Goal: Task Accomplishment & Management: Manage account settings

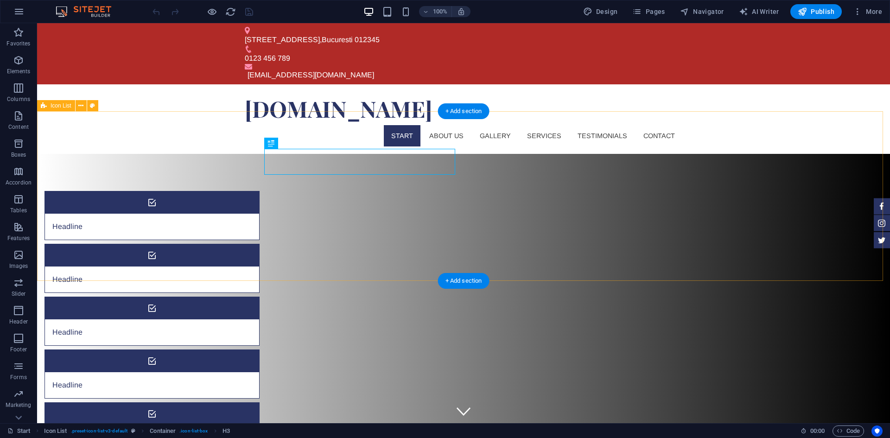
click at [135, 154] on div "Headline Headline Headline Headline Headline Headline" at bounding box center [463, 347] width 853 height 387
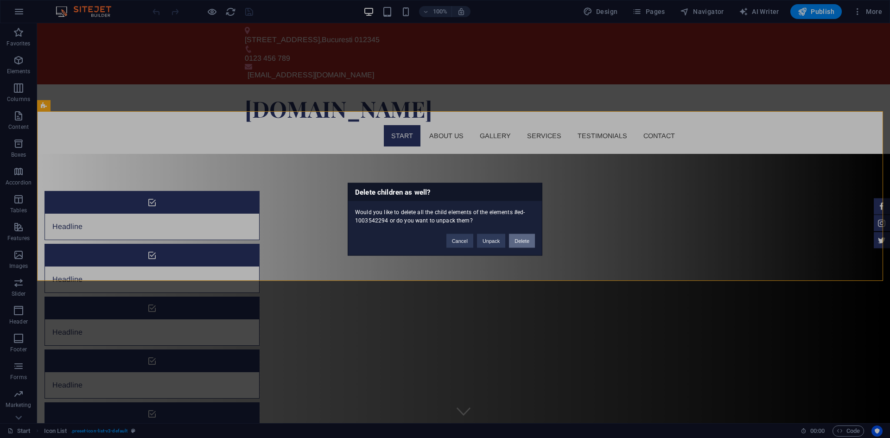
click at [513, 241] on button "Delete" at bounding box center [522, 241] width 26 height 14
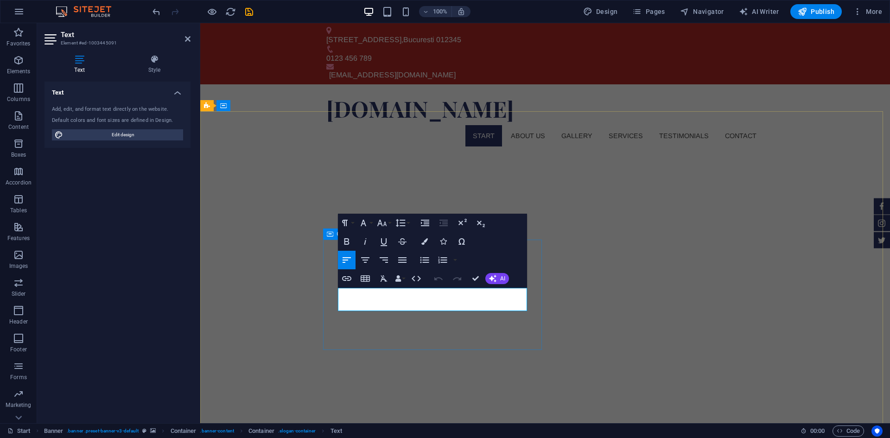
drag, startPoint x: 398, startPoint y: 304, endPoint x: 335, endPoint y: 296, distance: 64.1
click at [526, 105] on div "cos-cadou.ro Start About us Gallery Services Testimonials Contact Menu" at bounding box center [545, 119] width 690 height 70
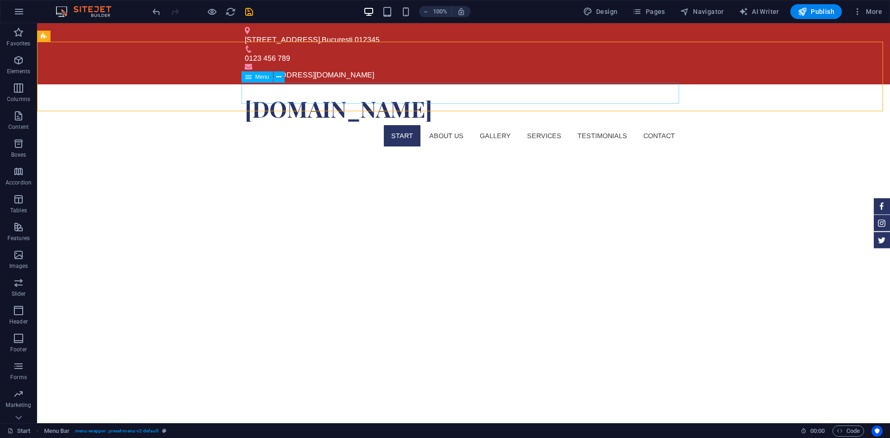
click at [502, 125] on nav "Start About us Gallery Services Testimonials Contact" at bounding box center [463, 135] width 437 height 21
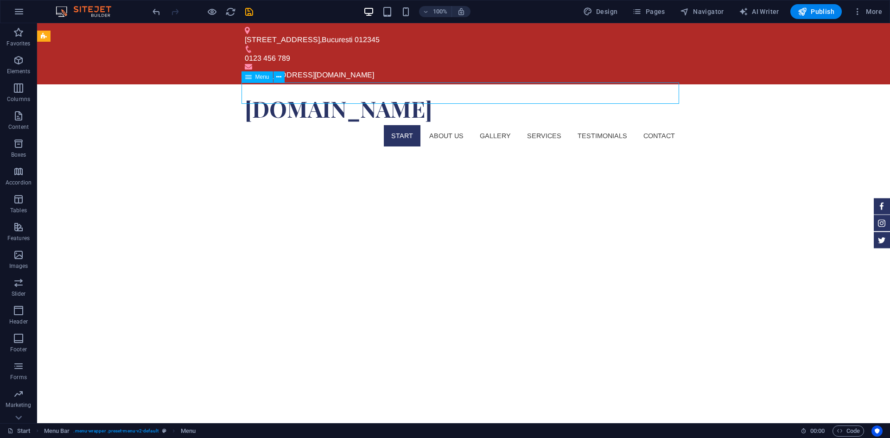
click at [502, 125] on nav "Start About us Gallery Services Testimonials Contact" at bounding box center [463, 135] width 437 height 21
select select
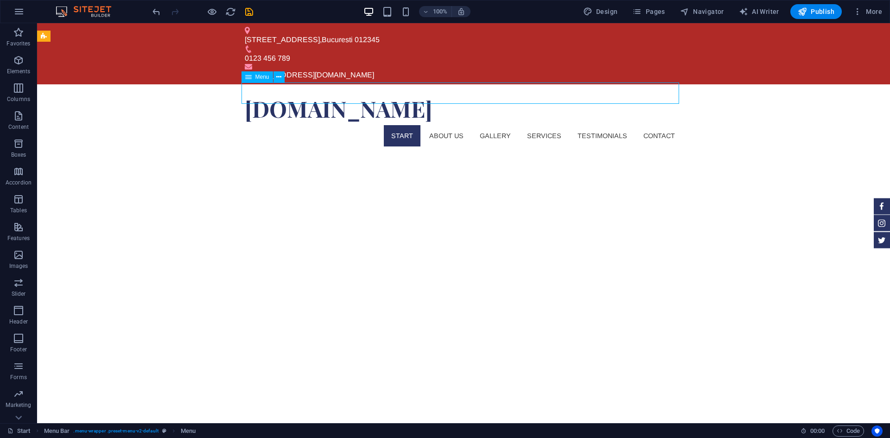
select select
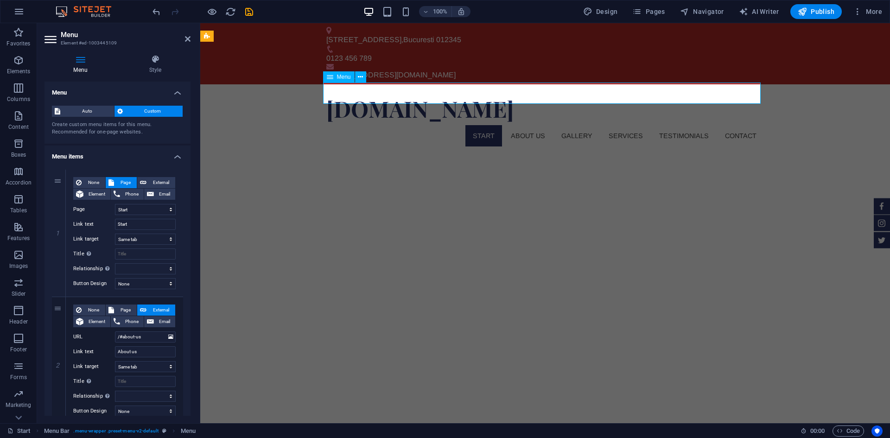
click at [533, 125] on nav "Start About us Gallery Services Testimonials Contact" at bounding box center [544, 135] width 437 height 21
click at [588, 125] on nav "Start About us Gallery Services Testimonials Contact" at bounding box center [544, 135] width 437 height 21
click at [190, 41] on aside "Menu Element #ed-1003445109 Menu Style Menu Auto Custom Create custom menu item…" at bounding box center [118, 223] width 163 height 400
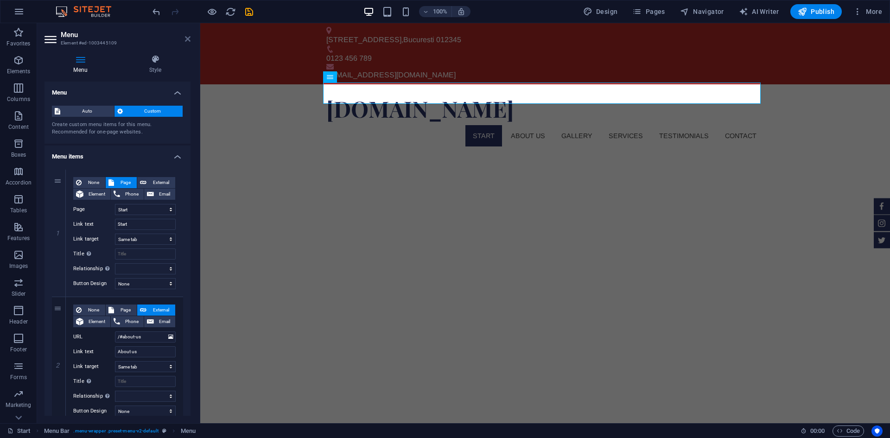
click at [187, 39] on icon at bounding box center [188, 38] width 6 height 7
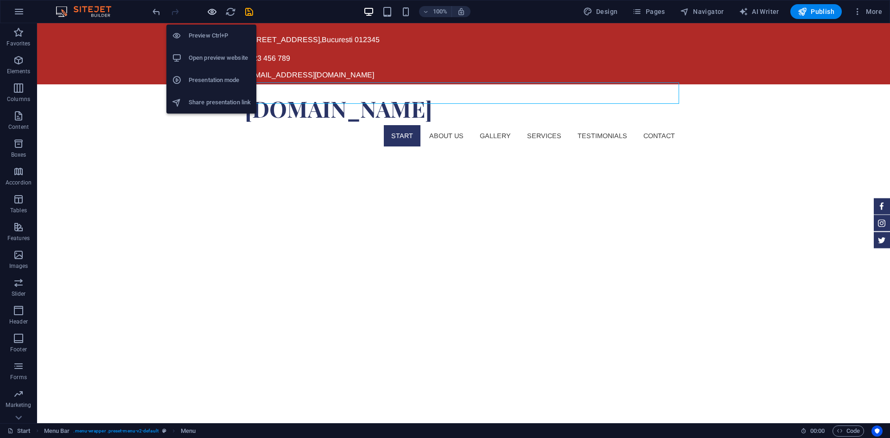
click at [215, 7] on icon "button" at bounding box center [212, 11] width 11 height 11
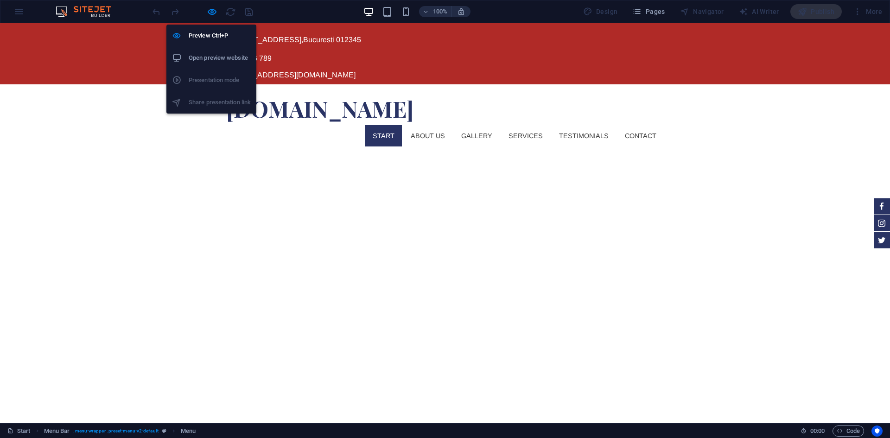
click at [242, 55] on h6 "Open preview website" at bounding box center [220, 57] width 62 height 11
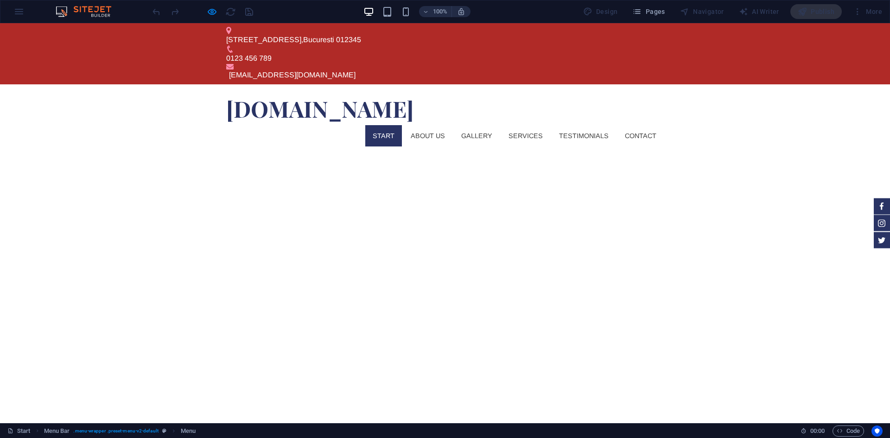
click at [61, 13] on img at bounding box center [88, 11] width 70 height 11
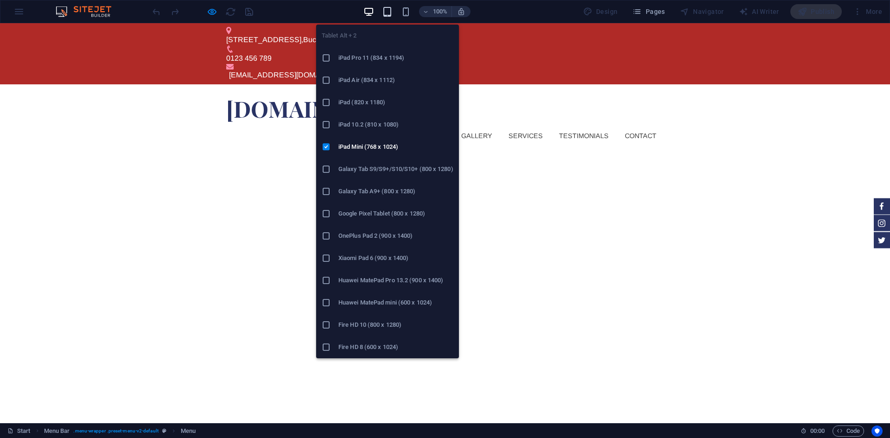
click at [393, 12] on icon "button" at bounding box center [387, 11] width 11 height 11
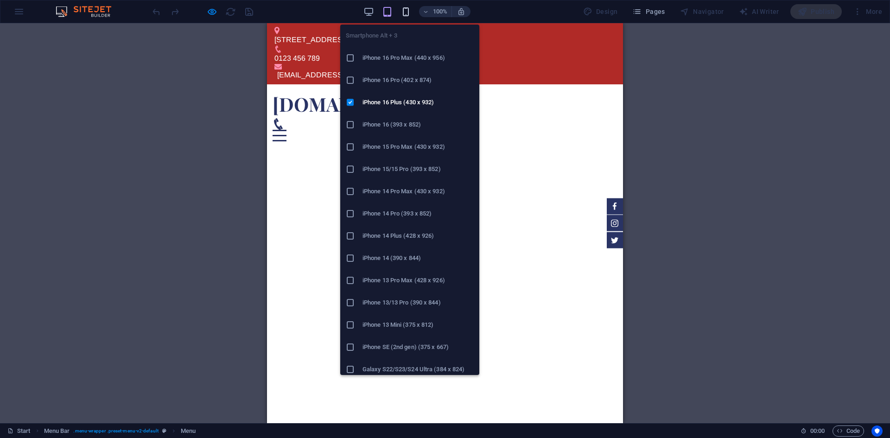
click at [404, 10] on icon "button" at bounding box center [405, 11] width 11 height 11
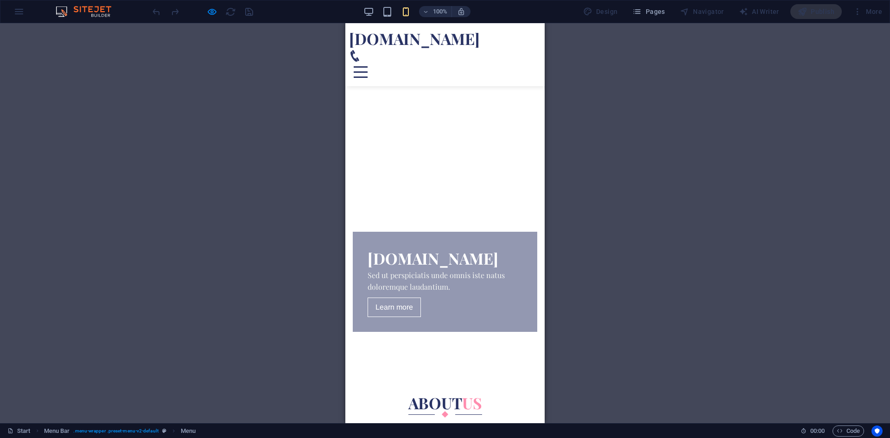
scroll to position [93, 0]
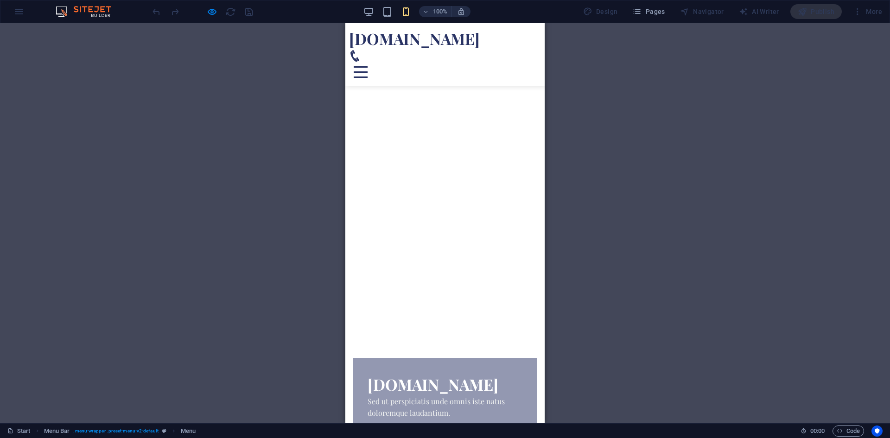
click at [367, 66] on div "Menu" at bounding box center [361, 72] width 14 height 12
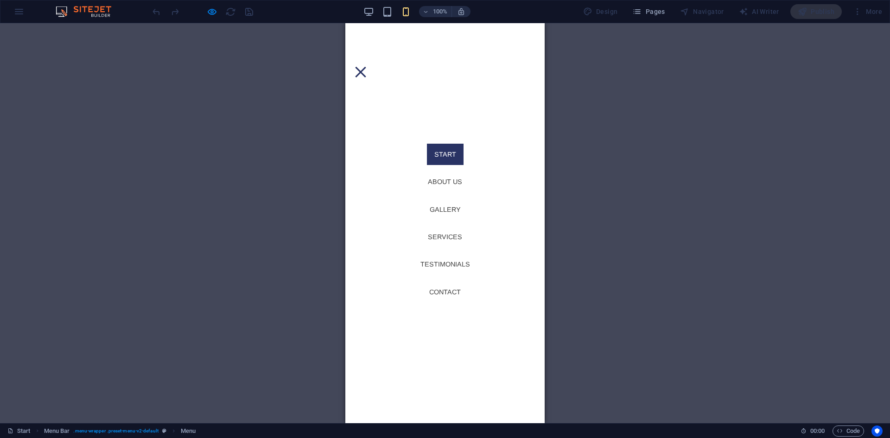
click at [367, 66] on div "Menu" at bounding box center [361, 72] width 14 height 12
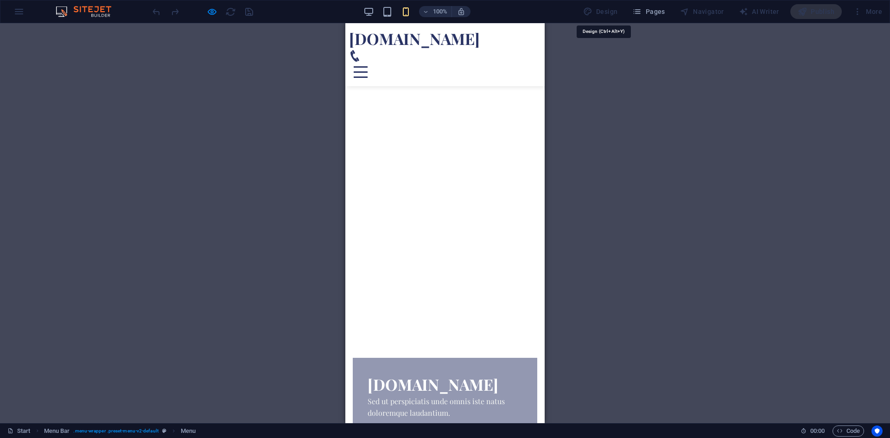
click at [600, 9] on div "Design" at bounding box center [600, 11] width 42 height 15
click at [600, 12] on div "Design" at bounding box center [600, 11] width 42 height 15
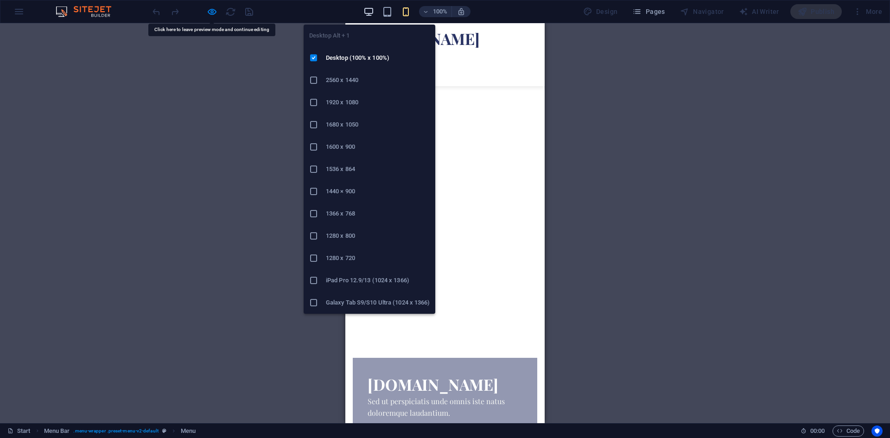
click at [373, 6] on icon "button" at bounding box center [368, 11] width 11 height 11
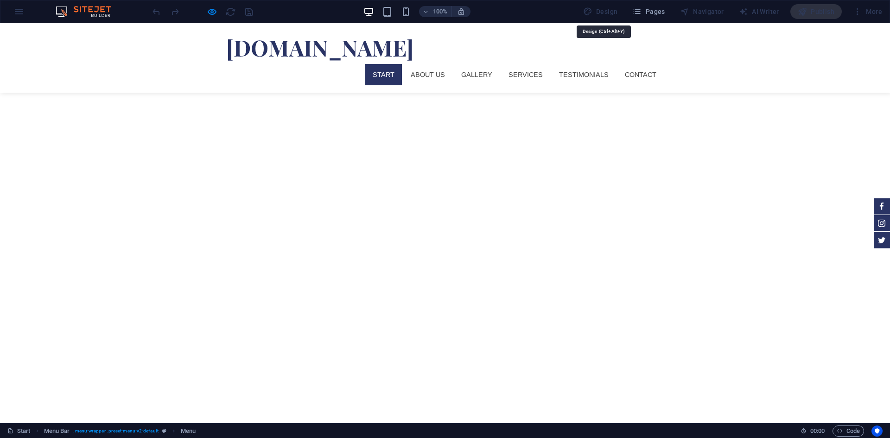
click at [605, 15] on div "Design" at bounding box center [600, 11] width 42 height 15
click at [600, 8] on div "Design" at bounding box center [600, 11] width 42 height 15
click at [32, 13] on div "100% Design Pages Navigator AI Writer Publish More" at bounding box center [444, 11] width 889 height 22
click at [74, 4] on div "100% Design Pages Navigator AI Writer Publish More" at bounding box center [444, 11] width 889 height 22
click at [22, 8] on div "100% Design Pages Navigator AI Writer Publish More" at bounding box center [444, 11] width 889 height 22
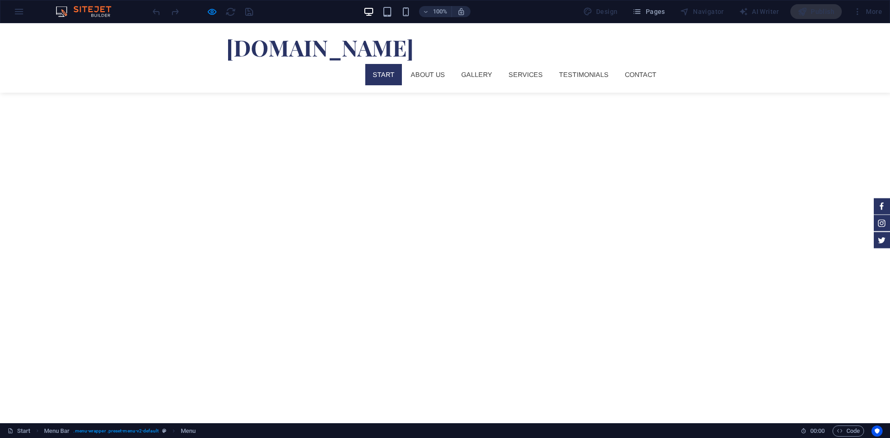
click at [91, 8] on img at bounding box center [88, 11] width 70 height 11
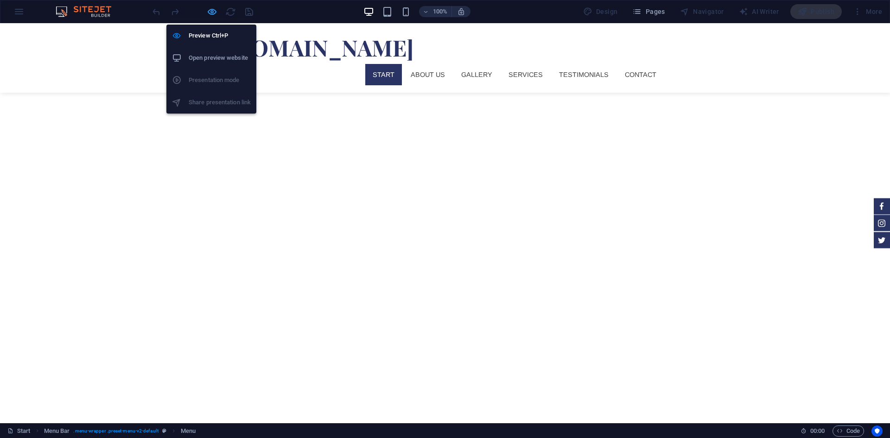
click at [211, 11] on icon "button" at bounding box center [212, 11] width 11 height 11
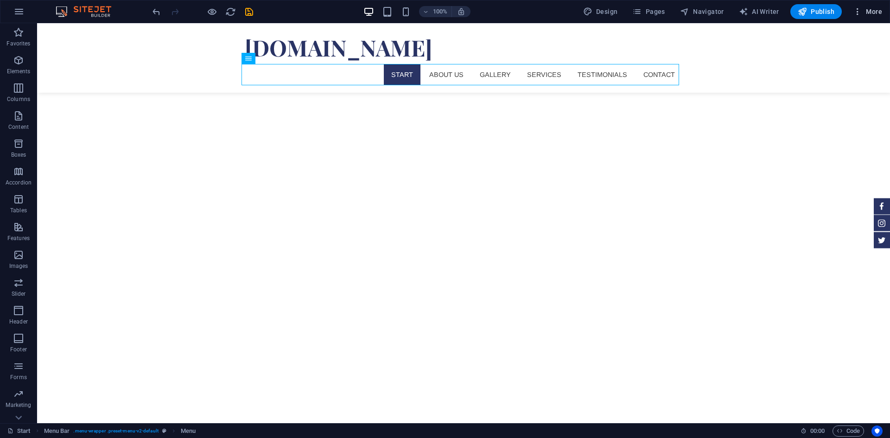
click at [859, 16] on button "More" at bounding box center [867, 11] width 37 height 15
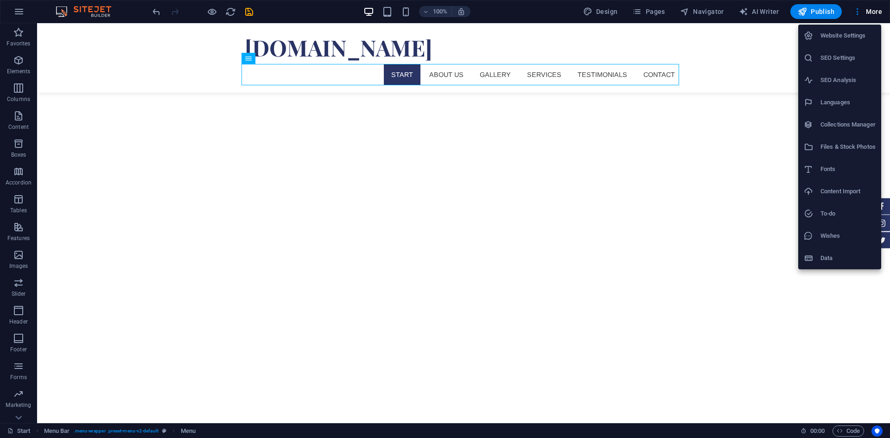
click at [850, 36] on h6 "Website Settings" at bounding box center [847, 35] width 55 height 11
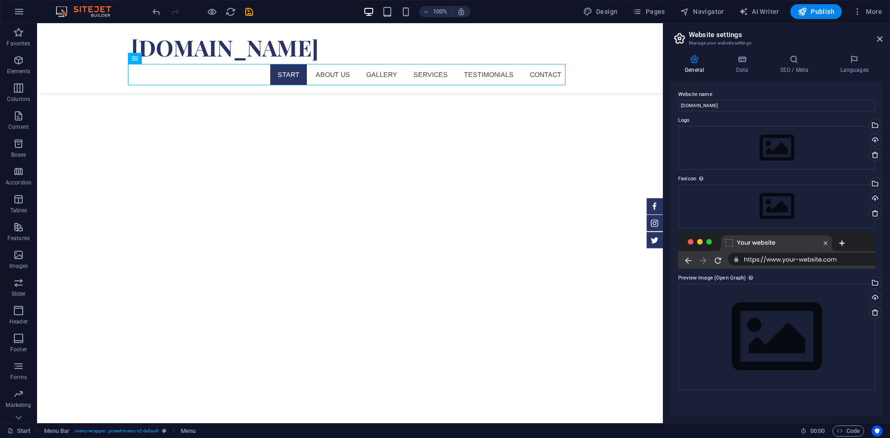
drag, startPoint x: 850, startPoint y: 36, endPoint x: 766, endPoint y: 29, distance: 84.2
click at [766, 29] on header "Website settings Manage your website settings" at bounding box center [777, 35] width 210 height 24
click at [690, 241] on div at bounding box center [776, 250] width 197 height 37
click at [606, 52] on div "cos-cadou.ro Start About us Gallery Services Testimonials Contact Menu" at bounding box center [350, 58] width 626 height 70
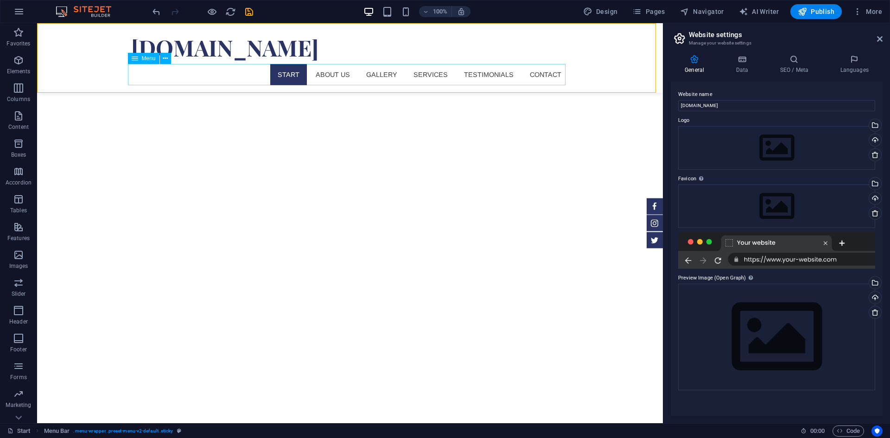
click at [294, 73] on nav "Start About us Gallery Services Testimonials Contact" at bounding box center [349, 74] width 437 height 21
click at [358, 33] on div "cos-cadou.ro Start About us Gallery Services Testimonials Contact Menu" at bounding box center [350, 58] width 626 height 70
click at [732, 65] on h4 "Data" at bounding box center [744, 64] width 44 height 19
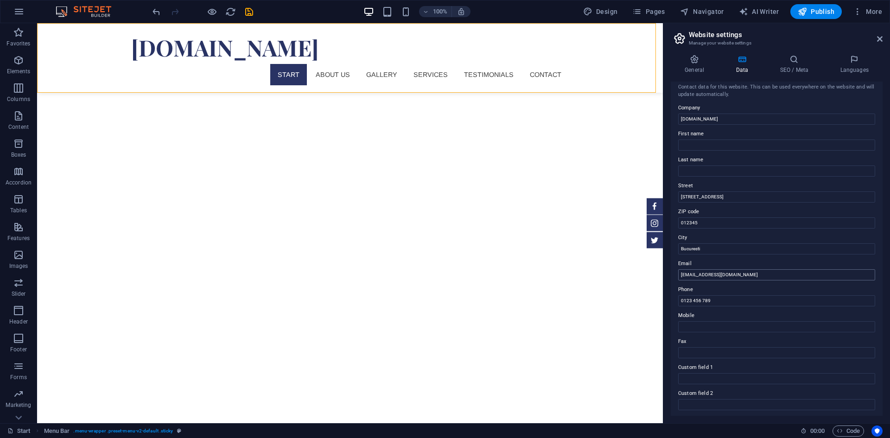
scroll to position [0, 0]
click at [880, 39] on icon at bounding box center [880, 38] width 6 height 7
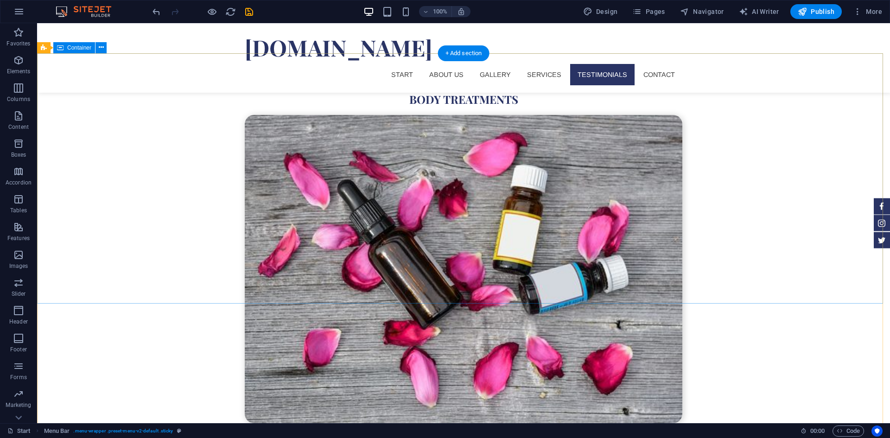
scroll to position [3331, 0]
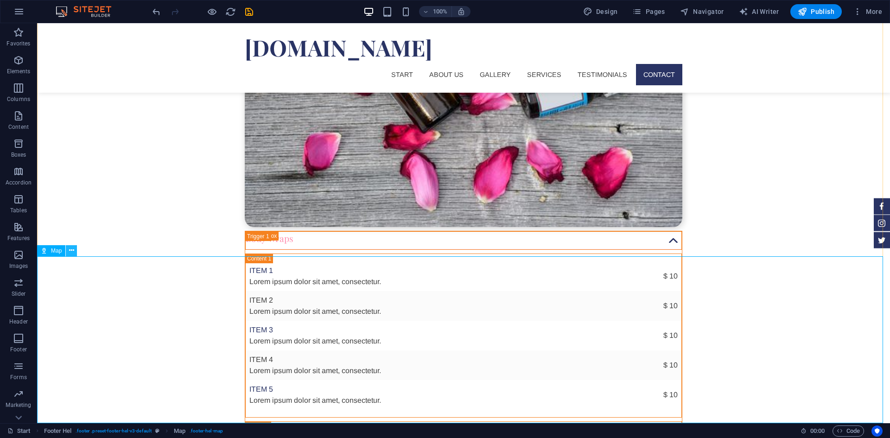
click at [70, 250] on icon at bounding box center [71, 251] width 5 height 10
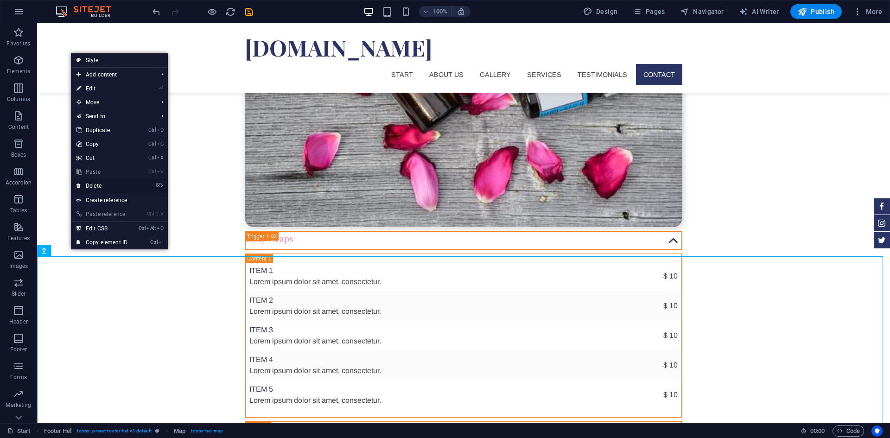
click at [122, 185] on link "⌦ Delete" at bounding box center [102, 186] width 62 height 14
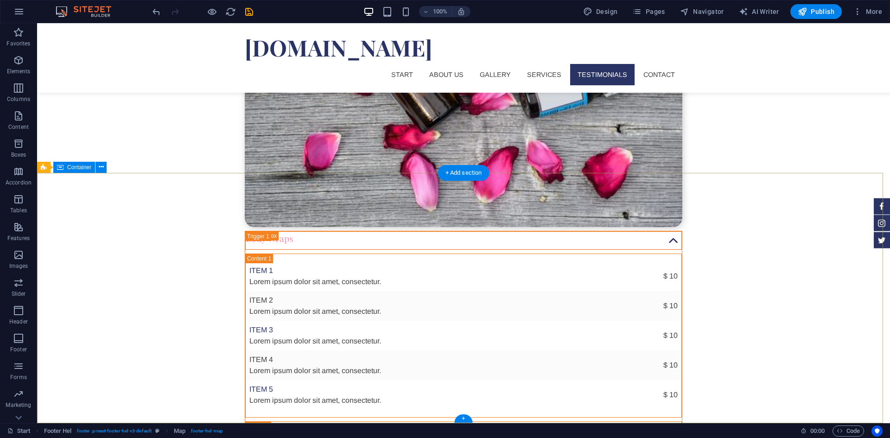
scroll to position [3164, 0]
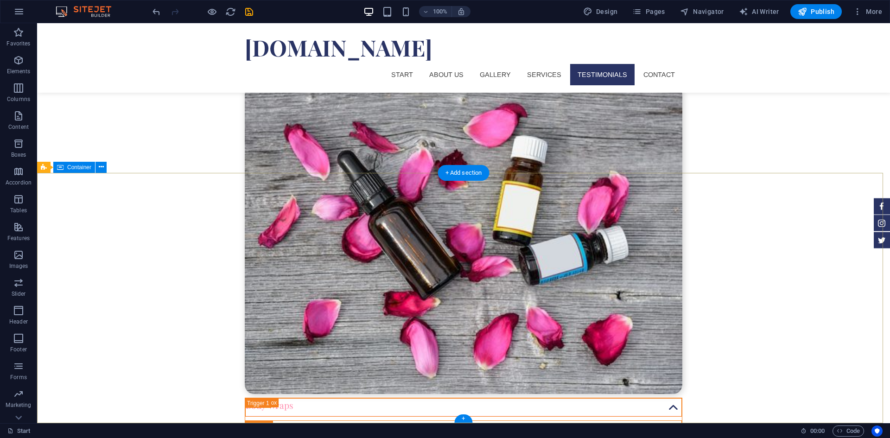
click at [467, 417] on div "+" at bounding box center [463, 418] width 18 height 8
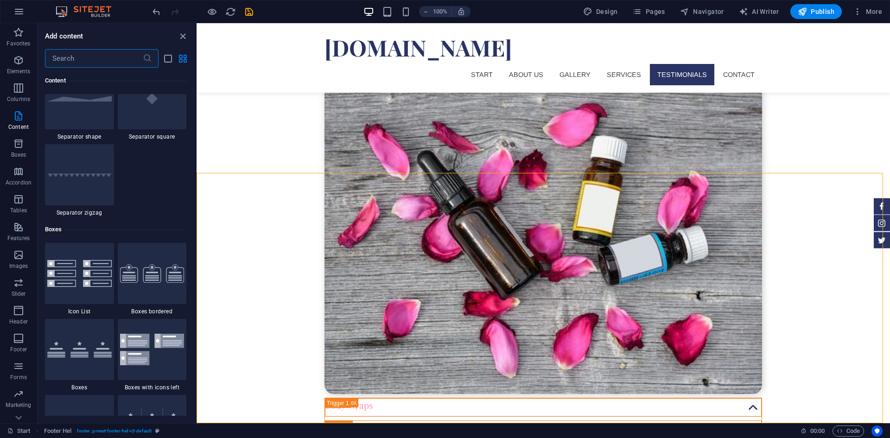
scroll to position [2409, 0]
click at [102, 282] on img at bounding box center [79, 271] width 64 height 27
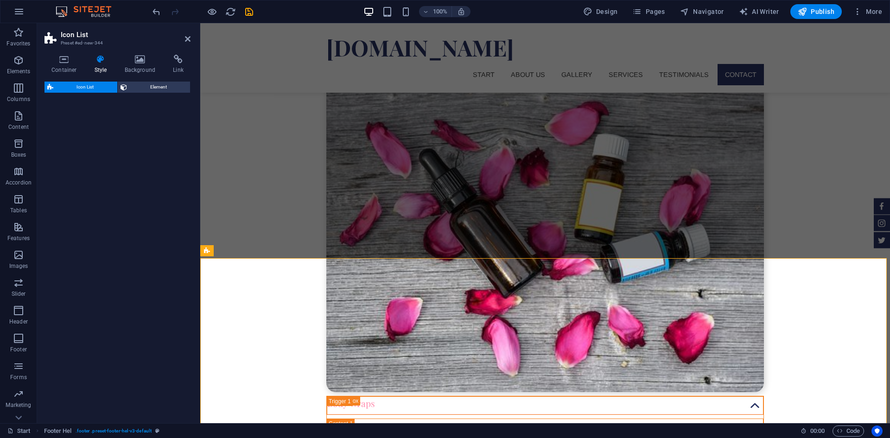
select select "rem"
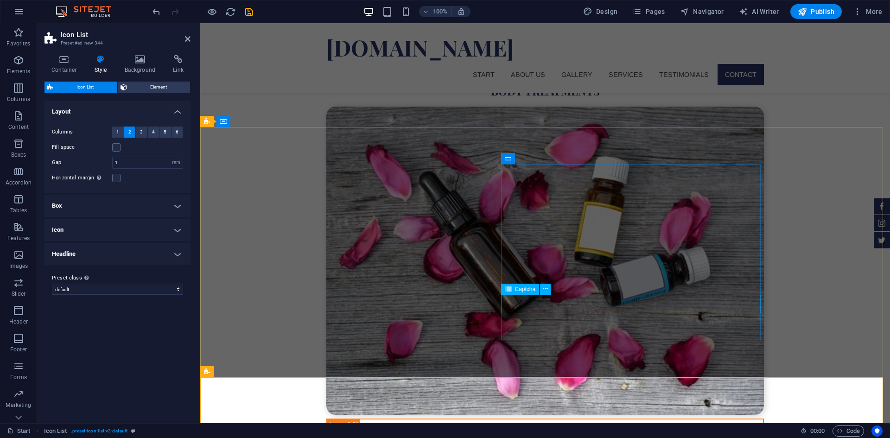
scroll to position [3206, 0]
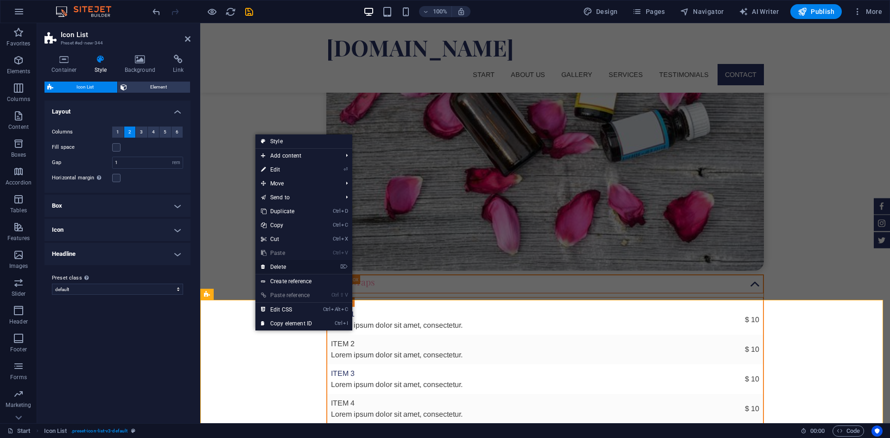
click at [290, 266] on link "⌦ Delete" at bounding box center [286, 267] width 62 height 14
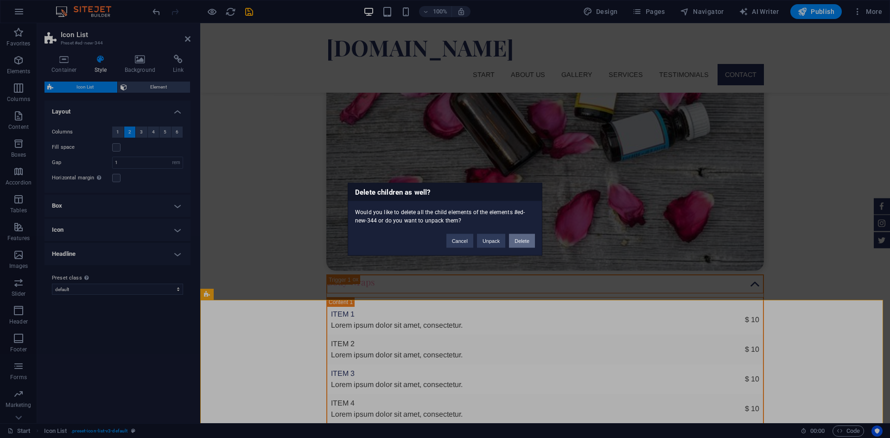
click at [526, 245] on button "Delete" at bounding box center [522, 241] width 26 height 14
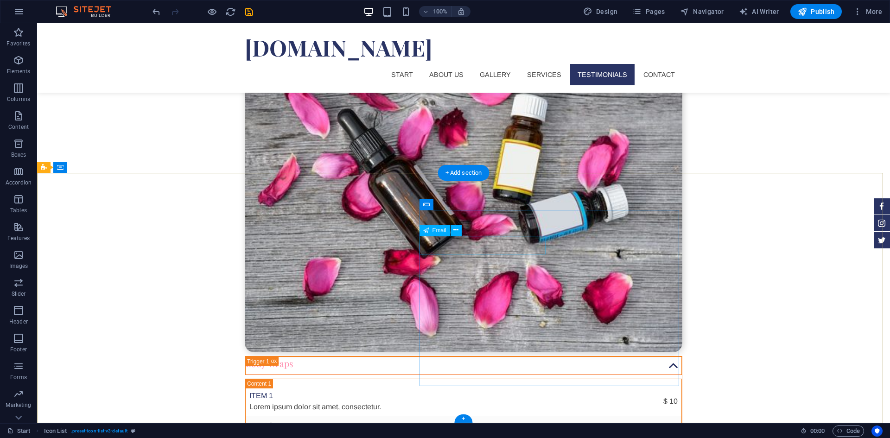
scroll to position [3164, 0]
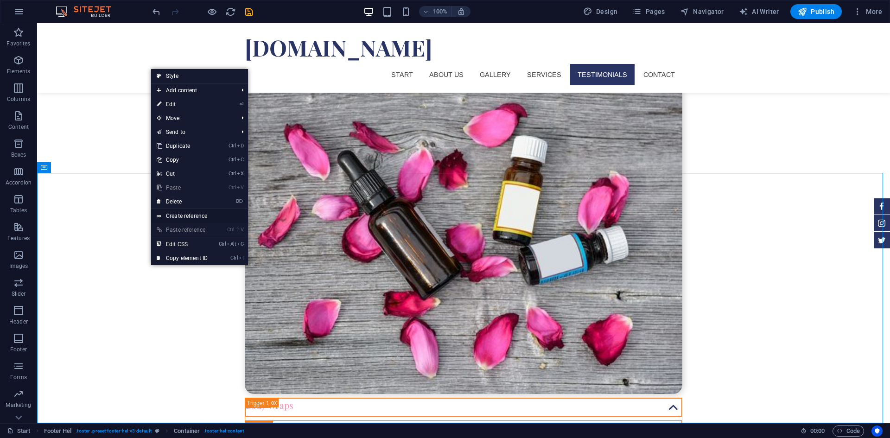
click at [214, 218] on link "Create reference" at bounding box center [199, 216] width 97 height 14
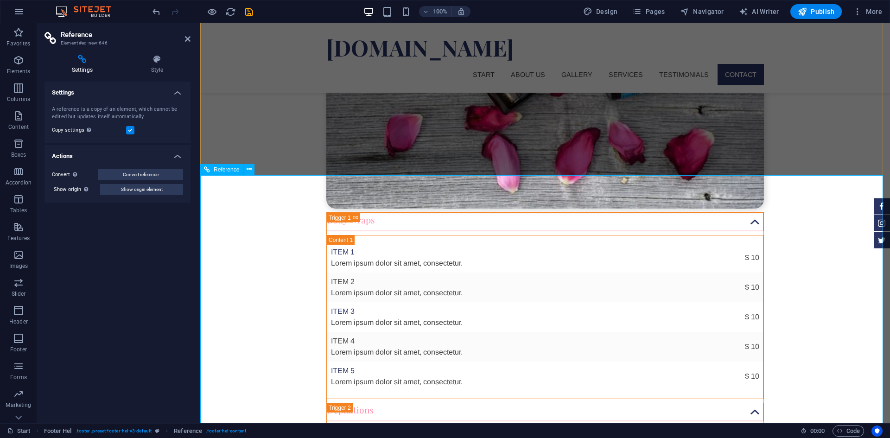
scroll to position [3333, 0]
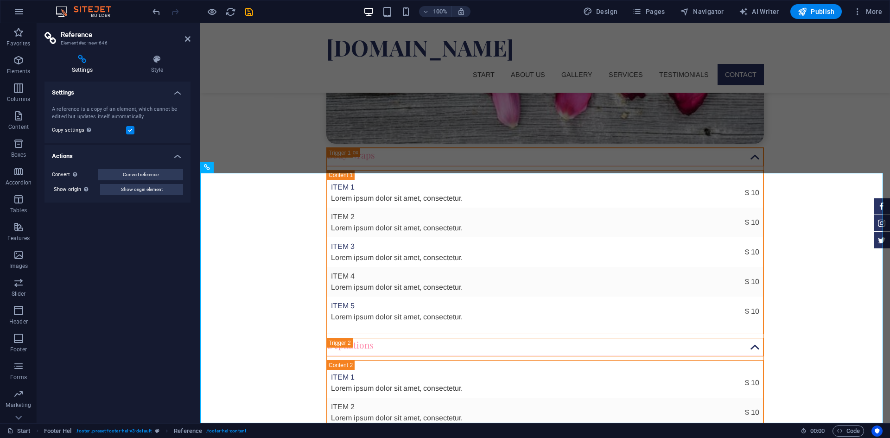
click at [164, 53] on div "Settings Style Settings A reference is a copy of an element, which cannot be ed…" at bounding box center [117, 235] width 161 height 376
click at [162, 57] on icon at bounding box center [157, 59] width 67 height 9
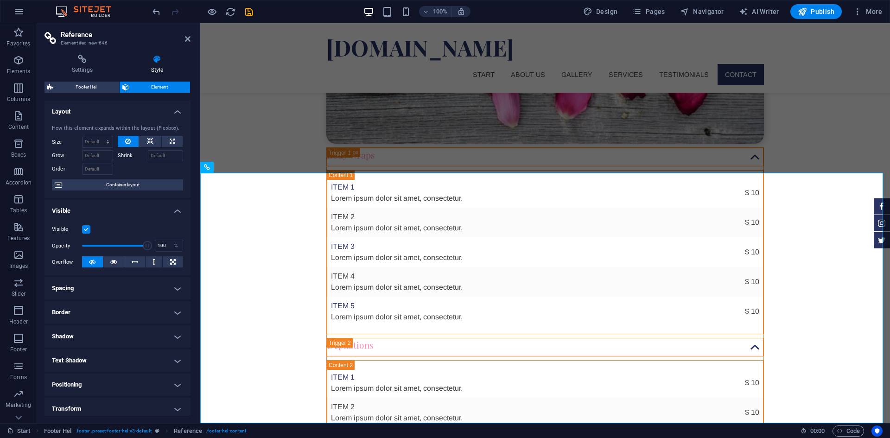
click at [130, 291] on h4 "Spacing" at bounding box center [117, 288] width 146 height 22
click at [129, 355] on h4 "Border" at bounding box center [117, 349] width 146 height 22
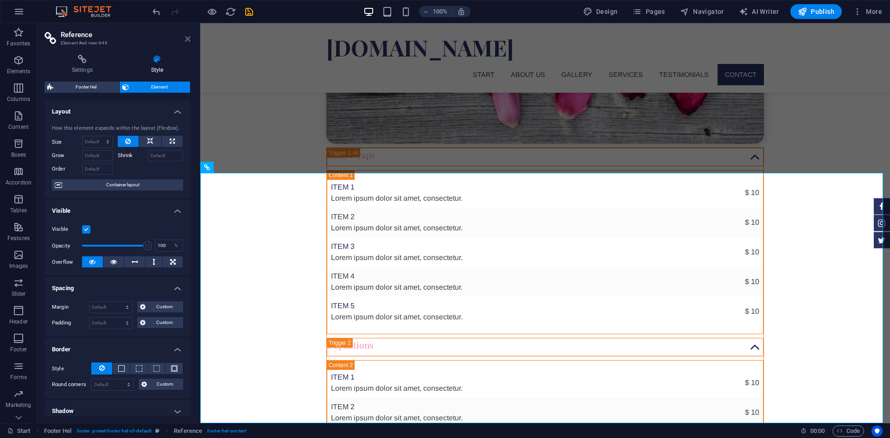
drag, startPoint x: 187, startPoint y: 40, endPoint x: 149, endPoint y: 17, distance: 44.5
click at [187, 40] on icon at bounding box center [188, 38] width 6 height 7
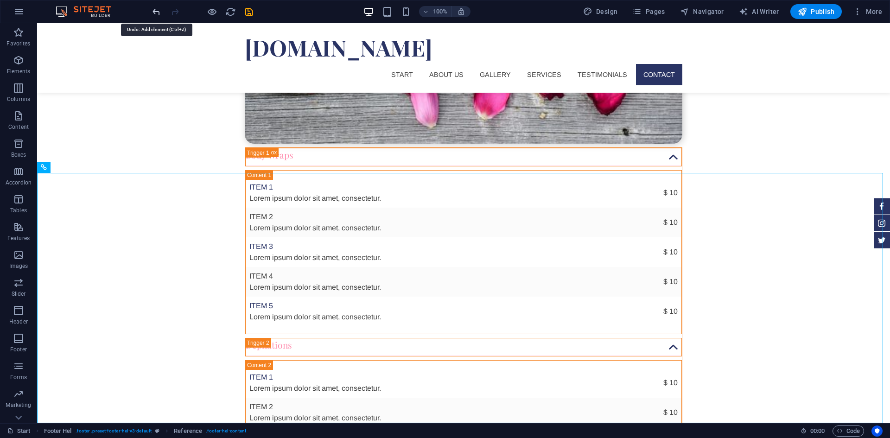
click at [159, 10] on icon "undo" at bounding box center [156, 11] width 11 height 11
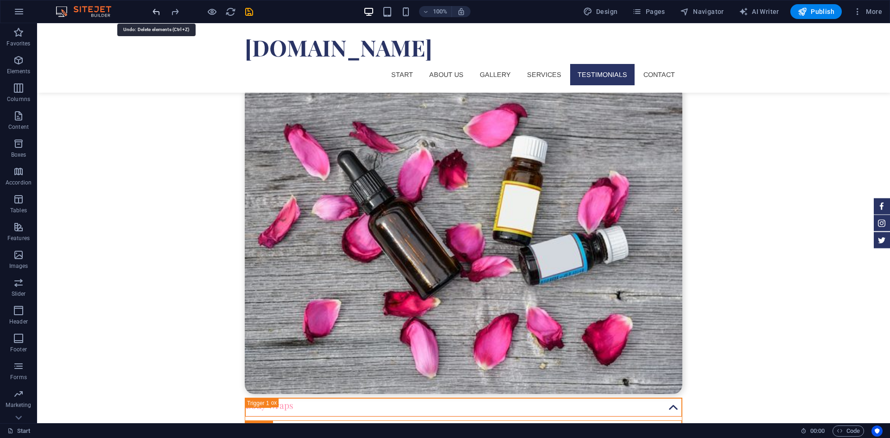
click at [158, 10] on icon "undo" at bounding box center [156, 11] width 11 height 11
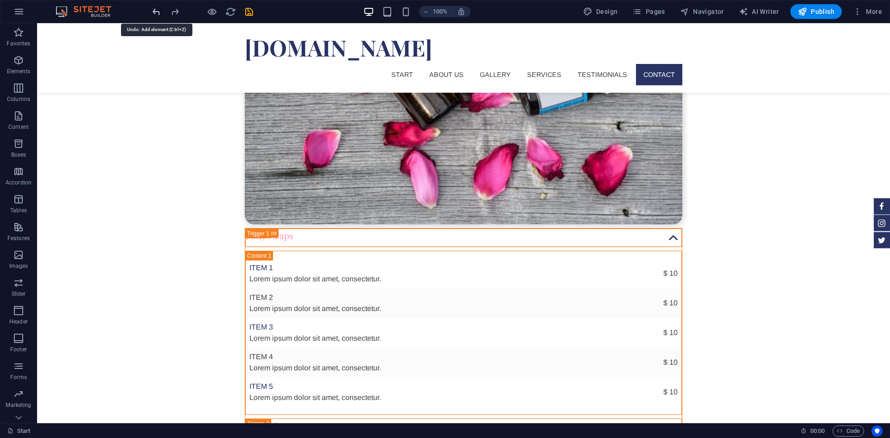
click at [158, 11] on icon "undo" at bounding box center [156, 11] width 11 height 11
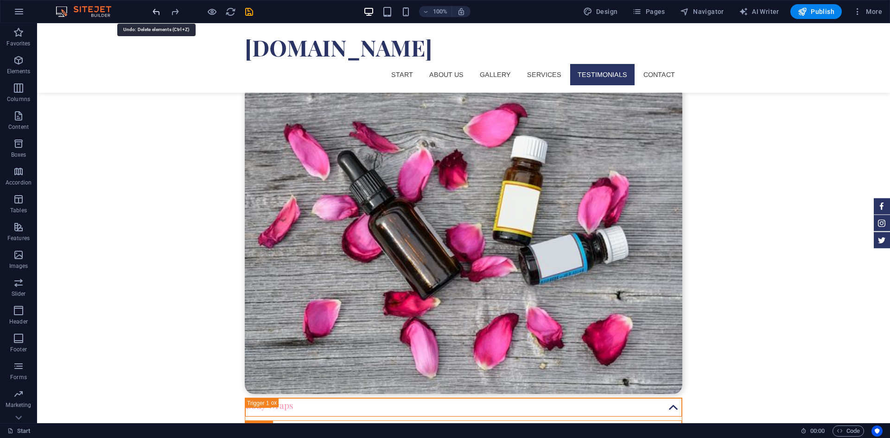
click at [158, 11] on icon "undo" at bounding box center [156, 11] width 11 height 11
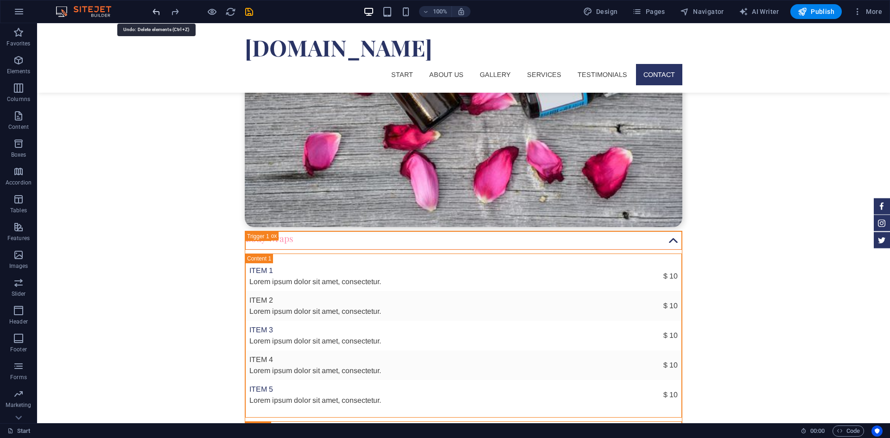
click at [158, 11] on icon "undo" at bounding box center [156, 11] width 11 height 11
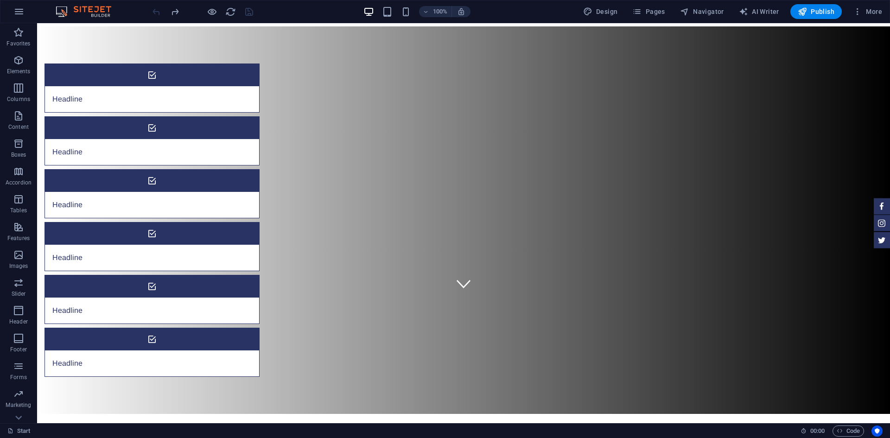
scroll to position [0, 0]
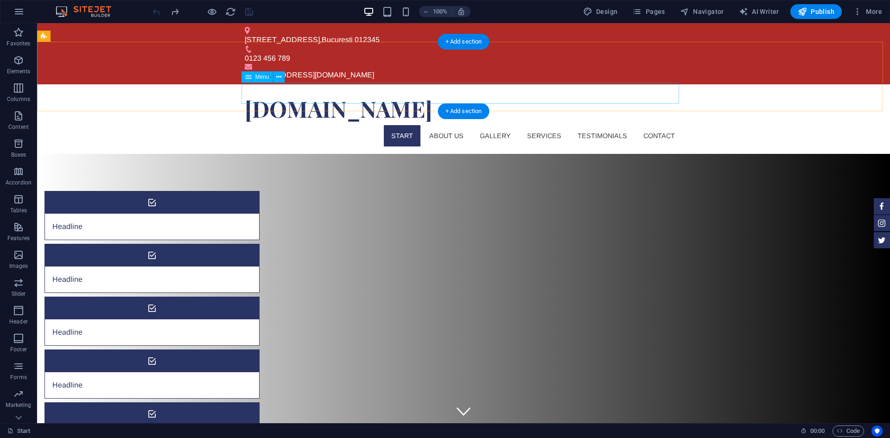
click at [495, 125] on nav "Start About us Gallery Services Testimonials Contact" at bounding box center [463, 135] width 437 height 21
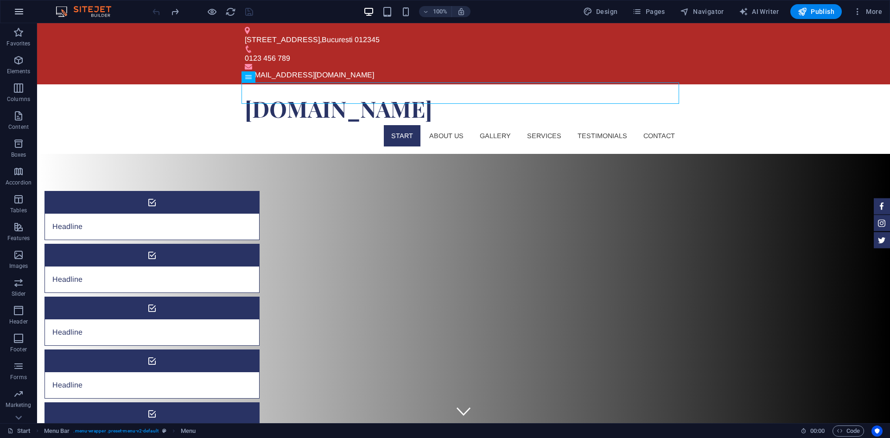
click at [16, 9] on icon "button" at bounding box center [18, 11] width 11 height 11
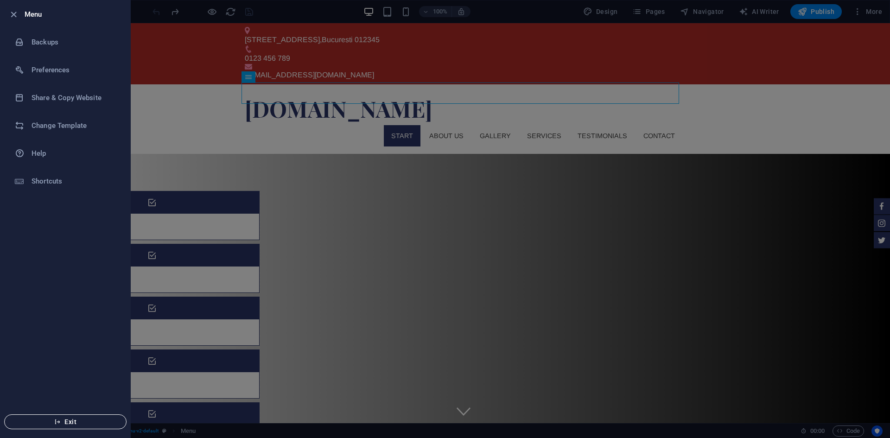
click at [89, 422] on span "Exit" at bounding box center [65, 421] width 107 height 7
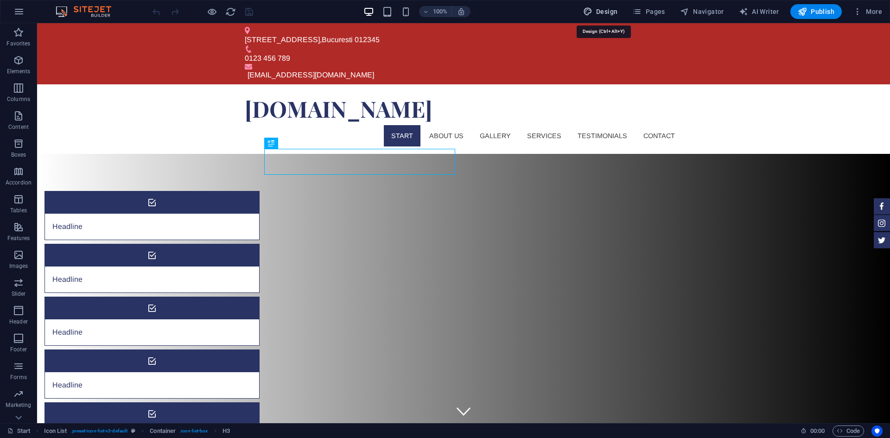
click at [595, 10] on span "Design" at bounding box center [600, 11] width 35 height 9
select select "px"
select select "300"
select select "px"
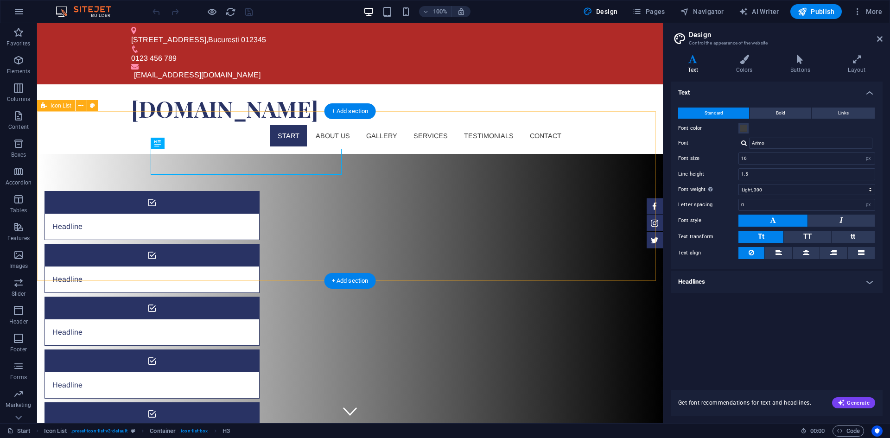
click at [544, 154] on div "Headline Headline Headline Headline Headline Headline" at bounding box center [350, 347] width 626 height 387
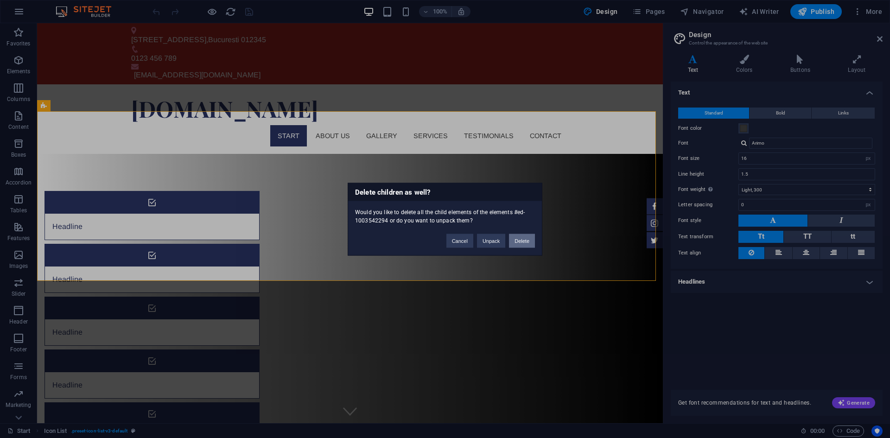
click at [518, 246] on button "Delete" at bounding box center [522, 241] width 26 height 14
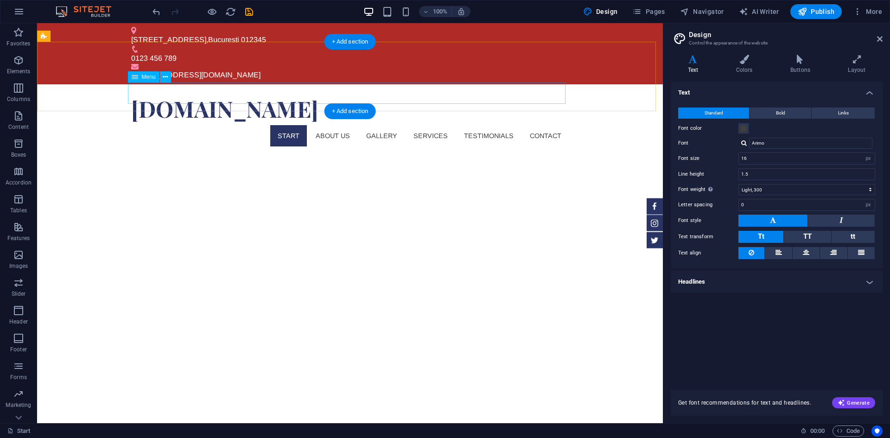
click at [426, 125] on nav "Start About us Gallery Services Testimonials Contact" at bounding box center [349, 135] width 437 height 21
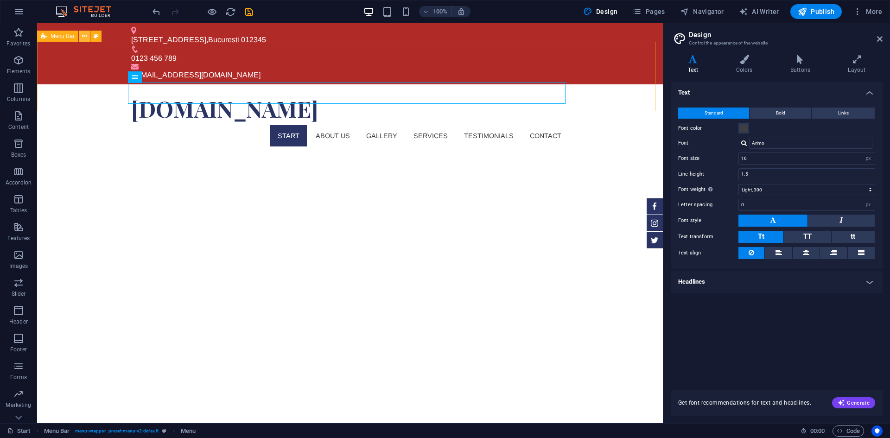
click at [83, 37] on icon at bounding box center [84, 37] width 5 height 10
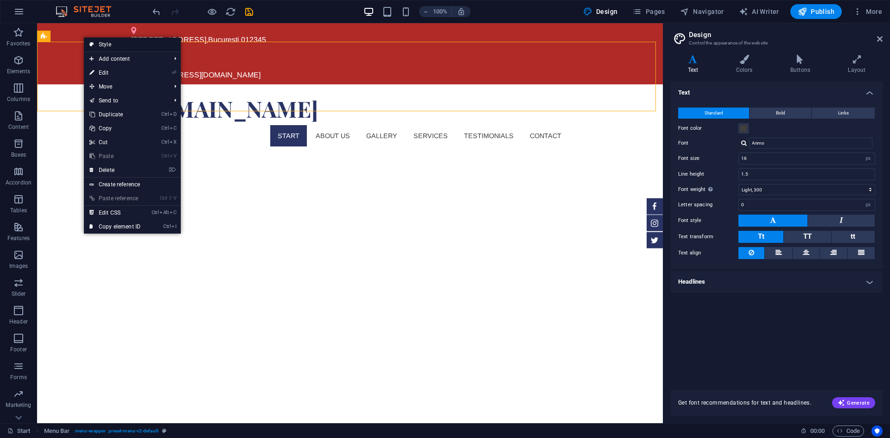
click at [120, 44] on link "Style" at bounding box center [132, 45] width 97 height 14
select select "rem"
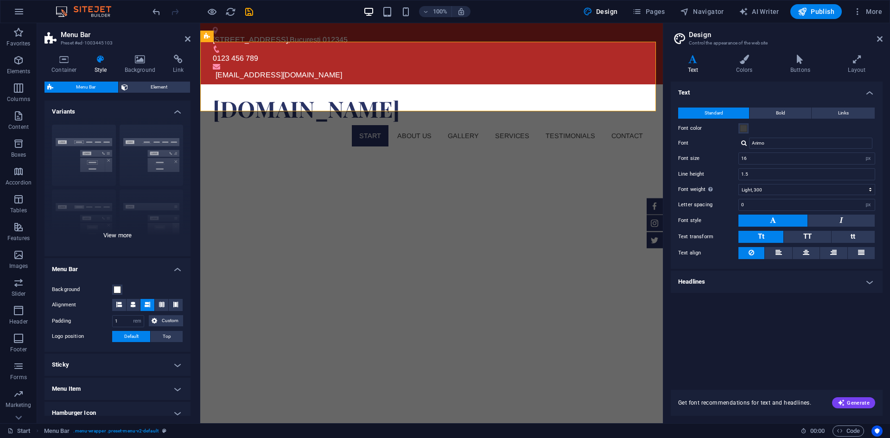
click at [140, 146] on div "Border Centered Default Fixed Loki Trigger Wide XXL" at bounding box center [117, 186] width 146 height 139
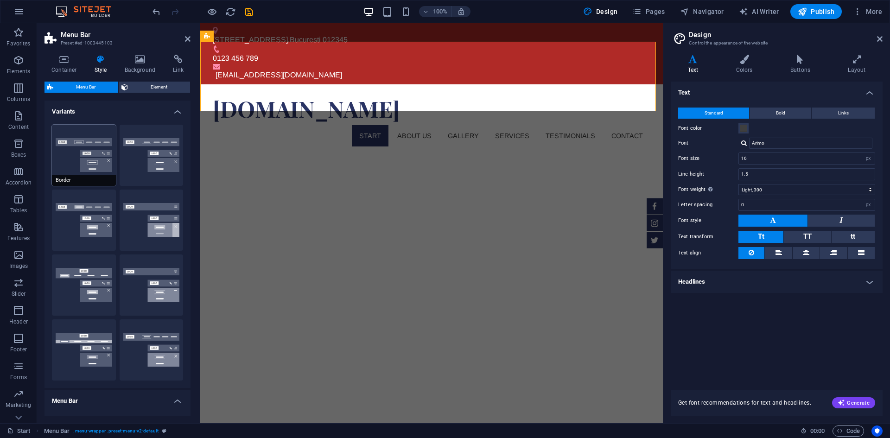
click at [95, 149] on button "Border" at bounding box center [84, 155] width 64 height 61
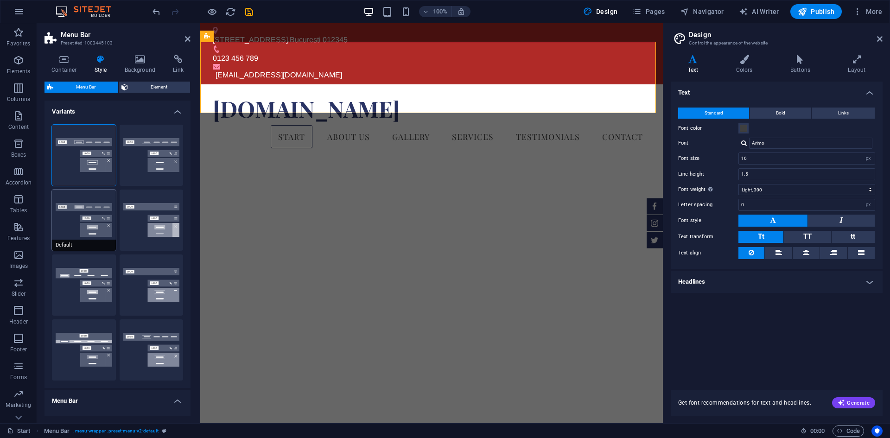
click at [85, 220] on button "Default" at bounding box center [84, 220] width 64 height 61
click at [98, 162] on button "Border" at bounding box center [84, 155] width 64 height 61
click at [134, 221] on button "Fixed" at bounding box center [152, 220] width 64 height 61
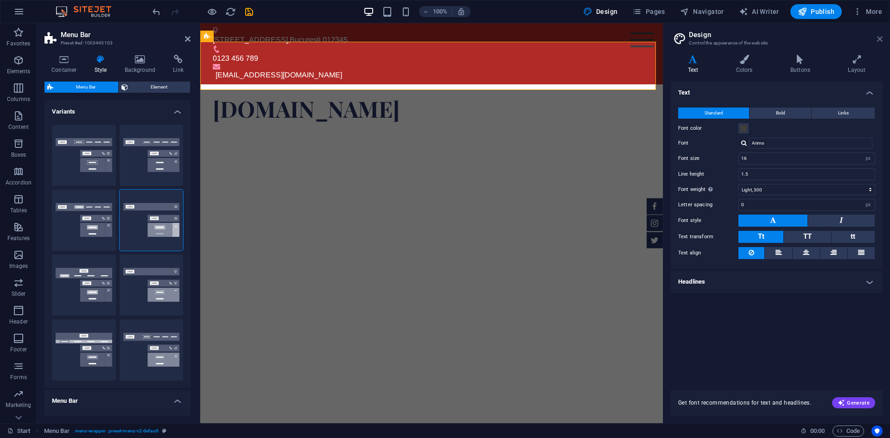
click at [880, 37] on icon at bounding box center [880, 38] width 6 height 7
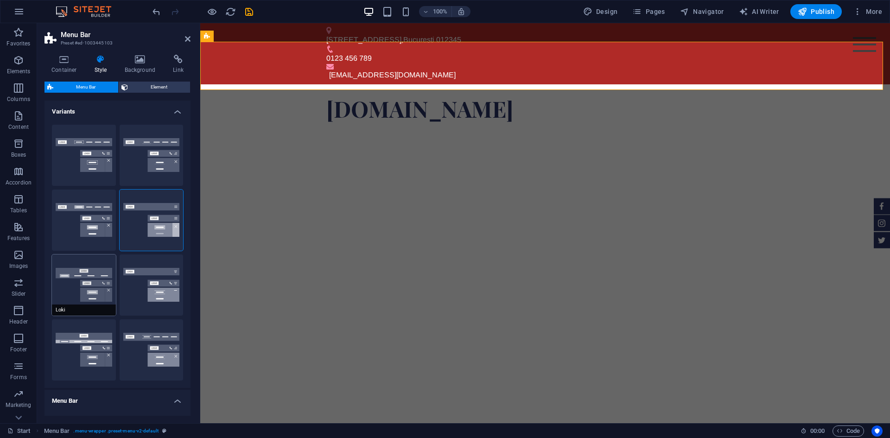
click at [87, 276] on button "Loki" at bounding box center [84, 284] width 64 height 61
type input "0"
select select "DISABLED_OPTION_VALUE"
type input "2"
type input "1"
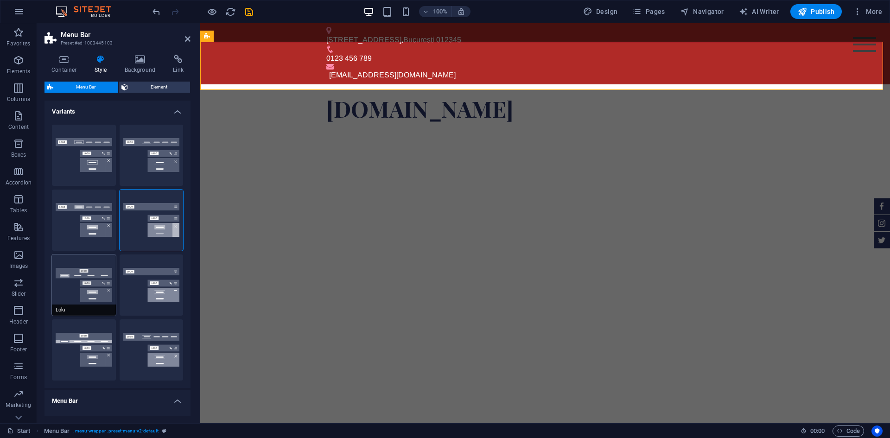
type input "1"
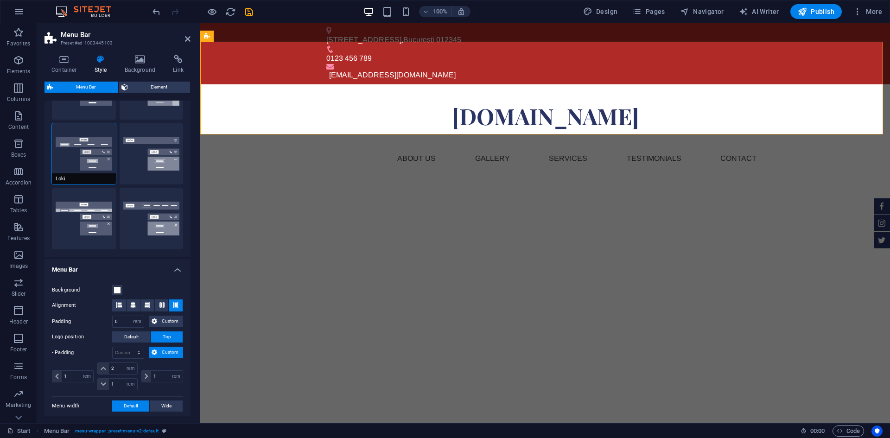
scroll to position [139, 0]
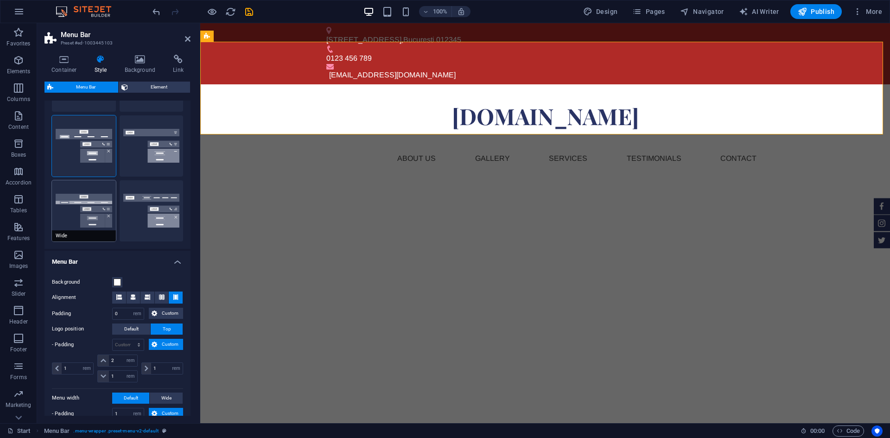
click at [76, 199] on button "Wide" at bounding box center [84, 210] width 64 height 61
type input "0"
type input "2"
select select "rem"
type input "2"
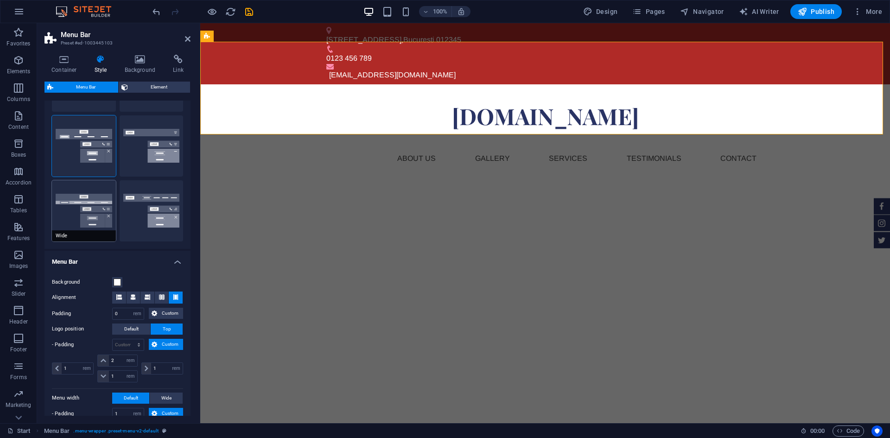
type input "2"
type input "0"
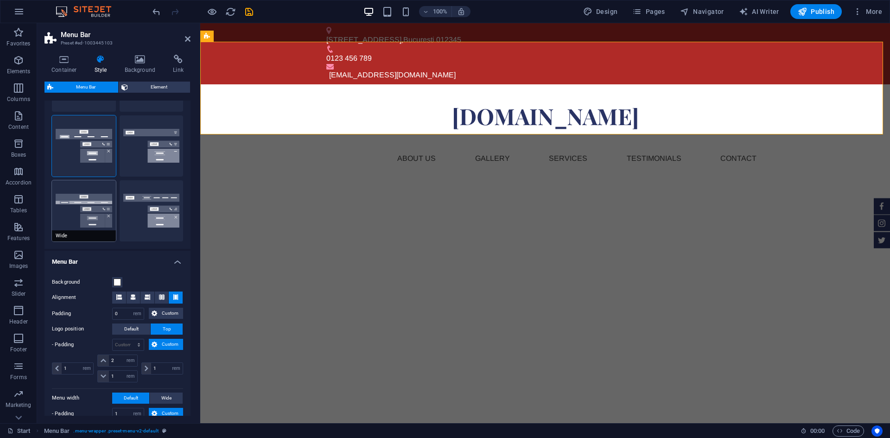
type input "0"
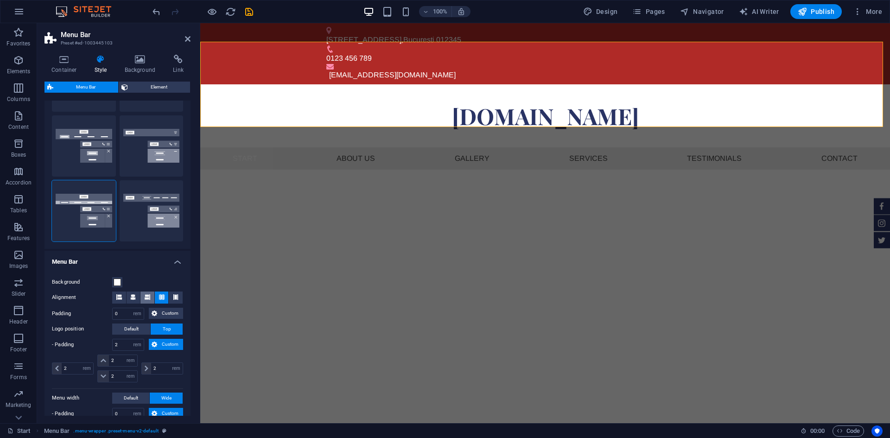
click at [148, 298] on icon at bounding box center [148, 297] width 6 height 6
click at [159, 295] on icon at bounding box center [162, 297] width 6 height 6
click at [173, 296] on icon at bounding box center [176, 297] width 6 height 6
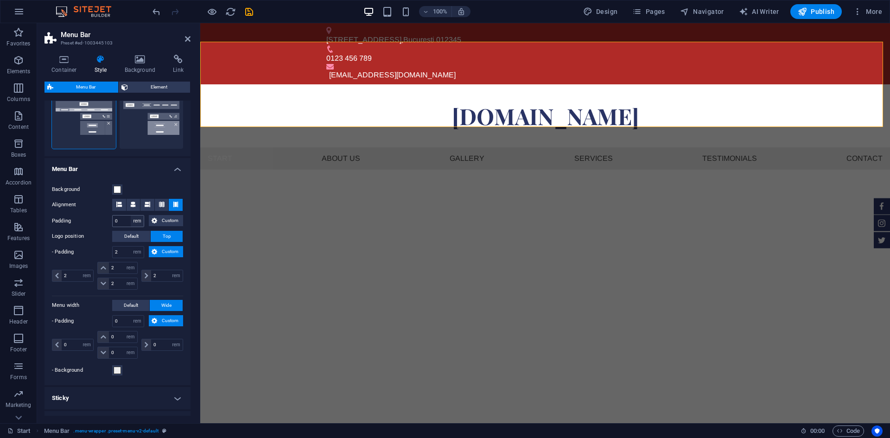
scroll to position [324, 0]
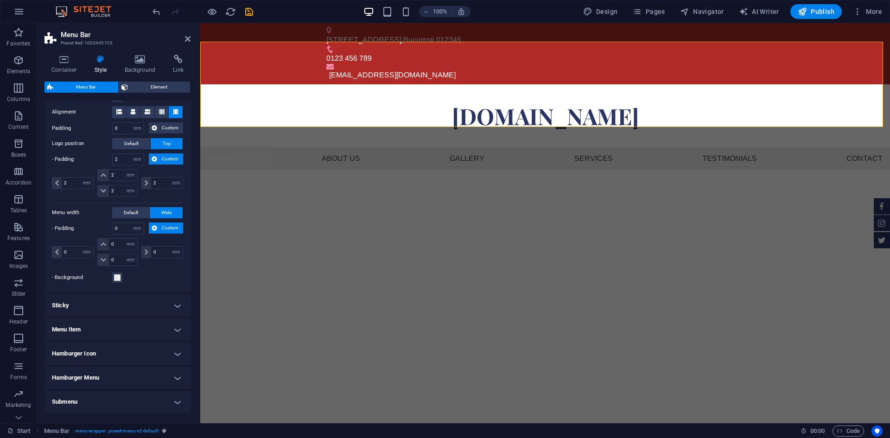
click at [145, 305] on h4 "Sticky" at bounding box center [117, 305] width 146 height 22
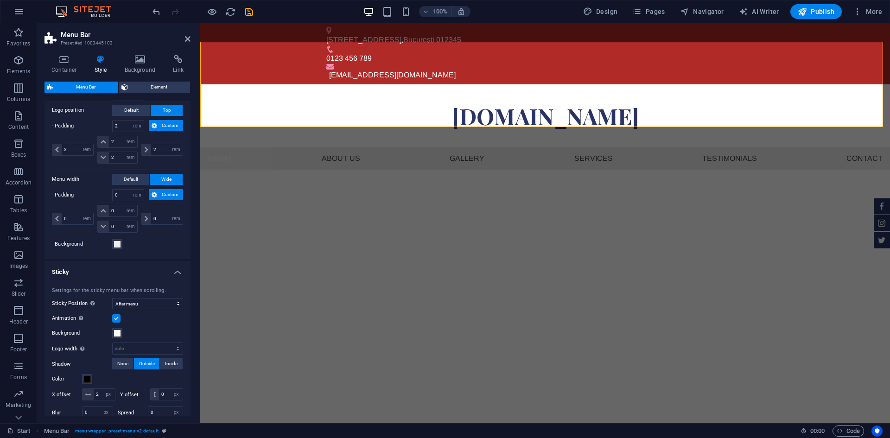
scroll to position [371, 0]
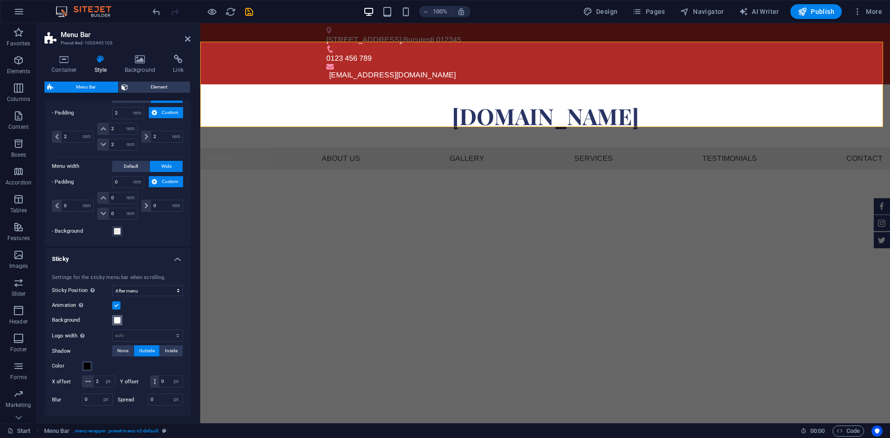
click at [116, 318] on span at bounding box center [117, 320] width 7 height 7
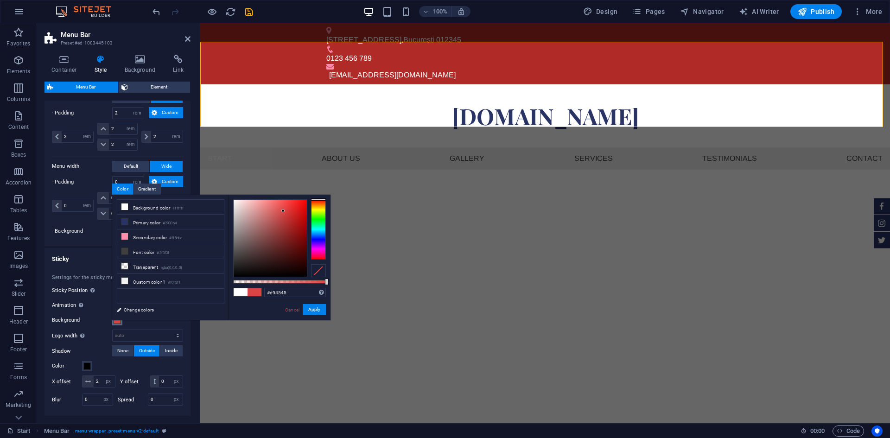
drag, startPoint x: 233, startPoint y: 199, endPoint x: 283, endPoint y: 211, distance: 51.9
click at [283, 211] on div at bounding box center [282, 210] width 3 height 3
click at [316, 308] on button "Apply" at bounding box center [314, 309] width 23 height 11
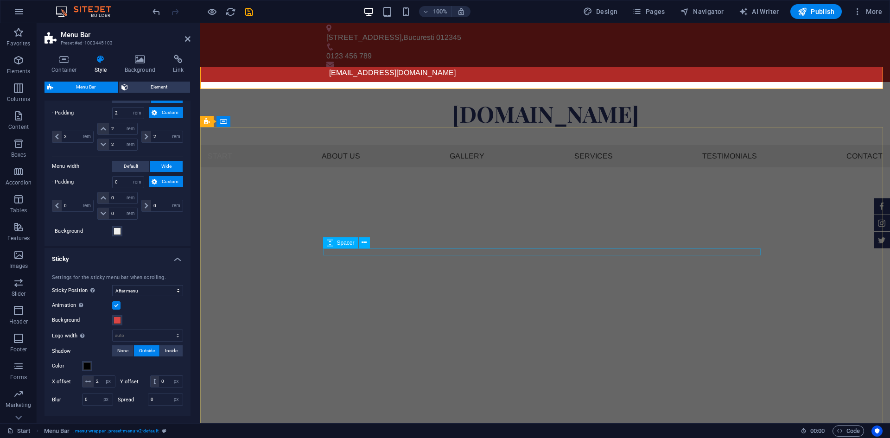
scroll to position [0, 0]
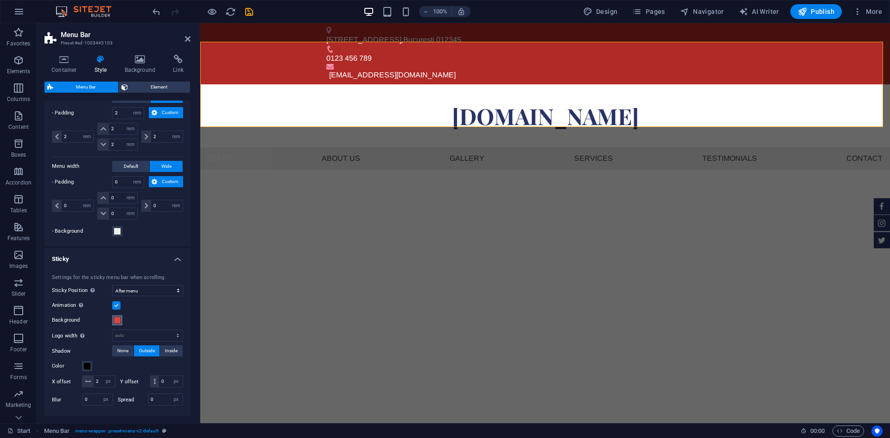
click at [116, 319] on span at bounding box center [117, 320] width 7 height 7
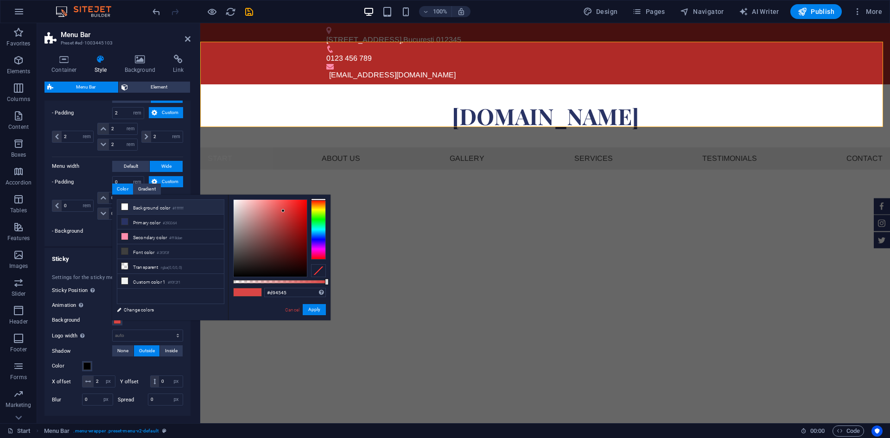
click at [123, 206] on icon at bounding box center [124, 206] width 6 height 6
type input "#ffffff"
click at [310, 310] on button "Apply" at bounding box center [314, 309] width 23 height 11
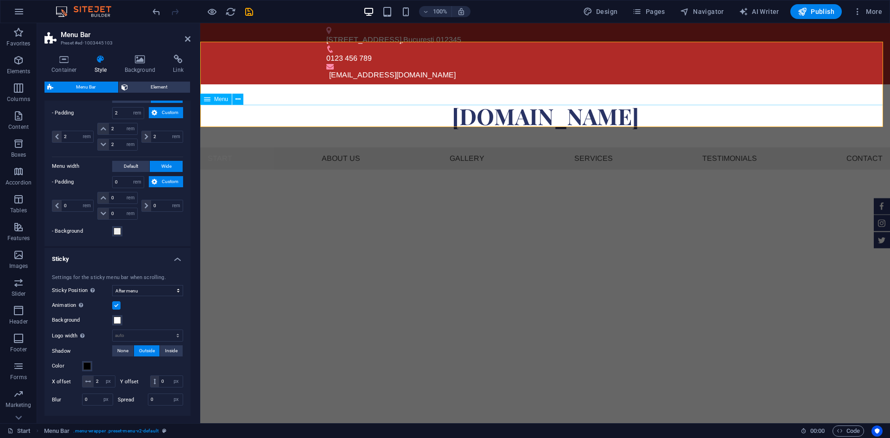
click at [282, 147] on nav "Start About us Gallery Services Testimonials Contact" at bounding box center [545, 158] width 690 height 22
select select
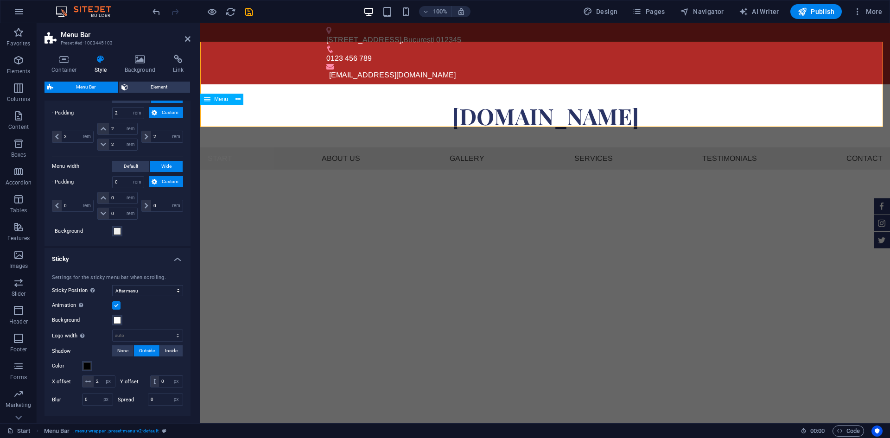
select select
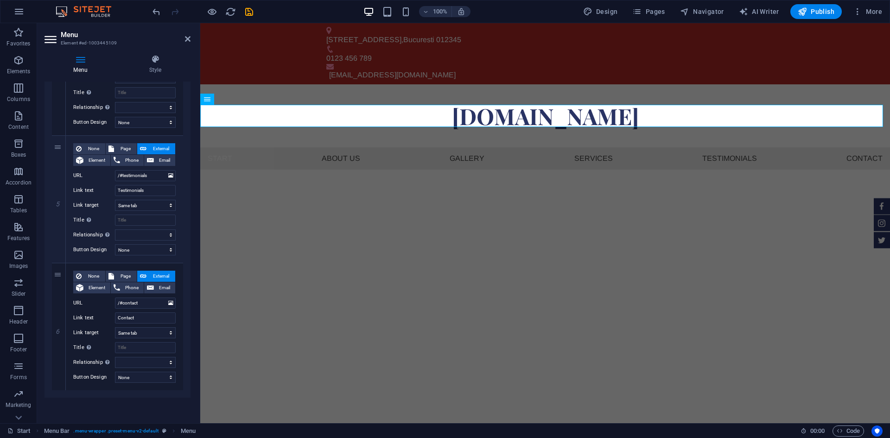
scroll to position [544, 0]
click at [154, 66] on h4 "Style" at bounding box center [155, 64] width 70 height 19
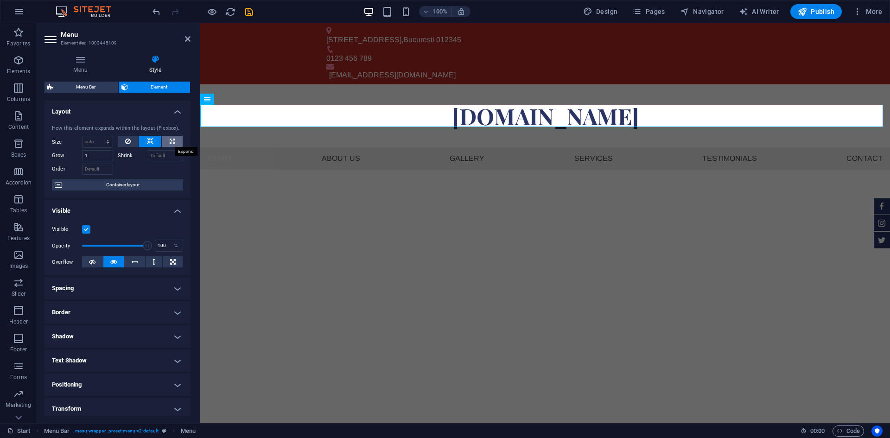
click at [174, 145] on button at bounding box center [172, 141] width 21 height 11
type input "100"
select select "%"
click at [152, 143] on button at bounding box center [150, 141] width 22 height 11
select select "DISABLED_OPTION_VALUE"
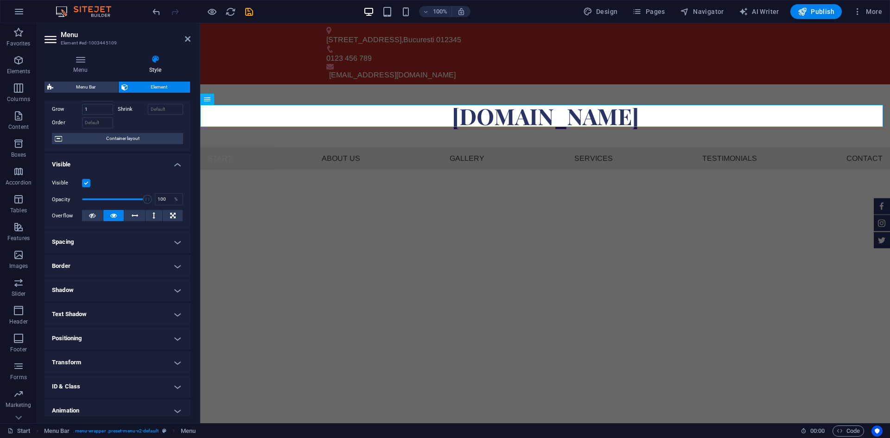
scroll to position [76, 0]
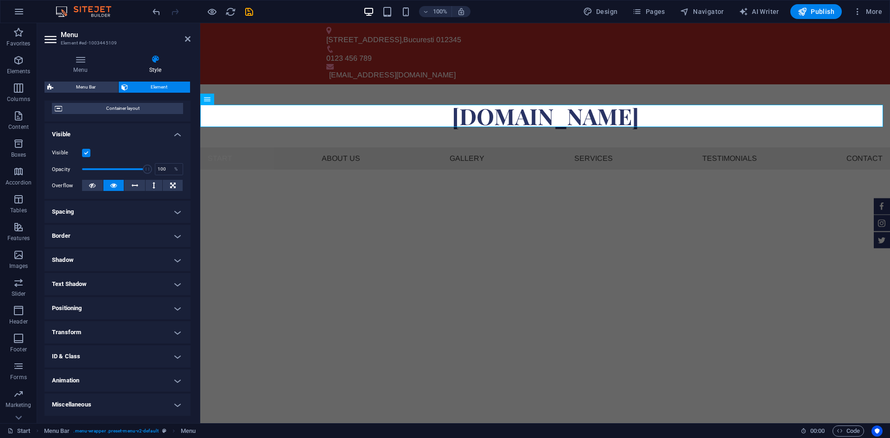
click at [170, 212] on h4 "Spacing" at bounding box center [117, 212] width 146 height 22
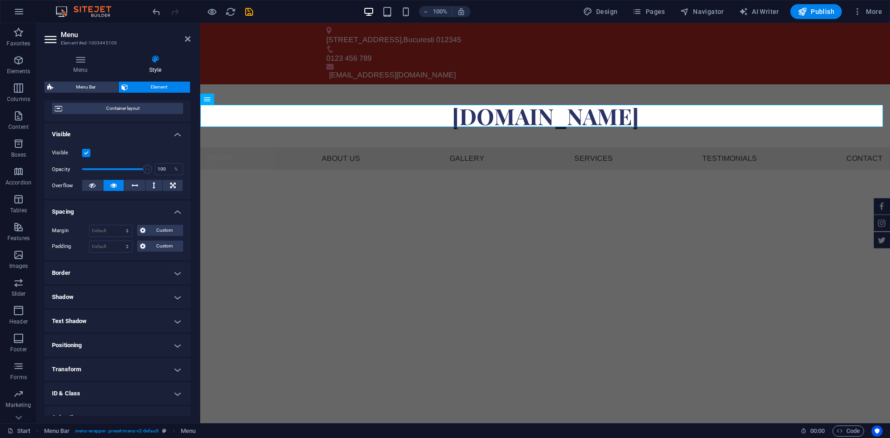
click at [145, 275] on h4 "Border" at bounding box center [117, 273] width 146 height 22
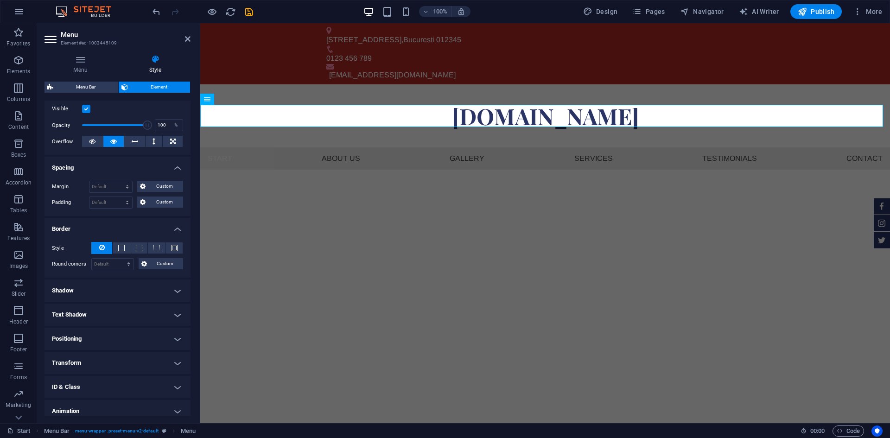
scroll to position [151, 0]
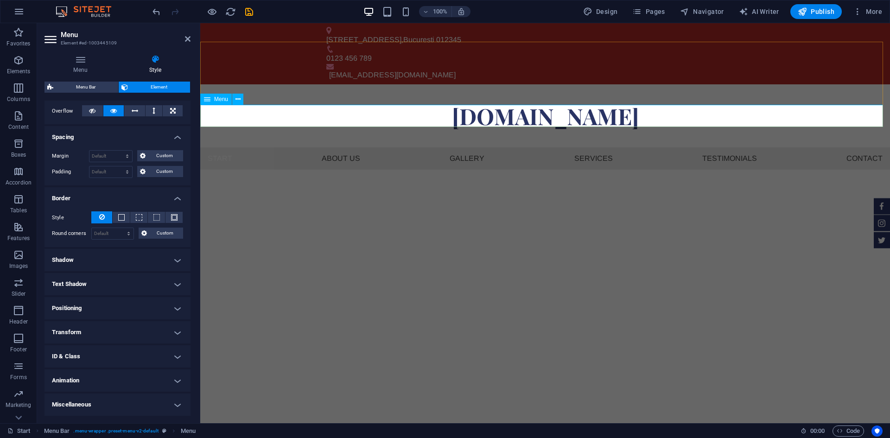
click at [369, 147] on nav "Start About us Gallery Services Testimonials Contact" at bounding box center [545, 158] width 690 height 22
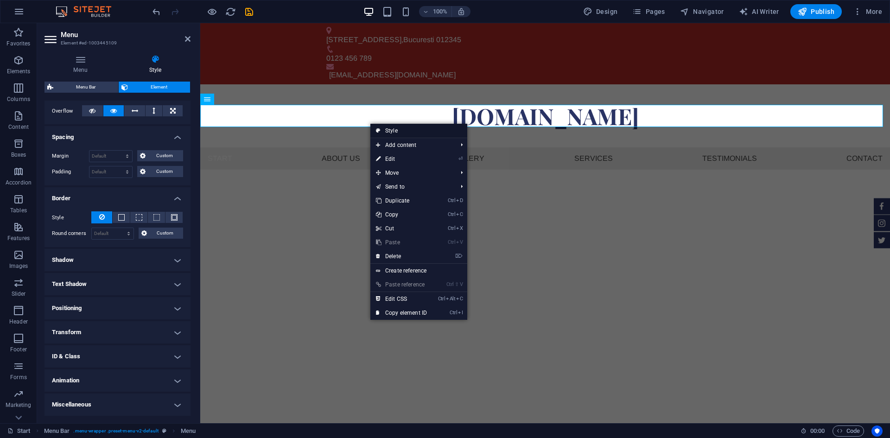
click at [395, 132] on link "Style" at bounding box center [418, 131] width 97 height 14
select select "rem"
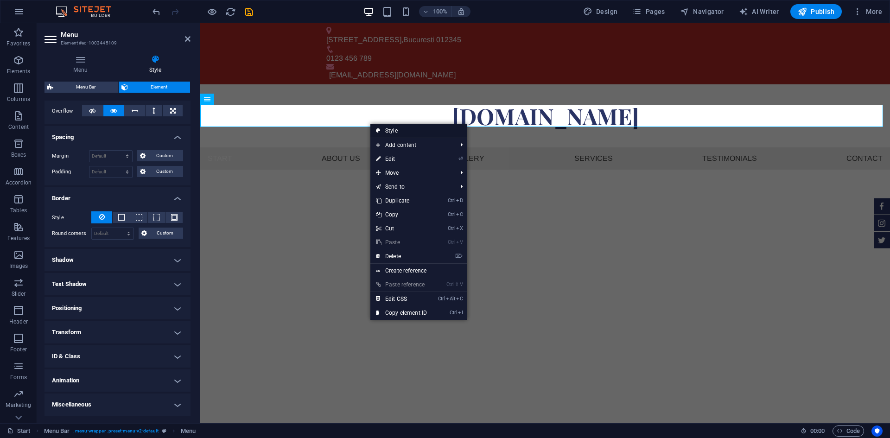
select select "rem"
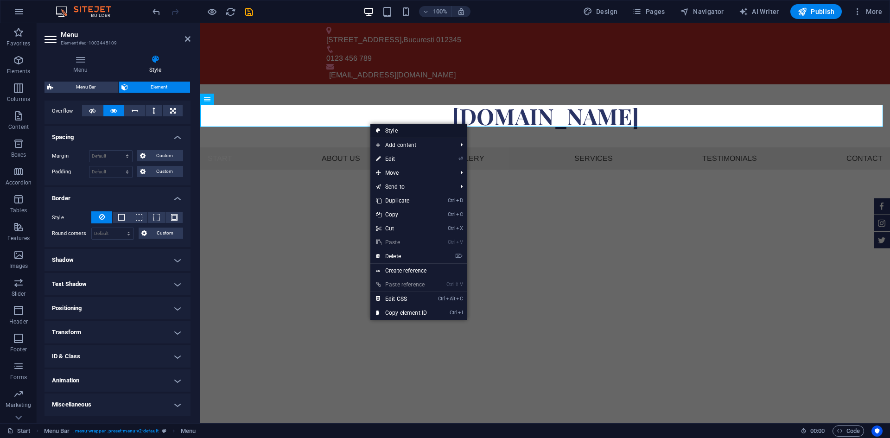
select select "rem"
select select "sticky_menu"
select select "px"
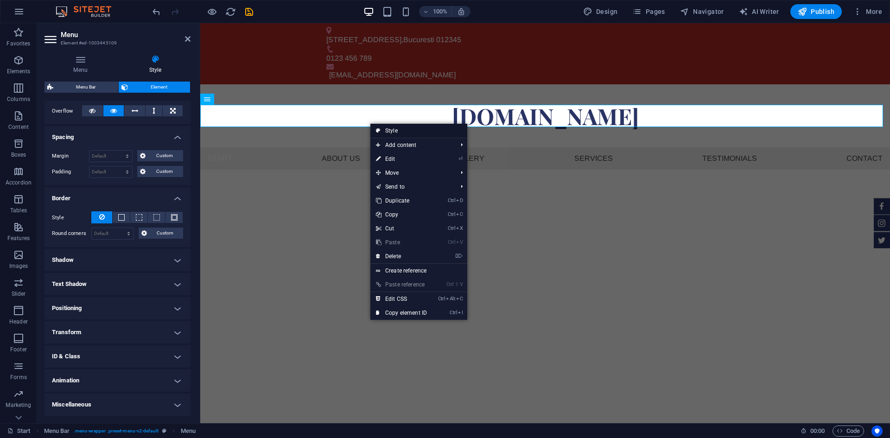
select select "px"
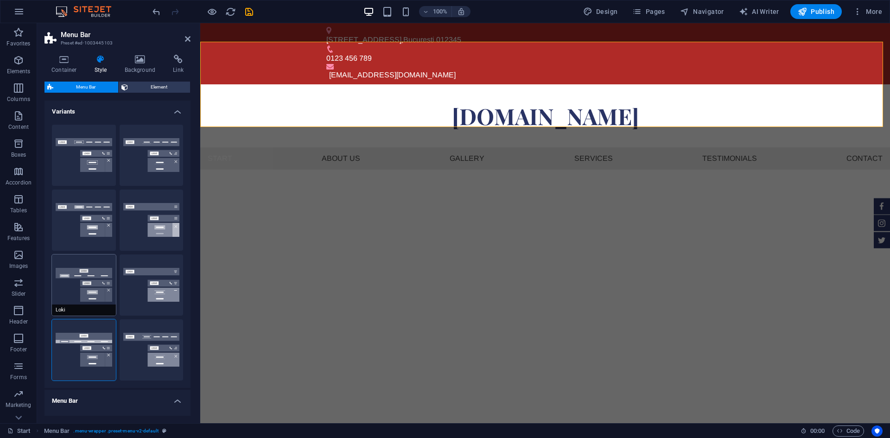
click at [89, 280] on button "Loki" at bounding box center [84, 284] width 64 height 61
type input "0"
select select "DISABLED_OPTION_VALUE"
type input "1"
type input "2"
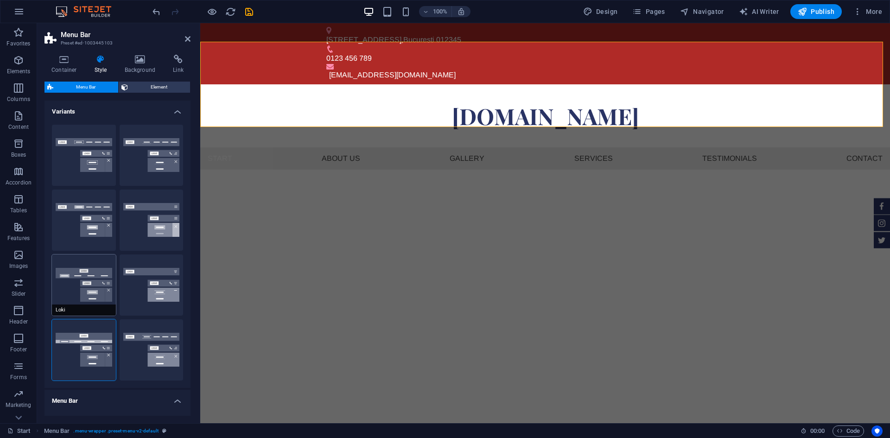
type input "1"
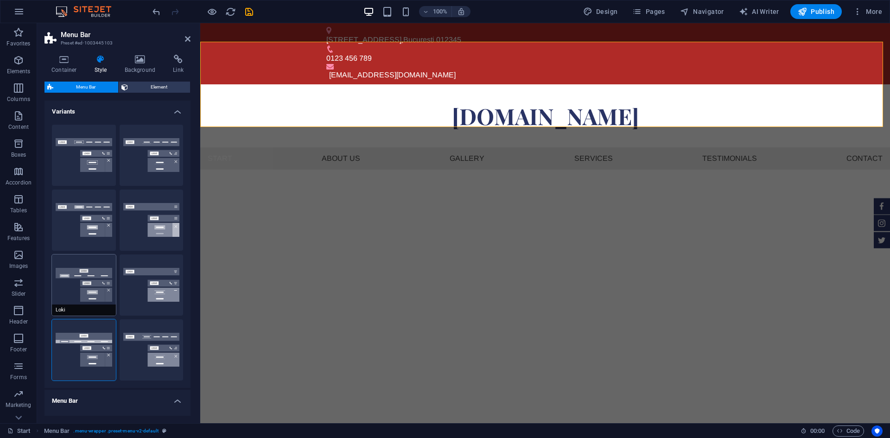
type input "1"
type input "2"
type input "4"
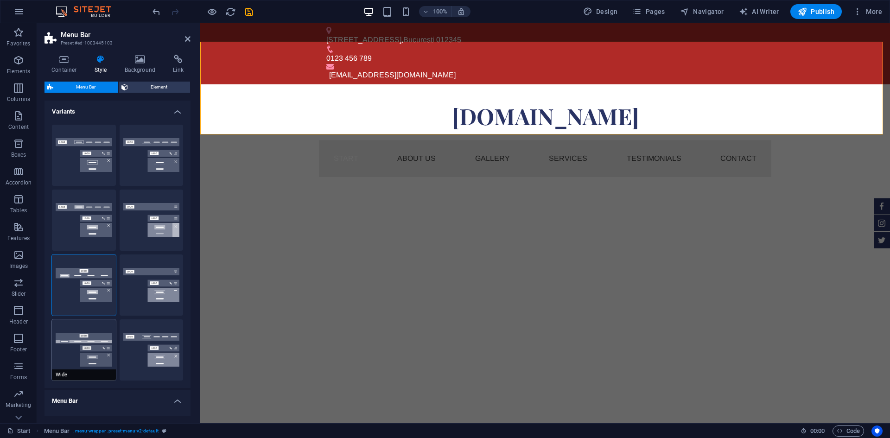
click at [88, 349] on button "Wide" at bounding box center [84, 349] width 64 height 61
type input "0"
type input "2"
select select "rem"
type input "2"
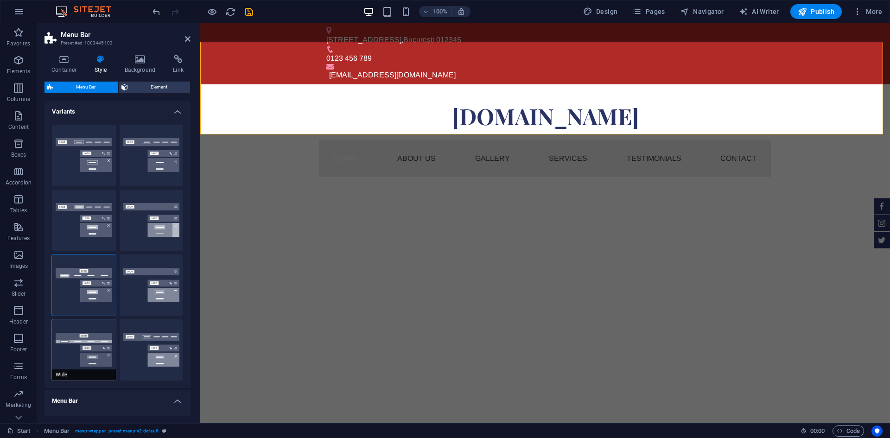
type input "2"
type input "0"
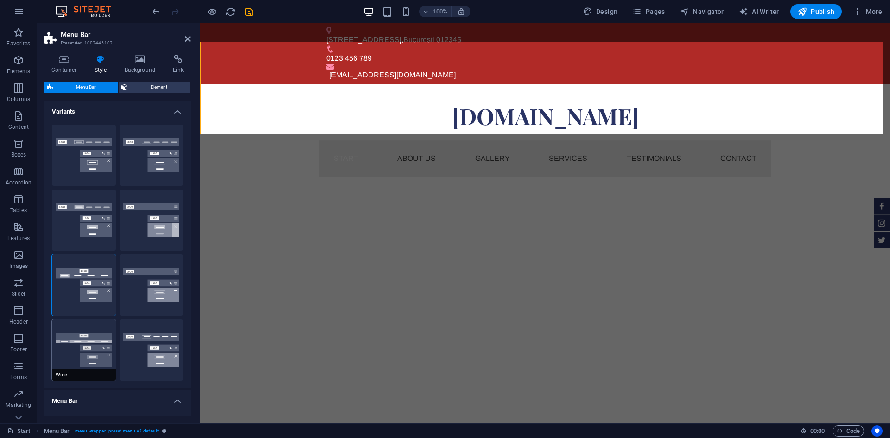
type input "0"
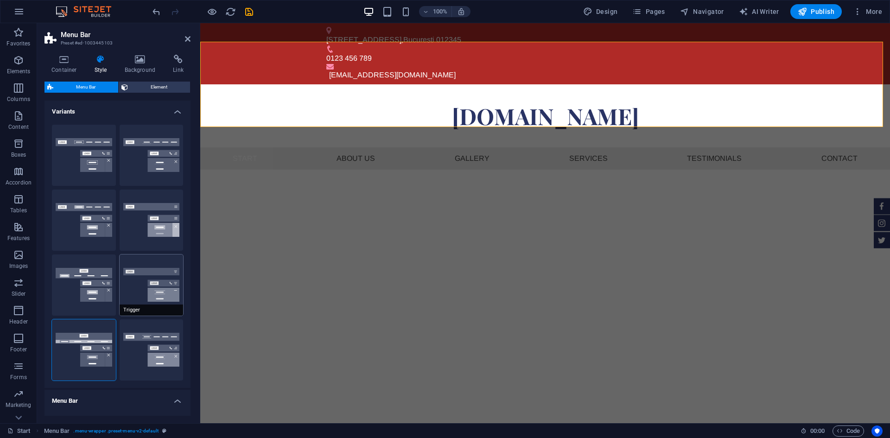
click at [165, 297] on button "Trigger" at bounding box center [152, 284] width 64 height 61
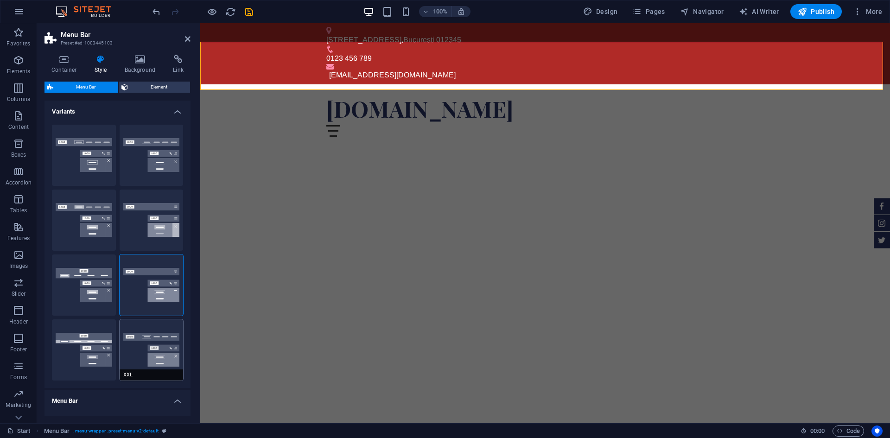
click at [159, 360] on button "XXL" at bounding box center [152, 349] width 64 height 61
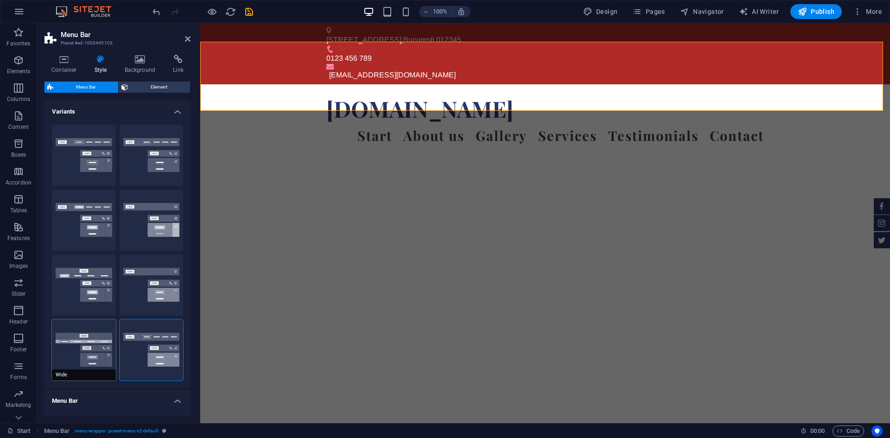
click at [98, 332] on button "Wide" at bounding box center [84, 349] width 64 height 61
type input "0"
type input "2"
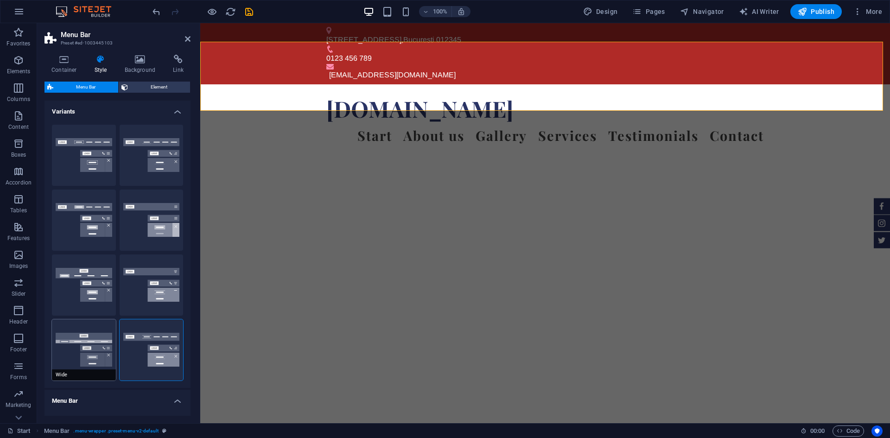
type input "2"
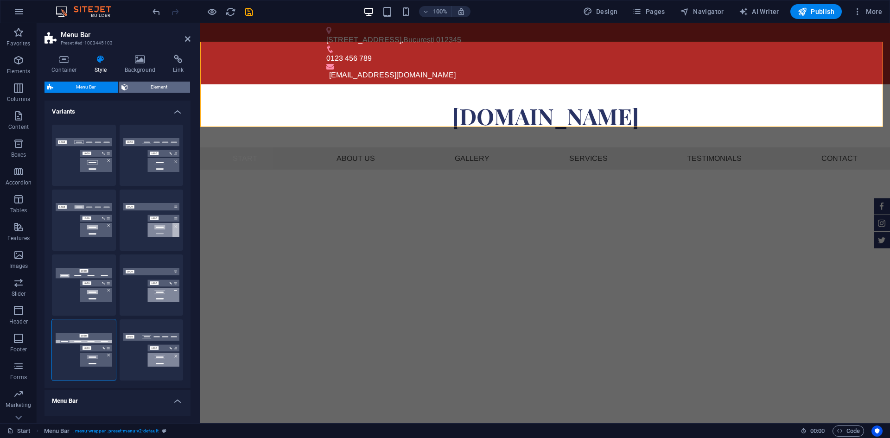
click at [154, 86] on span "Element" at bounding box center [159, 87] width 57 height 11
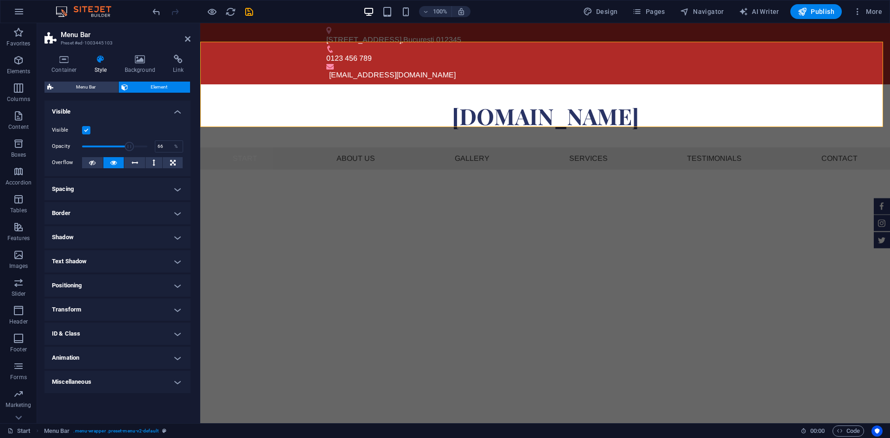
drag, startPoint x: 143, startPoint y: 147, endPoint x: 125, endPoint y: 147, distance: 18.5
click at [125, 147] on span at bounding box center [129, 146] width 9 height 9
drag, startPoint x: 125, startPoint y: 147, endPoint x: 91, endPoint y: 145, distance: 33.5
click at [91, 145] on span at bounding box center [91, 146] width 9 height 9
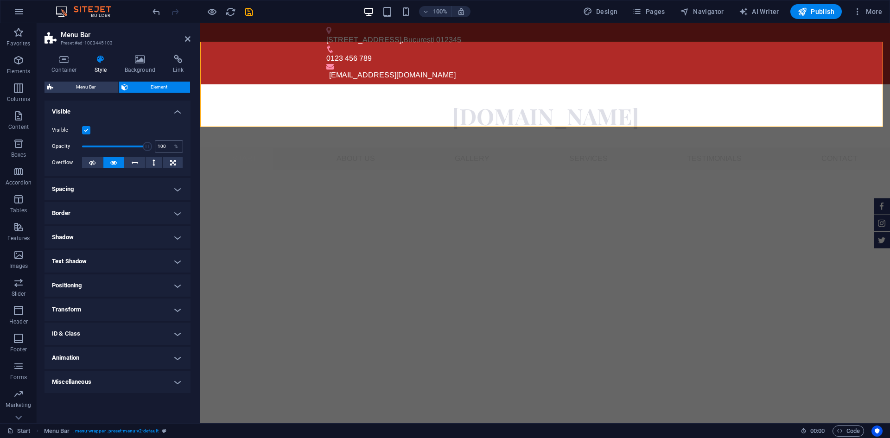
drag, startPoint x: 94, startPoint y: 145, endPoint x: 166, endPoint y: 150, distance: 72.5
click at [166, 150] on div "Opacity 100 %" at bounding box center [117, 146] width 131 height 14
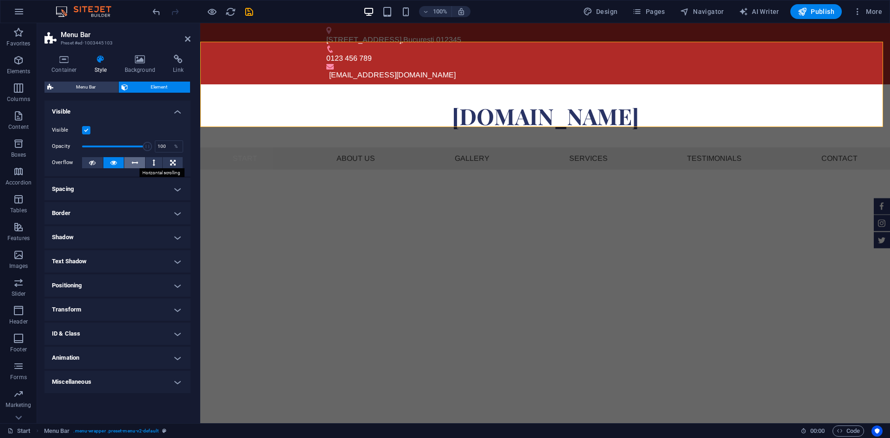
click at [137, 164] on icon at bounding box center [135, 162] width 6 height 11
drag, startPoint x: 147, startPoint y: 144, endPoint x: 139, endPoint y: 144, distance: 8.3
click at [139, 144] on span at bounding box center [138, 146] width 9 height 9
drag, startPoint x: 120, startPoint y: 144, endPoint x: 77, endPoint y: 145, distance: 43.1
click at [77, 145] on span at bounding box center [81, 146] width 9 height 9
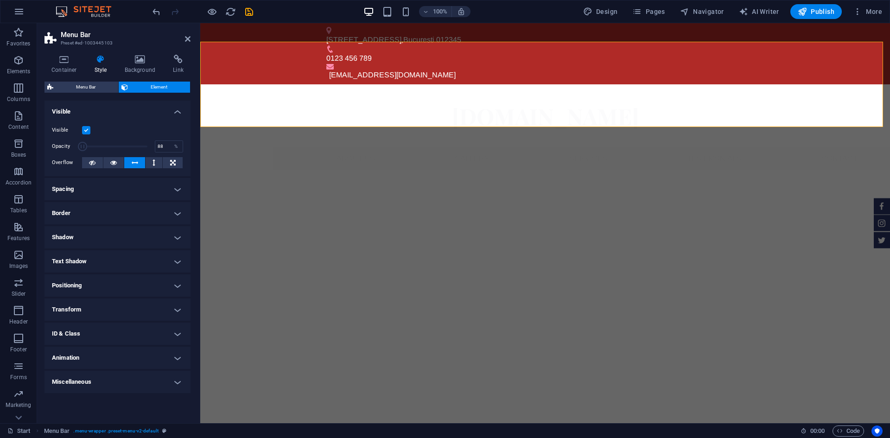
type input "100"
drag, startPoint x: 82, startPoint y: 145, endPoint x: 149, endPoint y: 146, distance: 66.7
click at [149, 146] on span at bounding box center [147, 146] width 9 height 9
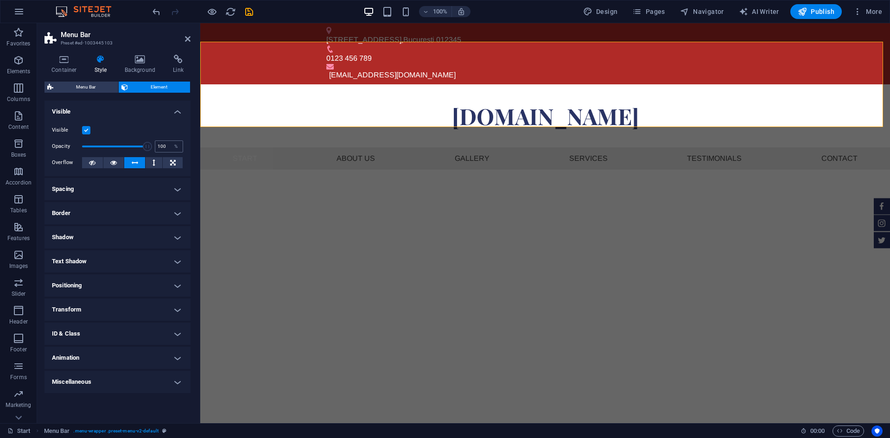
drag, startPoint x: 149, startPoint y: 146, endPoint x: 167, endPoint y: 146, distance: 18.1
click at [167, 146] on div "Opacity 100 %" at bounding box center [117, 146] width 131 height 14
click at [158, 163] on button at bounding box center [154, 162] width 17 height 11
click at [179, 179] on h4 "Spacing" at bounding box center [117, 189] width 146 height 22
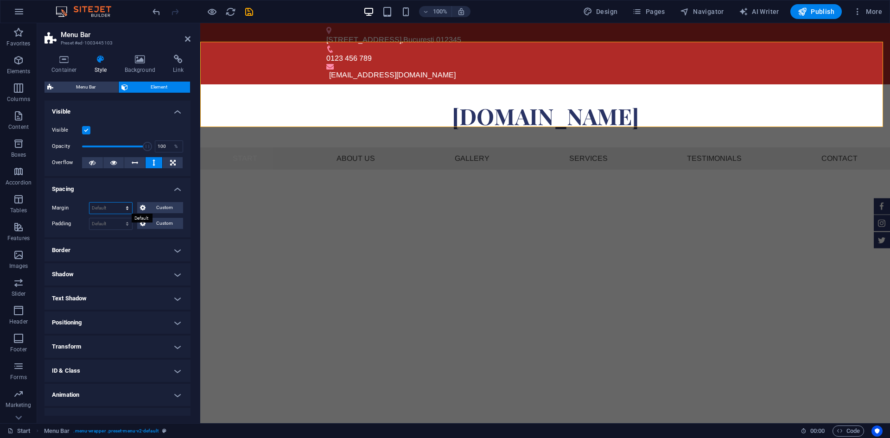
click at [127, 205] on select "Default auto px % rem vw vh Custom" at bounding box center [110, 208] width 43 height 11
click at [89, 203] on select "Default auto px % rem vw vh Custom" at bounding box center [110, 208] width 43 height 11
select select "DISABLED_OPTION_VALUE"
click at [118, 226] on select "Default px rem % vh vw Custom" at bounding box center [110, 223] width 43 height 11
click at [125, 189] on h4 "Spacing" at bounding box center [117, 186] width 146 height 17
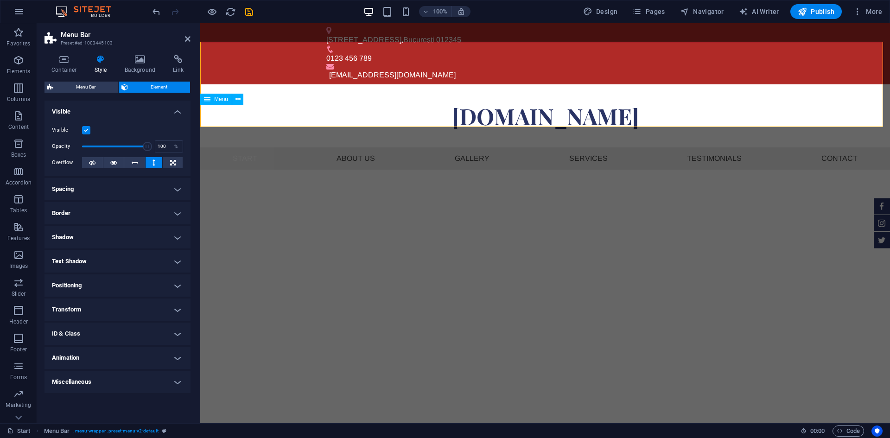
click at [264, 147] on nav "Start About us Gallery Services Testimonials Contact" at bounding box center [545, 158] width 690 height 22
click at [237, 147] on nav "Start About us Gallery Services Testimonials Contact" at bounding box center [545, 158] width 690 height 22
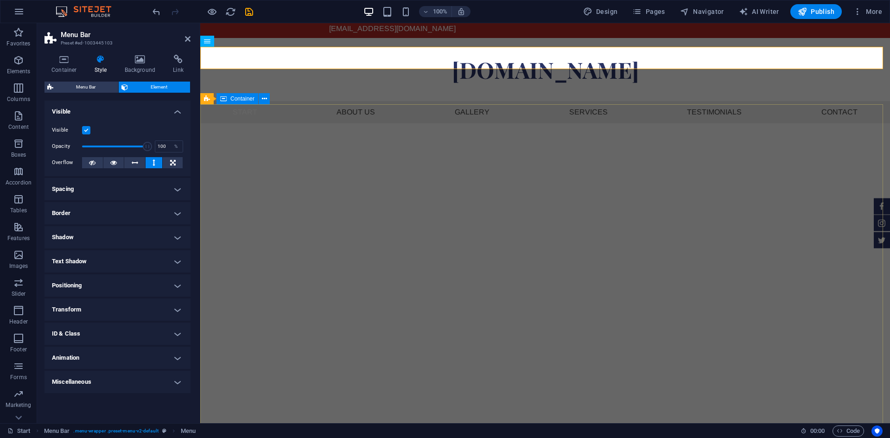
scroll to position [0, 0]
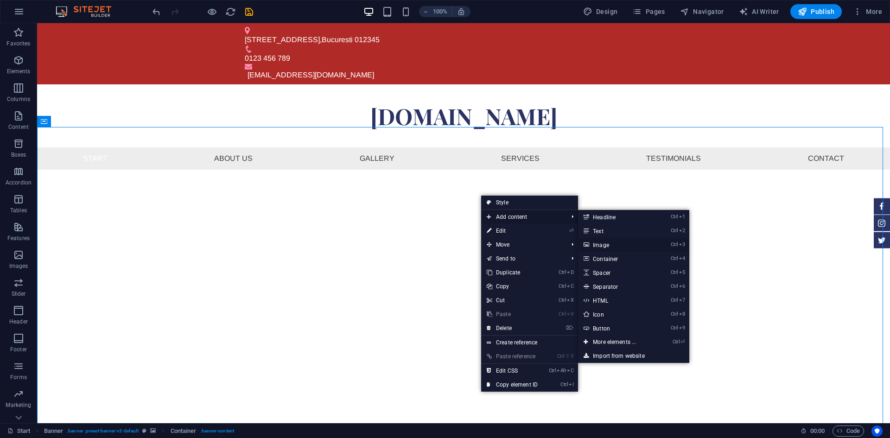
click at [621, 244] on link "Ctrl 3 Image" at bounding box center [616, 245] width 76 height 14
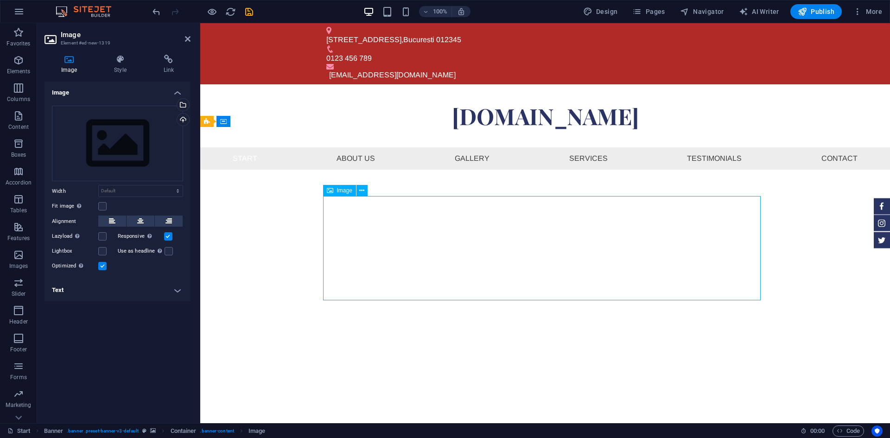
drag, startPoint x: 599, startPoint y: 239, endPoint x: 473, endPoint y: 236, distance: 126.1
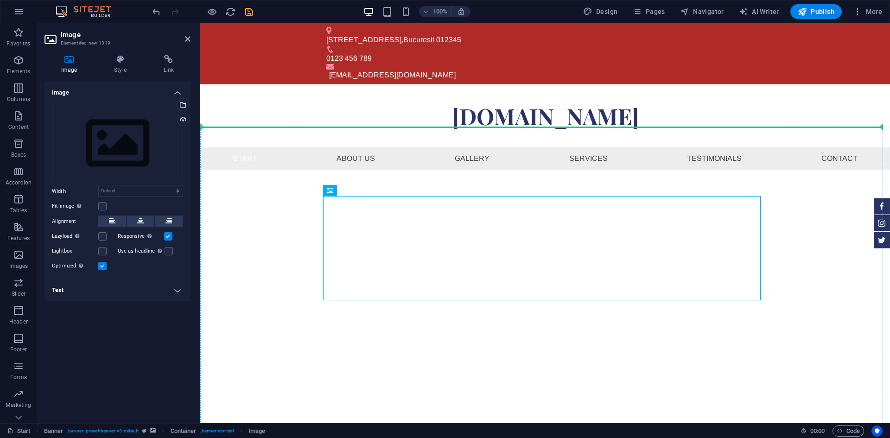
drag, startPoint x: 541, startPoint y: 214, endPoint x: 369, endPoint y: 190, distance: 173.5
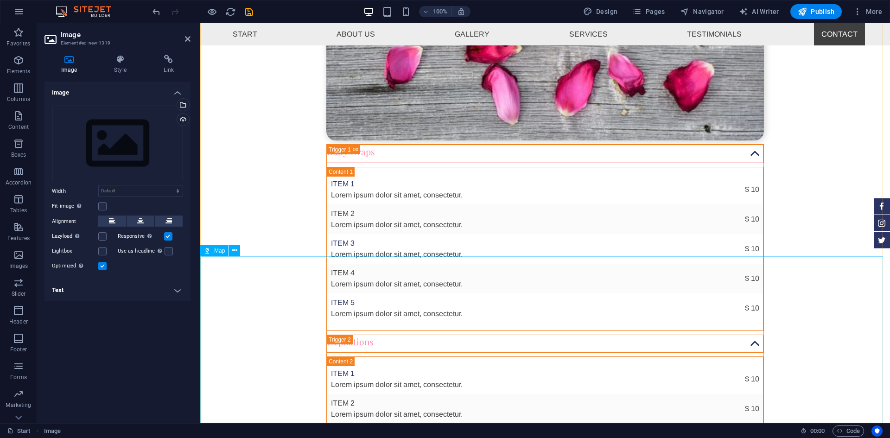
scroll to position [3376, 0]
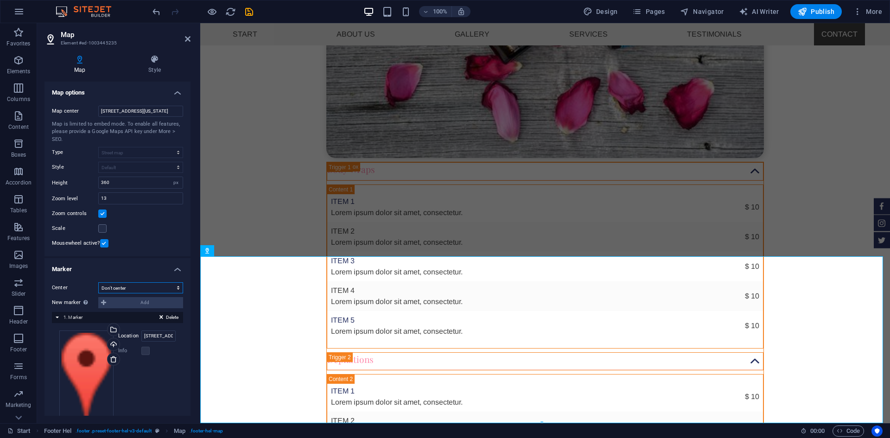
click at [139, 290] on select "Don't center Center markers Center and zoom markers" at bounding box center [140, 287] width 85 height 11
click at [141, 196] on input "13" at bounding box center [141, 198] width 84 height 11
click at [145, 181] on input "360" at bounding box center [141, 182] width 84 height 11
drag, startPoint x: 145, startPoint y: 181, endPoint x: 106, endPoint y: 184, distance: 39.5
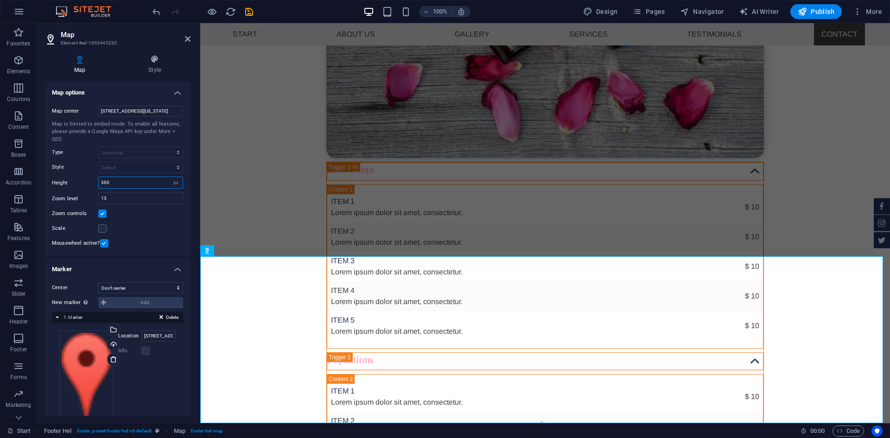
click at [106, 184] on input "360" at bounding box center [141, 182] width 84 height 11
type input "36"
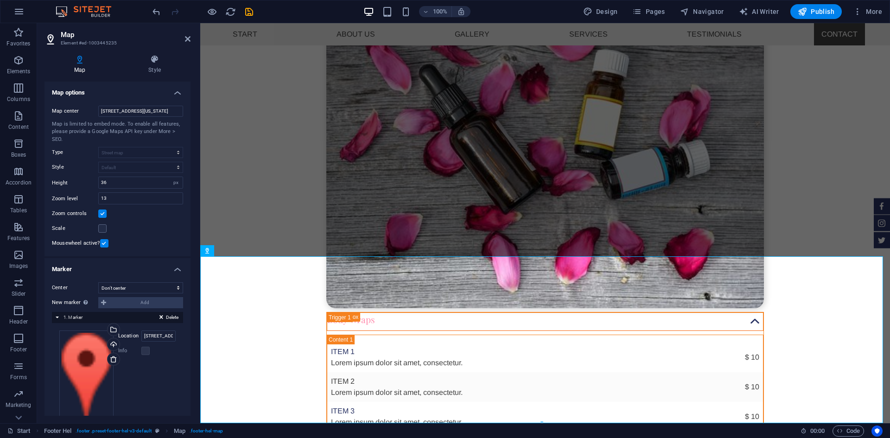
click at [156, 217] on div "Zoom controls" at bounding box center [117, 213] width 131 height 11
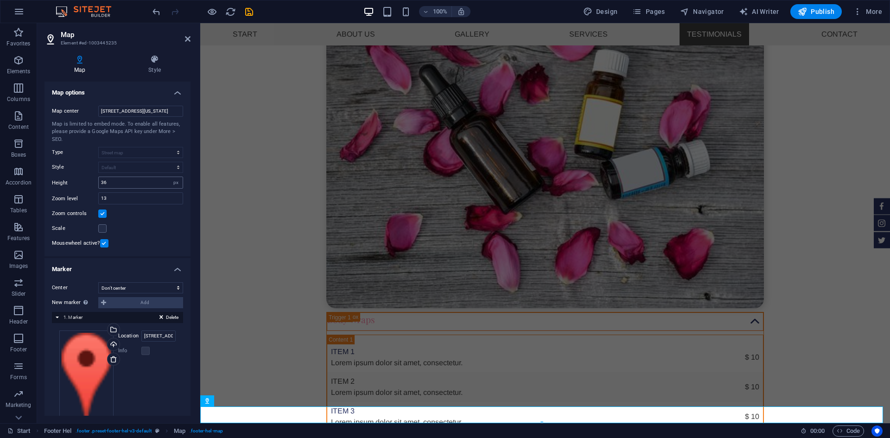
drag, startPoint x: 137, startPoint y: 190, endPoint x: 106, endPoint y: 182, distance: 32.0
click at [101, 180] on div "Map center 34 Washington Ave, 33139 Miami Beach, FL Map is limited to embed mod…" at bounding box center [117, 177] width 146 height 158
click at [133, 200] on input "13" at bounding box center [141, 198] width 84 height 11
click at [164, 64] on h4 "Style" at bounding box center [155, 64] width 72 height 19
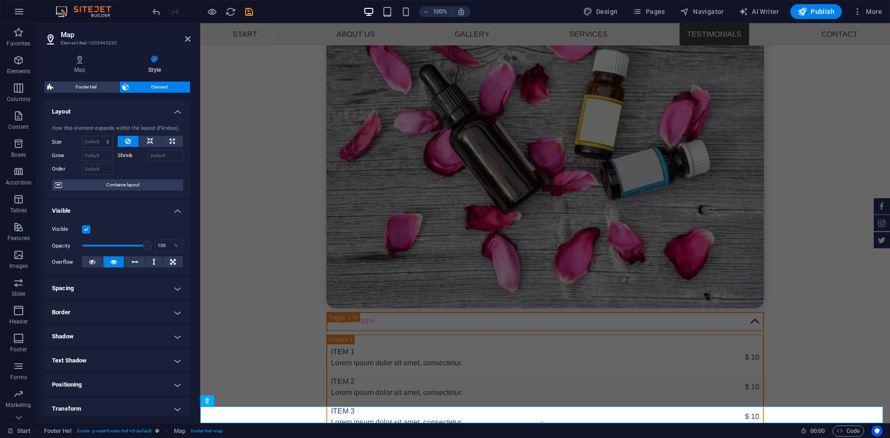
click at [149, 284] on h4 "Spacing" at bounding box center [117, 288] width 146 height 22
click at [149, 284] on h4 "Spacing" at bounding box center [117, 285] width 146 height 17
click at [119, 360] on h4 "Text Shadow" at bounding box center [117, 360] width 146 height 22
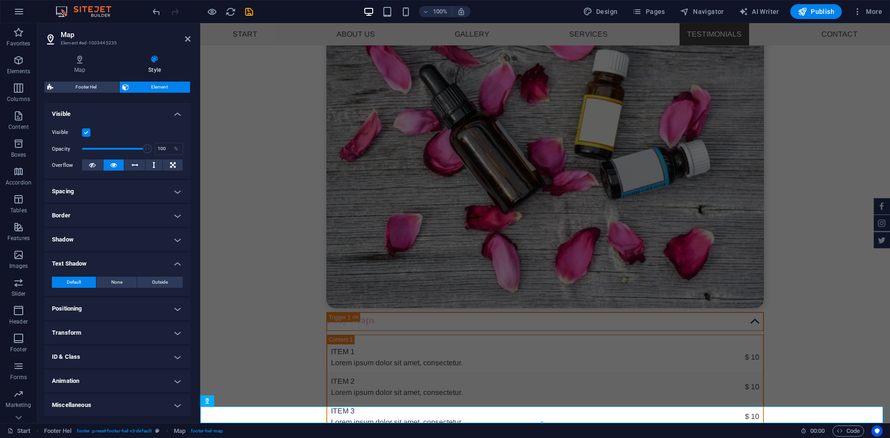
scroll to position [97, 0]
click at [133, 299] on h4 "Positioning" at bounding box center [117, 308] width 146 height 22
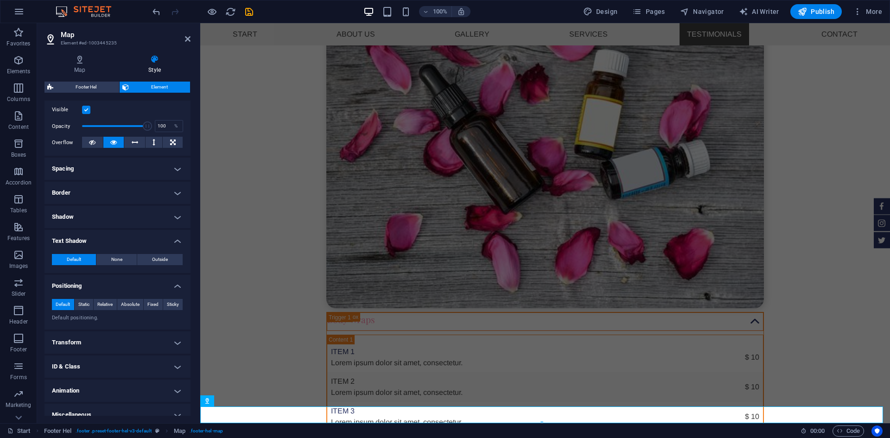
scroll to position [130, 0]
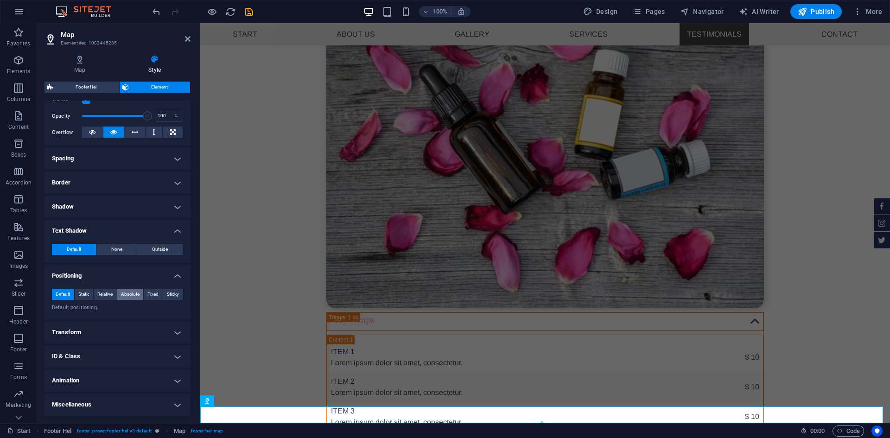
click at [131, 291] on span "Absolute" at bounding box center [130, 294] width 19 height 11
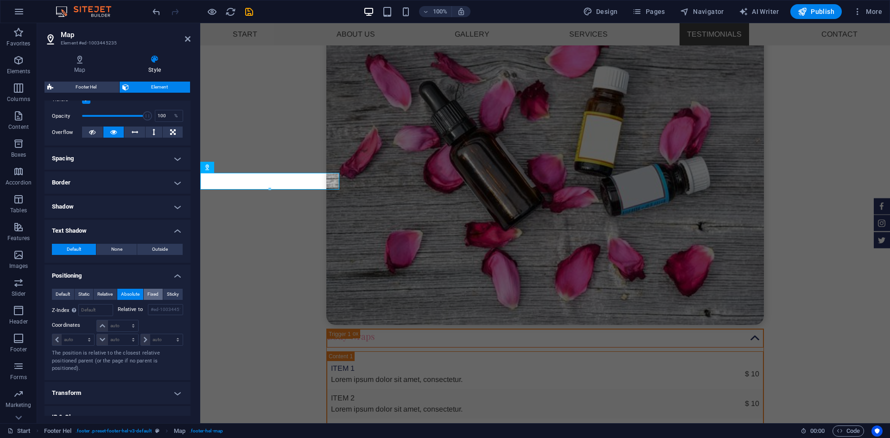
click at [155, 291] on span "Fixed" at bounding box center [152, 294] width 11 height 11
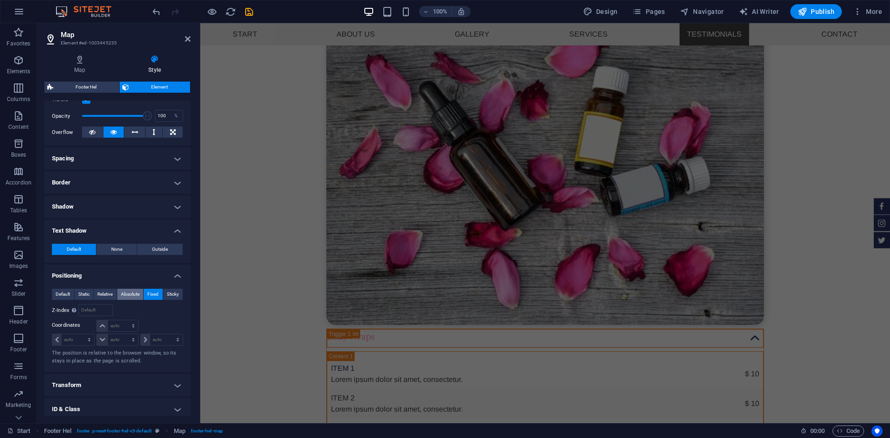
click at [138, 291] on span "Absolute" at bounding box center [130, 294] width 19 height 11
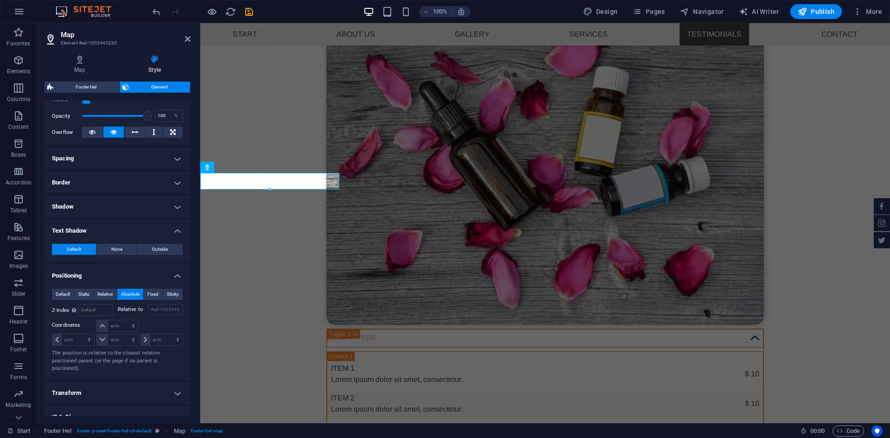
click at [118, 288] on div "Default Static Relative Absolute Fixed Sticky Z-Index Sets the order of the ele…" at bounding box center [117, 330] width 146 height 99
click at [103, 290] on span "Relative" at bounding box center [104, 294] width 15 height 11
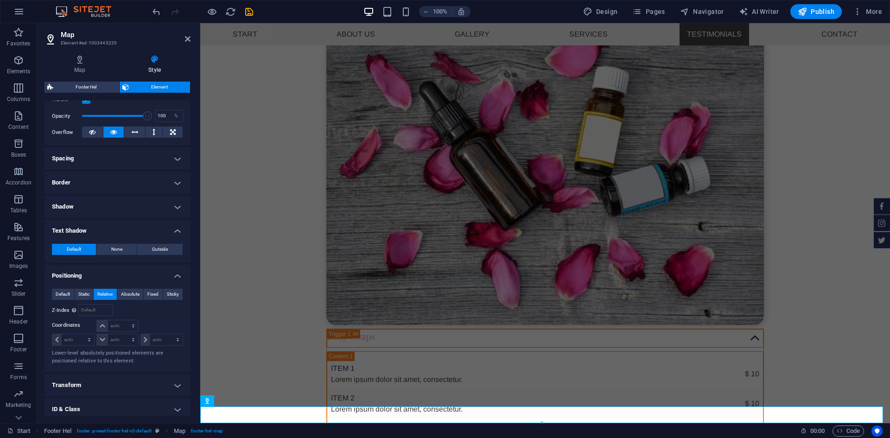
scroll to position [3173, 0]
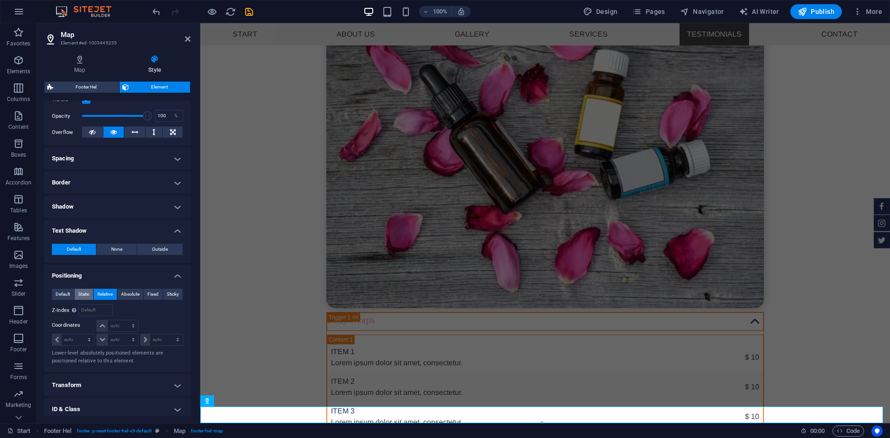
click at [75, 292] on button "Static" at bounding box center [84, 294] width 19 height 11
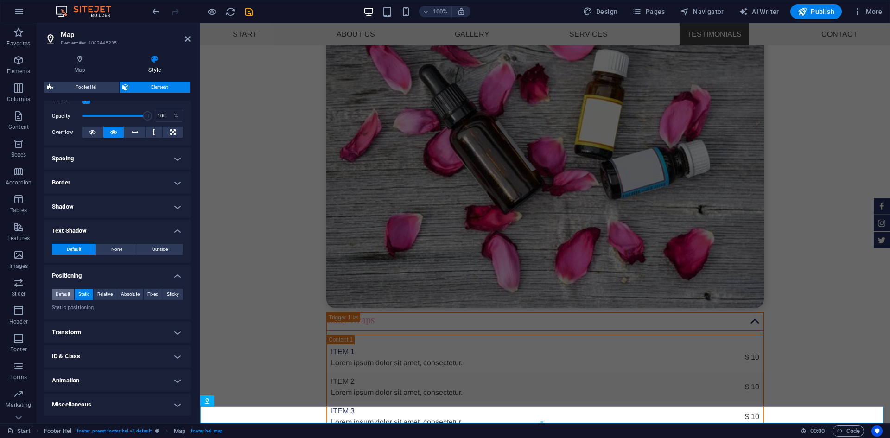
click at [64, 292] on span "Default" at bounding box center [63, 294] width 14 height 11
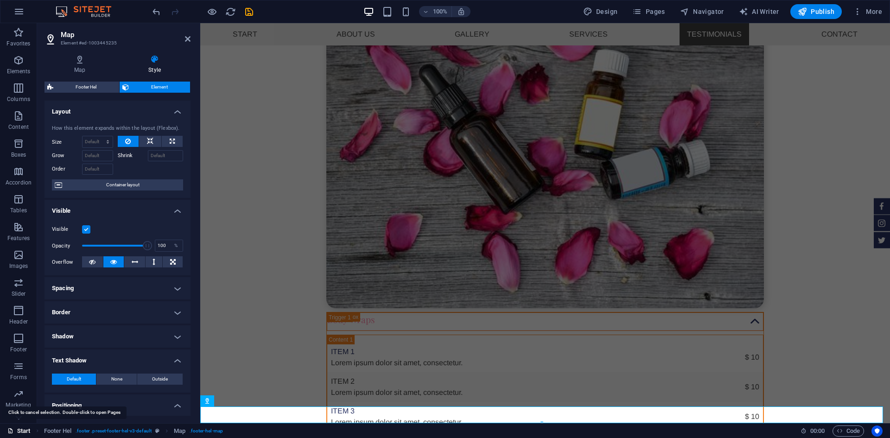
click at [28, 433] on link "Start" at bounding box center [18, 430] width 23 height 11
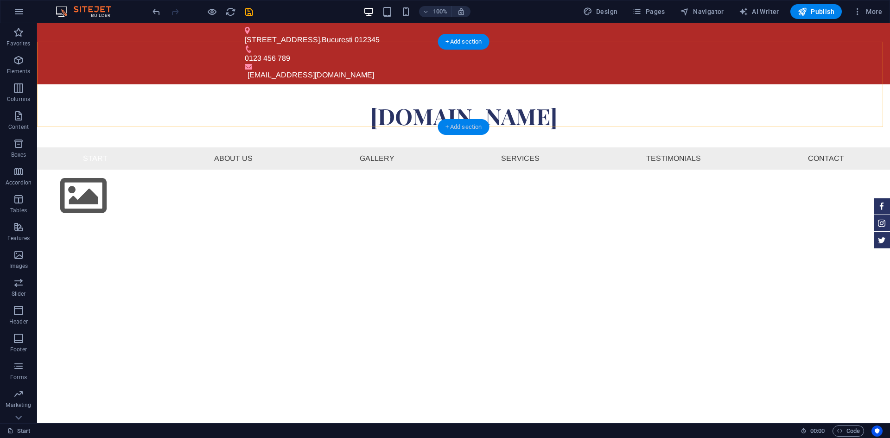
click at [467, 131] on div "+ Add section" at bounding box center [463, 127] width 51 height 16
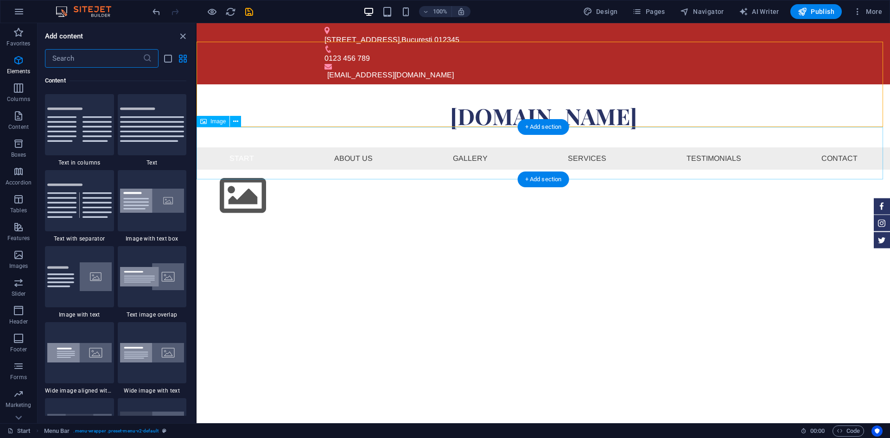
scroll to position [1621, 0]
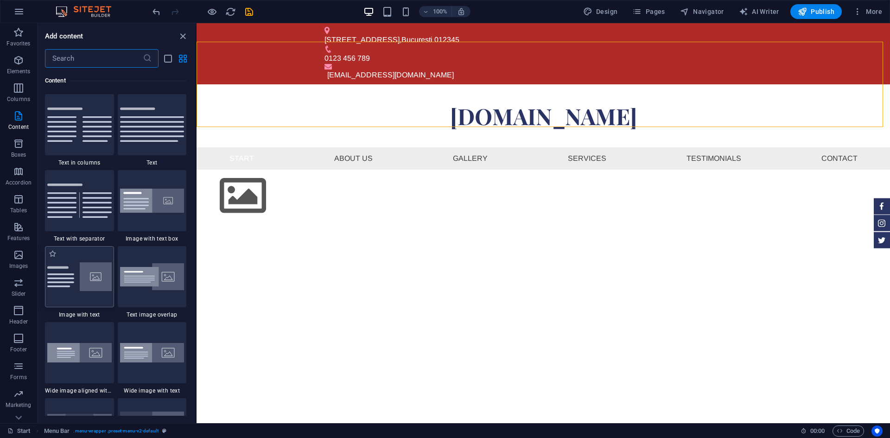
click at [73, 273] on img at bounding box center [79, 276] width 64 height 29
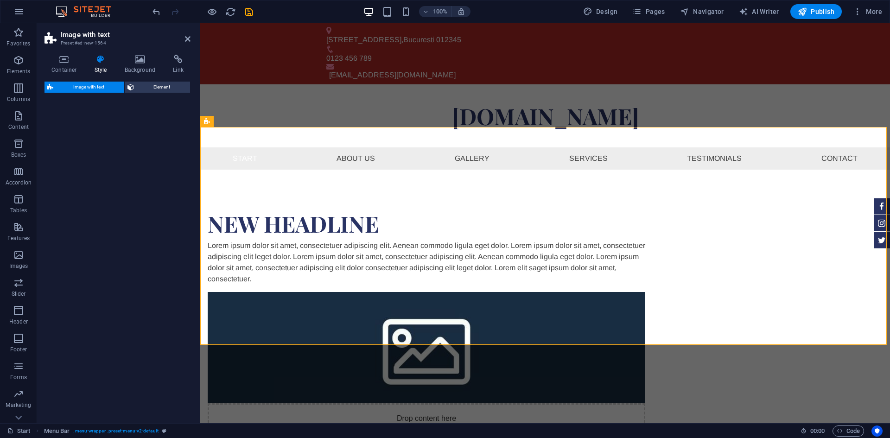
select select "rem"
select select "px"
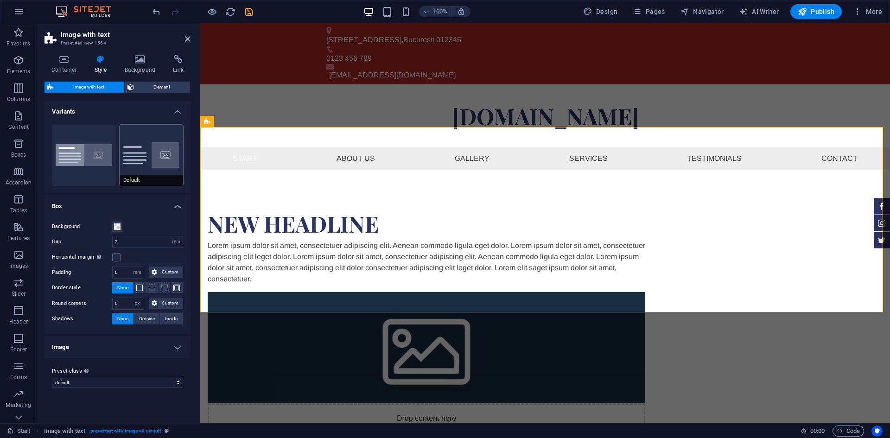
click at [144, 152] on button "Default" at bounding box center [152, 155] width 64 height 61
click at [100, 164] on button "Boxed" at bounding box center [84, 155] width 64 height 61
type input "0"
type input "2.5"
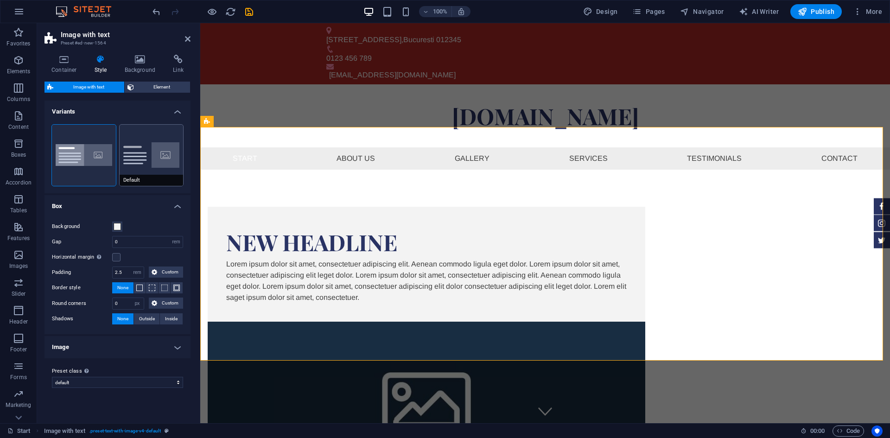
click at [158, 160] on button "Default" at bounding box center [152, 155] width 64 height 61
type input "2"
type input "0"
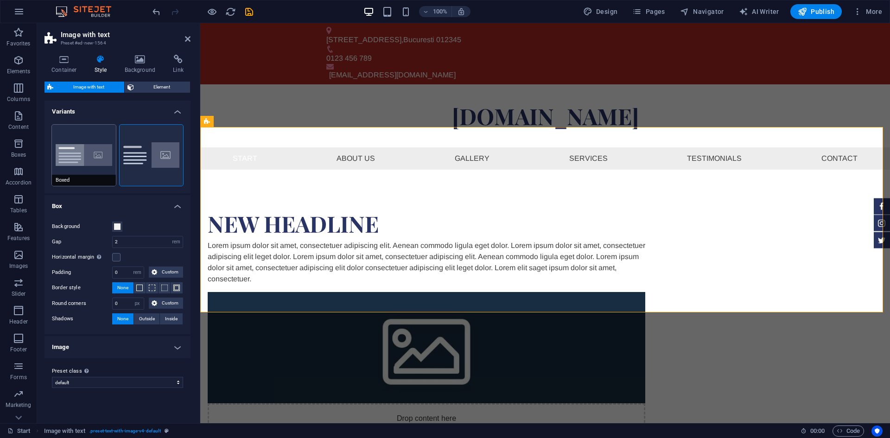
click at [98, 160] on button "Boxed" at bounding box center [84, 155] width 64 height 61
type input "0"
type input "2.5"
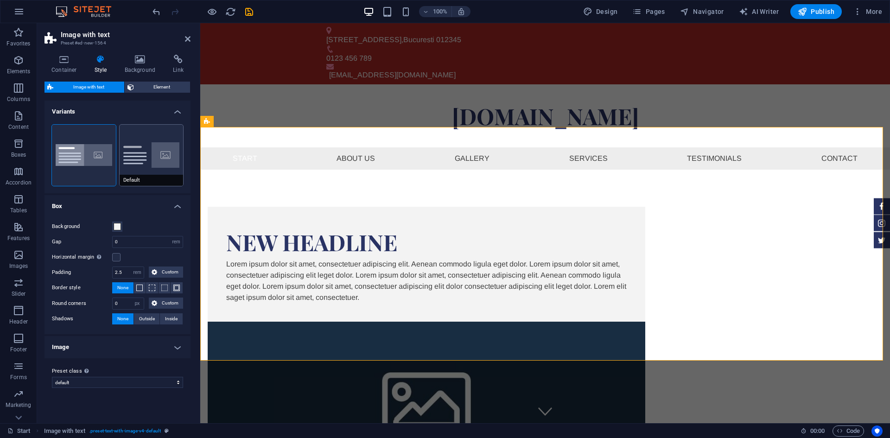
click at [174, 148] on button "Default" at bounding box center [152, 155] width 64 height 61
type input "2"
type input "0"
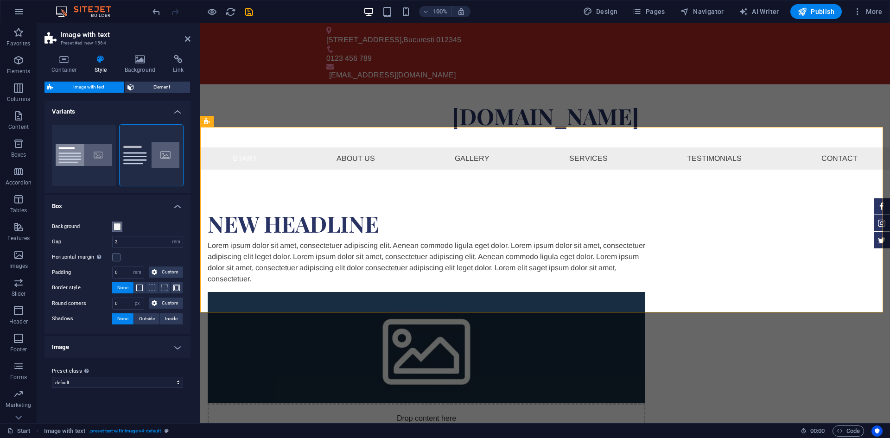
click at [118, 226] on span at bounding box center [117, 226] width 7 height 7
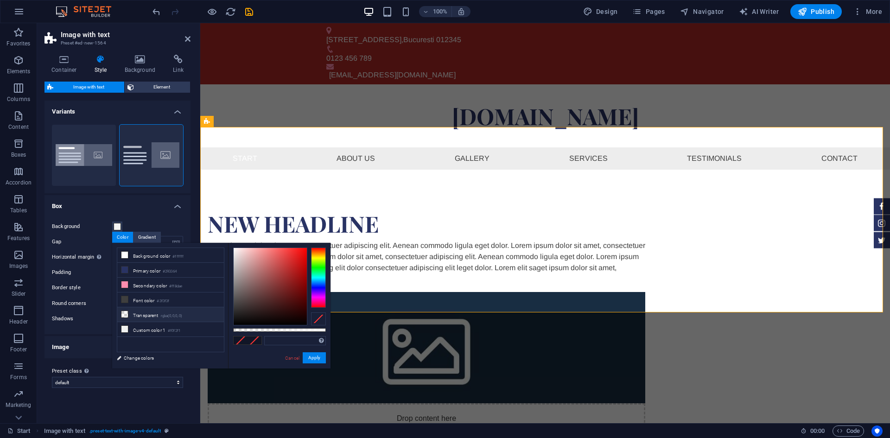
click at [145, 316] on li "Transparent rgba(0,0,0,.0)" at bounding box center [170, 314] width 107 height 15
type input "rgba(0, 0, 0, 0)"
click at [321, 362] on button "Apply" at bounding box center [314, 357] width 23 height 11
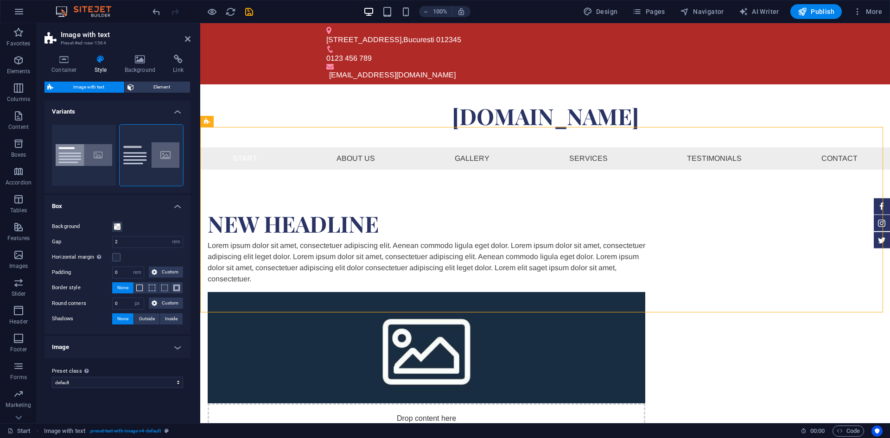
drag, startPoint x: 534, startPoint y: 150, endPoint x: 554, endPoint y: 231, distance: 83.5
click at [554, 231] on div "New headline Lorem ipsum dolor sit amet, consectetuer adipiscing elit. Aenean c…" at bounding box center [545, 338] width 690 height 336
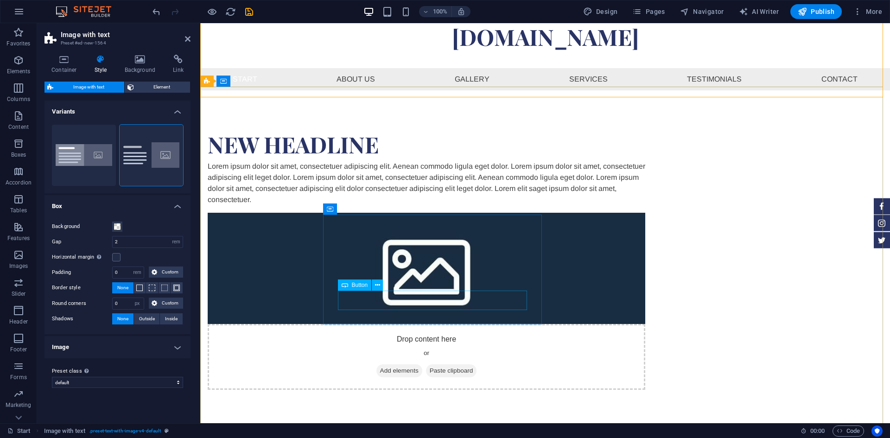
scroll to position [0, 0]
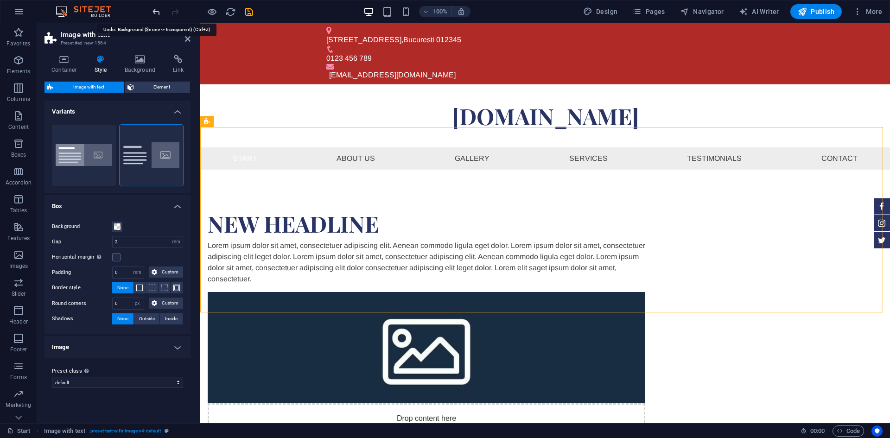
click at [155, 10] on icon "undo" at bounding box center [156, 11] width 11 height 11
click at [89, 10] on img at bounding box center [88, 11] width 70 height 11
click at [60, 9] on img at bounding box center [88, 11] width 70 height 11
click at [24, 11] on icon "button" at bounding box center [18, 11] width 11 height 11
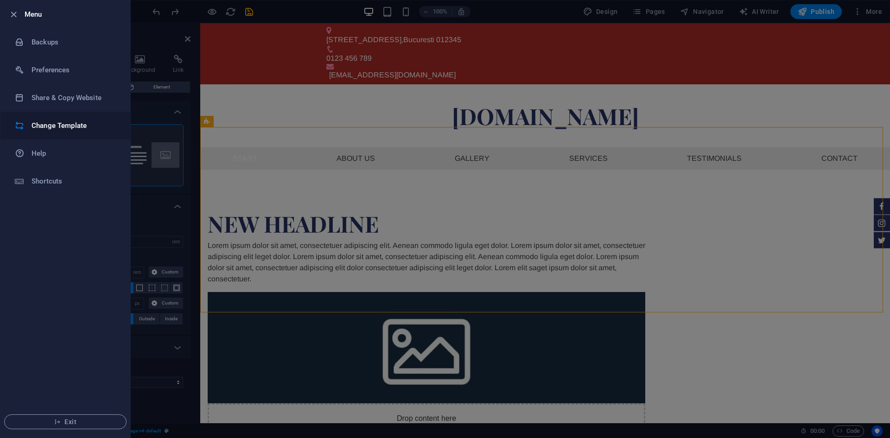
drag, startPoint x: 89, startPoint y: 122, endPoint x: 81, endPoint y: 132, distance: 13.1
click at [81, 132] on li "Change Template" at bounding box center [65, 126] width 130 height 28
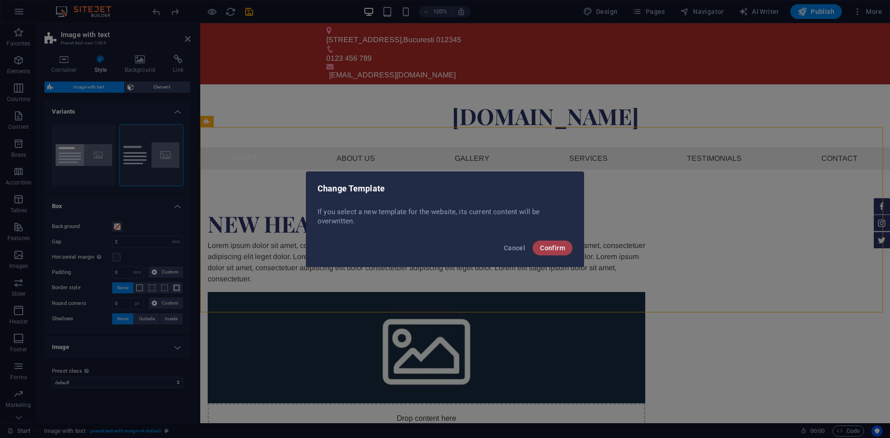
click at [557, 242] on button "Confirm" at bounding box center [552, 248] width 40 height 15
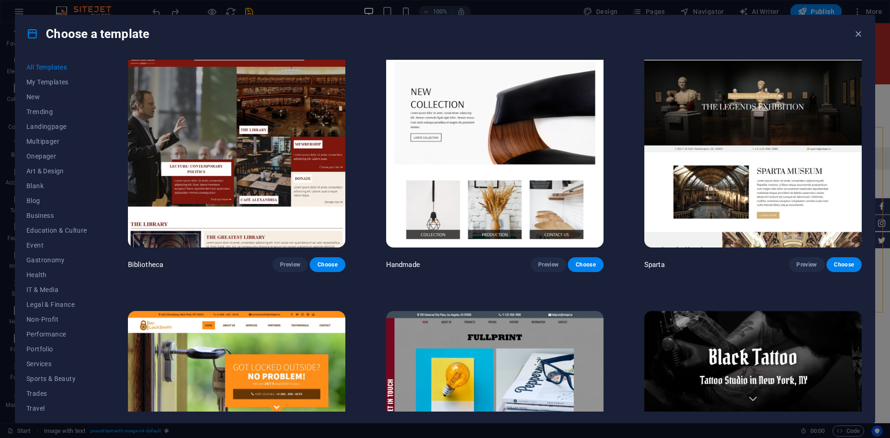
scroll to position [7044, 0]
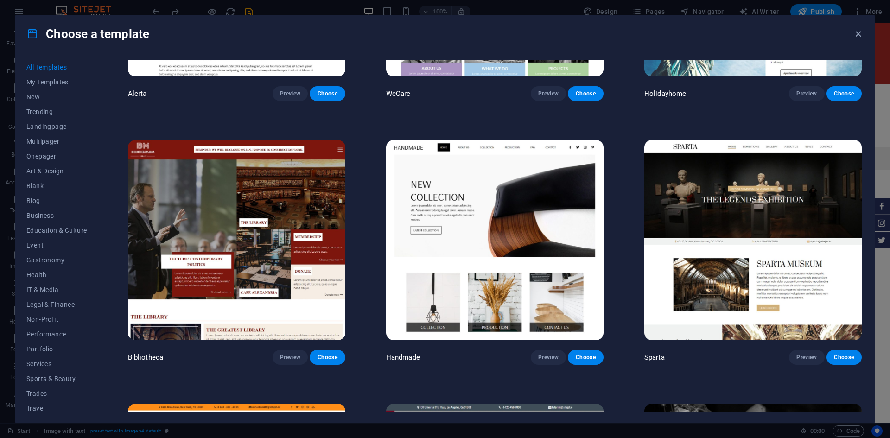
click at [470, 186] on img at bounding box center [494, 240] width 217 height 200
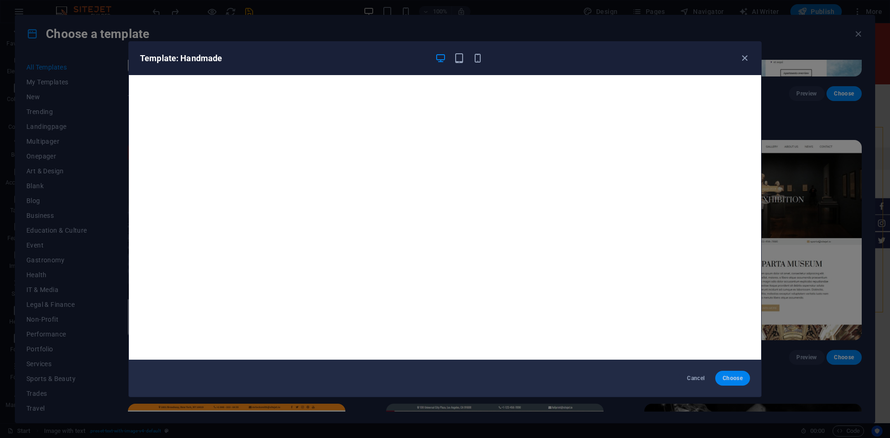
click at [731, 378] on span "Choose" at bounding box center [732, 377] width 20 height 7
checkbox input "false"
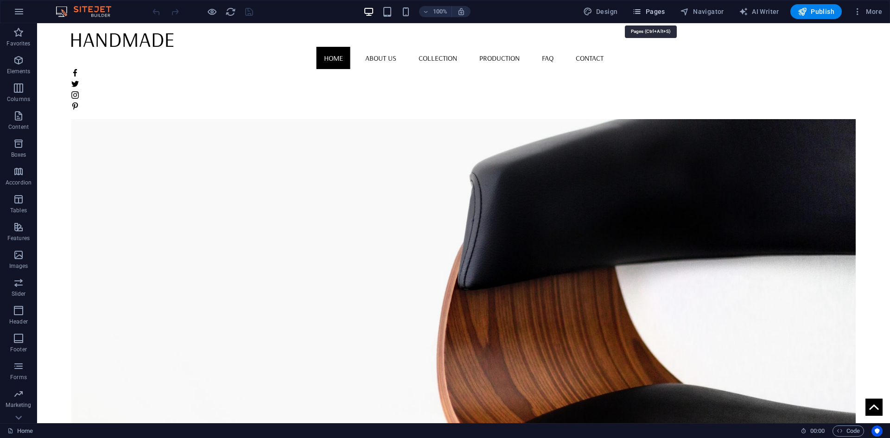
click at [648, 9] on span "Pages" at bounding box center [648, 11] width 32 height 9
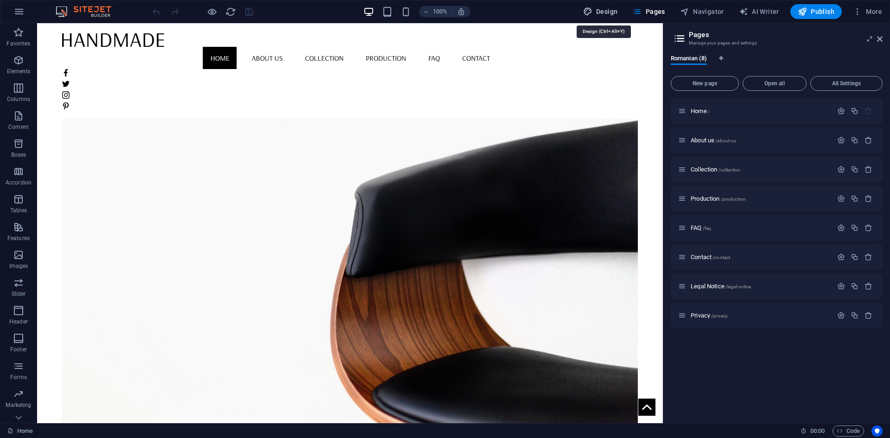
click at [614, 10] on span "Design" at bounding box center [600, 11] width 35 height 9
select select "rem"
select select "400"
select select "px"
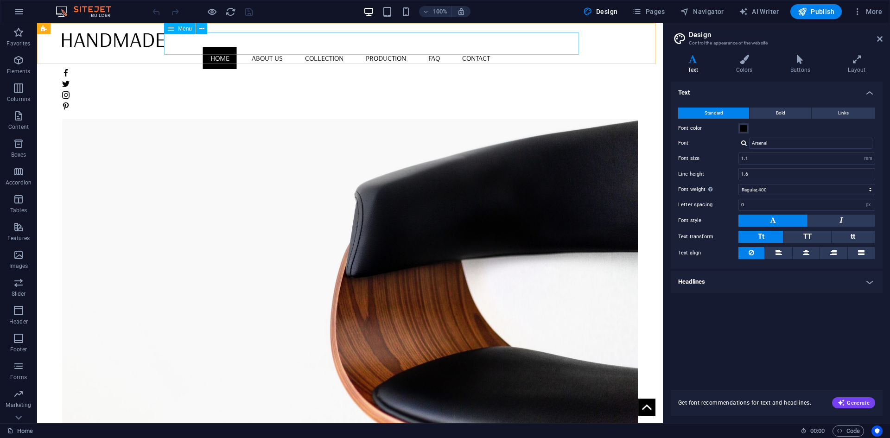
click at [289, 47] on nav "Home About us Collection Production FAQ Contact" at bounding box center [350, 58] width 576 height 22
click at [641, 7] on icon "button" at bounding box center [636, 11] width 9 height 9
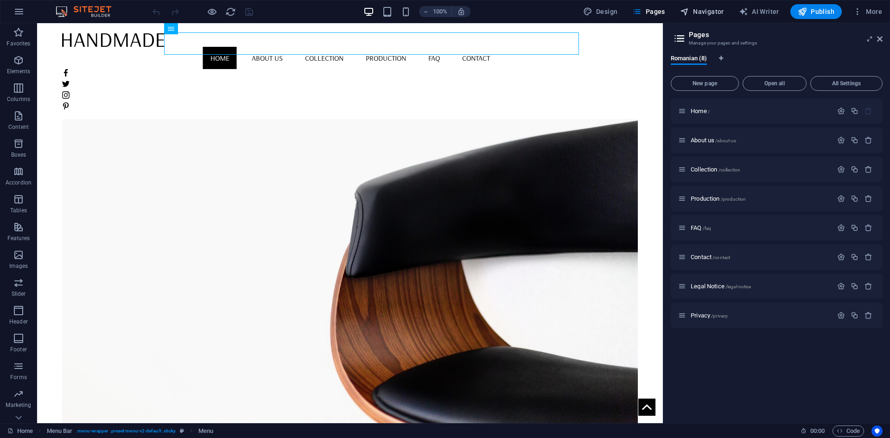
click at [690, 6] on button "Navigator" at bounding box center [701, 11] width 51 height 15
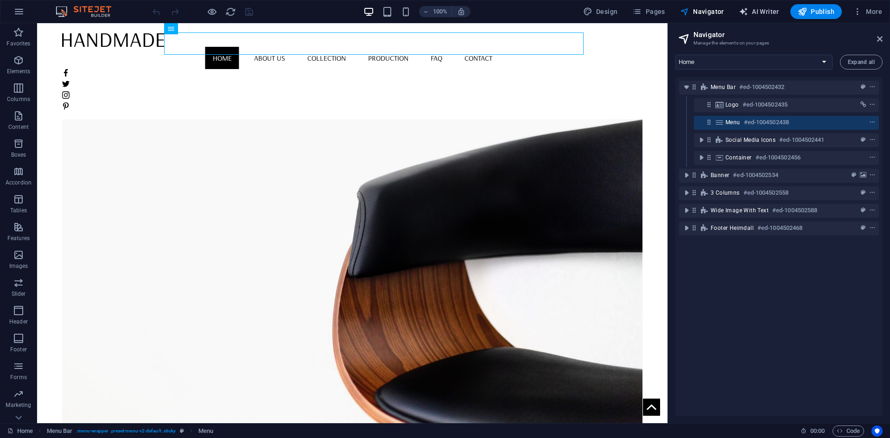
click at [752, 12] on span "AI Writer" at bounding box center [759, 11] width 40 height 9
select select "English"
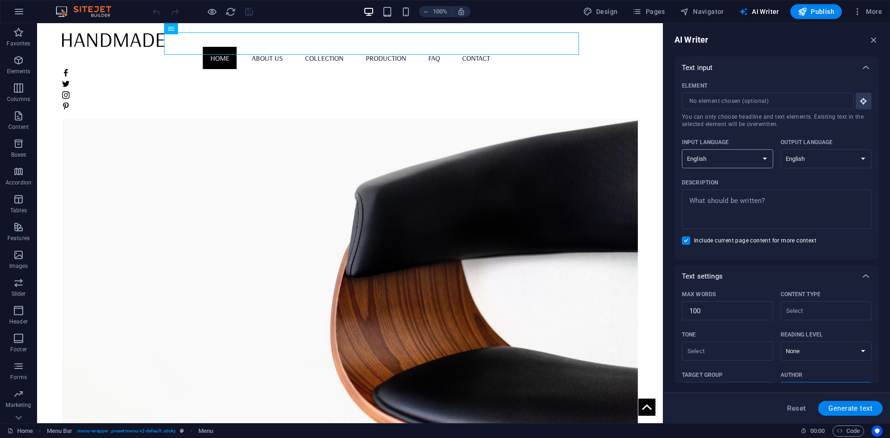
click at [737, 150] on select "Albanian Arabic Armenian Awadhi Azerbaijani Bashkir Basque Belarusian Bengali B…" at bounding box center [727, 158] width 91 height 19
select select "Romanian"
click at [682, 149] on select "Albanian Arabic Armenian Awadhi Azerbaijani Bashkir Basque Belarusian Bengali B…" at bounding box center [727, 158] width 91 height 19
click at [819, 153] on select "Albanian Arabic Armenian Awadhi Azerbaijani Bashkir Basque Belarusian Bengali B…" at bounding box center [825, 158] width 91 height 19
select select "Romanian"
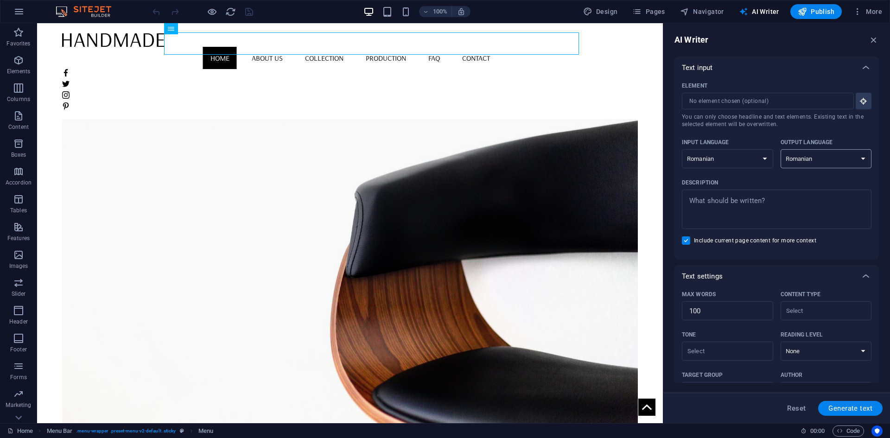
click at [780, 149] on select "Albanian Arabic Armenian Awadhi Azerbaijani Bashkir Basque Belarusian Bengali B…" at bounding box center [825, 158] width 91 height 19
click at [861, 14] on icon "button" at bounding box center [857, 11] width 9 height 9
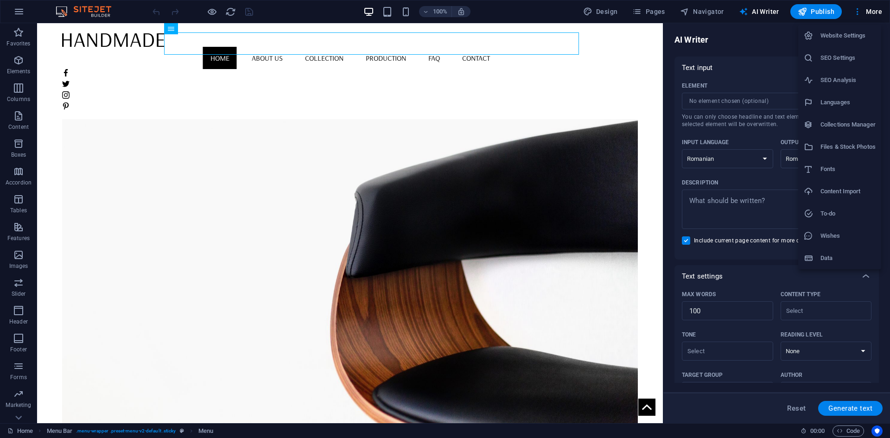
click at [834, 186] on h6 "Content Import" at bounding box center [847, 191] width 55 height 11
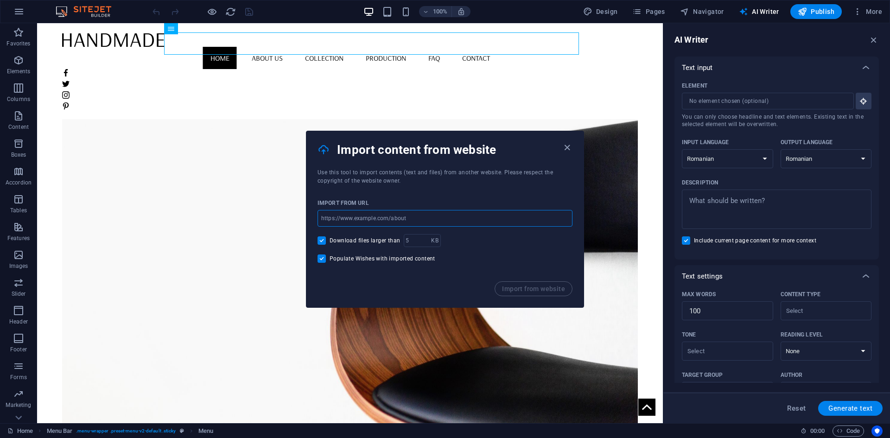
click at [448, 220] on input "url" at bounding box center [444, 218] width 255 height 17
type input "pestock.ro"
click at [539, 290] on span "Import from website" at bounding box center [533, 288] width 63 height 7
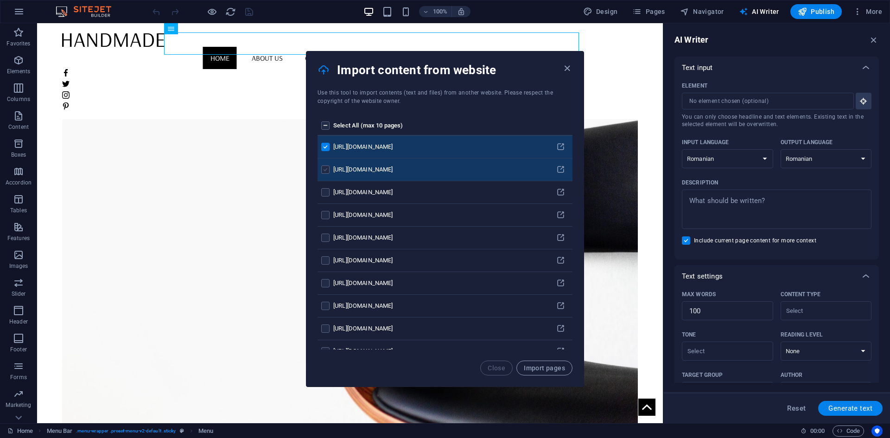
click at [324, 169] on label "pages list" at bounding box center [325, 169] width 8 height 8
click at [0, 0] on input "pages list" at bounding box center [0, 0] width 0 height 0
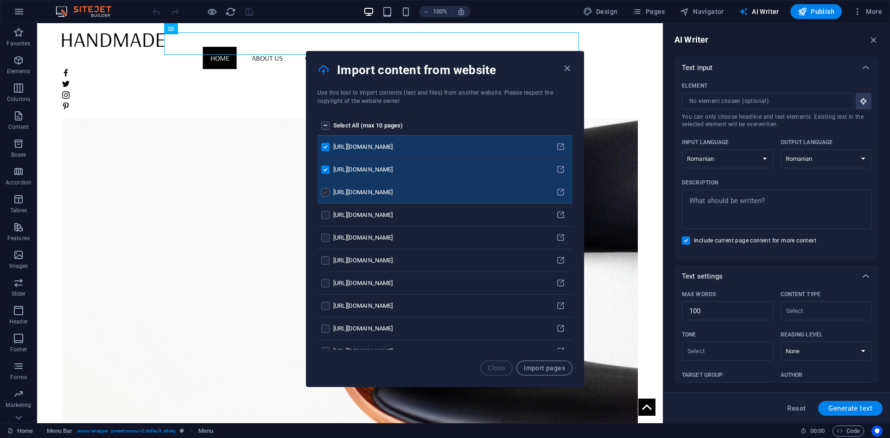
click at [323, 189] on label "pages list" at bounding box center [325, 192] width 8 height 8
click at [0, 0] on input "pages list" at bounding box center [0, 0] width 0 height 0
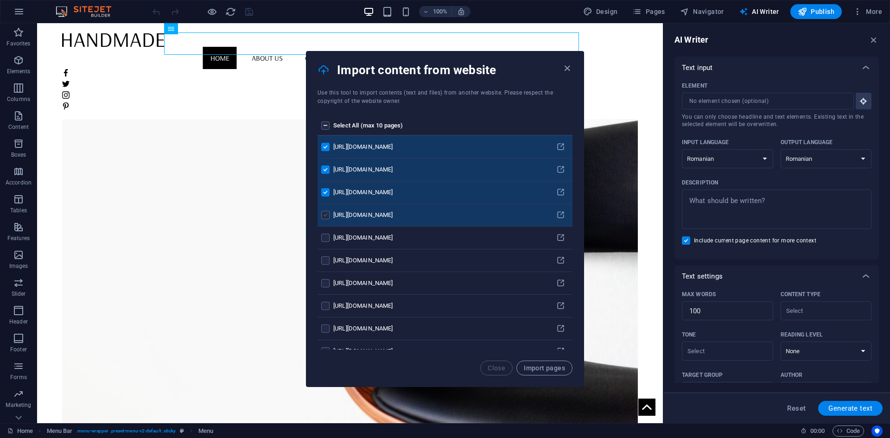
click at [321, 213] on label "pages list" at bounding box center [325, 215] width 8 height 8
click at [0, 0] on input "pages list" at bounding box center [0, 0] width 0 height 0
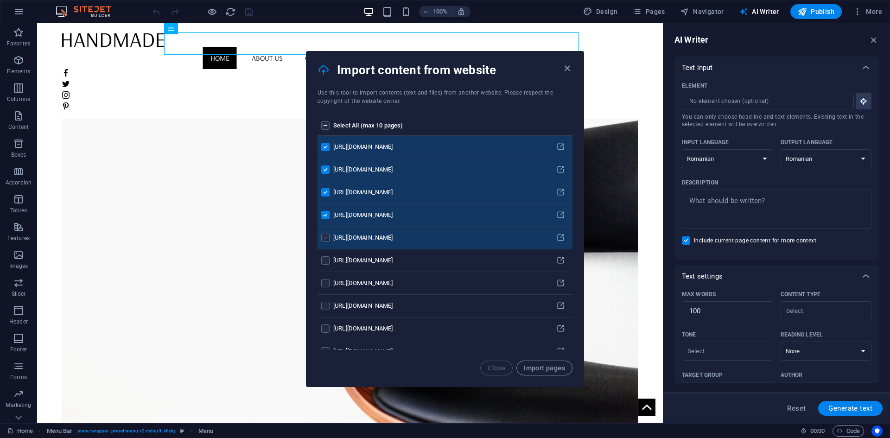
click at [322, 239] on label "pages list" at bounding box center [325, 238] width 8 height 8
click at [0, 0] on input "pages list" at bounding box center [0, 0] width 0 height 0
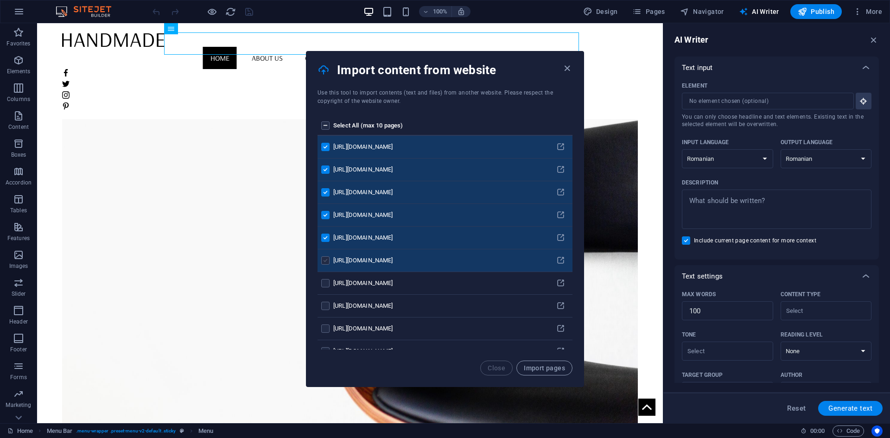
click at [323, 255] on td "pages list" at bounding box center [325, 260] width 16 height 23
click at [322, 263] on label "pages list" at bounding box center [325, 260] width 8 height 8
click at [0, 0] on input "pages list" at bounding box center [0, 0] width 0 height 0
click at [325, 128] on label "pages list" at bounding box center [325, 125] width 8 height 8
click at [0, 0] on input "pages list" at bounding box center [0, 0] width 0 height 0
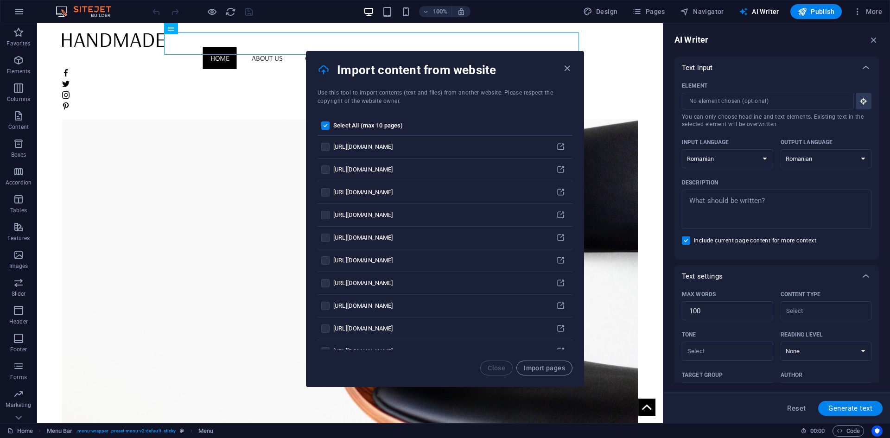
scroll to position [510, 0]
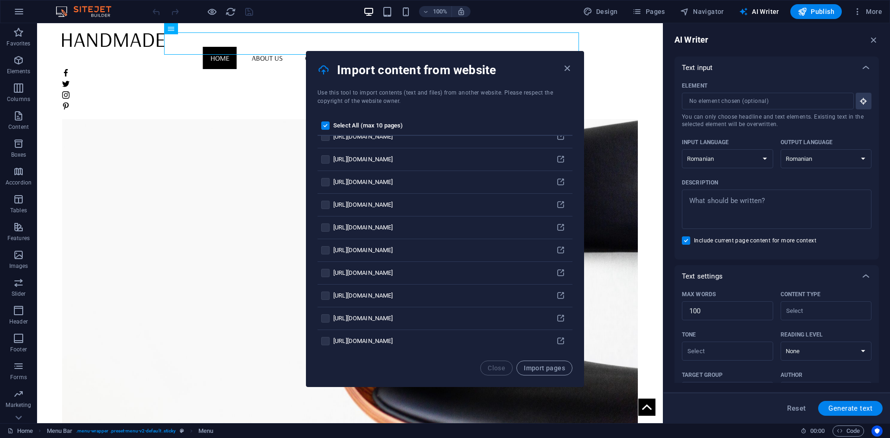
click at [325, 128] on label "pages list" at bounding box center [325, 125] width 8 height 8
click at [0, 0] on input "pages list" at bounding box center [0, 0] width 0 height 0
click at [325, 126] on label "pages list" at bounding box center [325, 125] width 8 height 8
click at [0, 0] on input "pages list" at bounding box center [0, 0] width 0 height 0
click at [325, 126] on label "pages list" at bounding box center [325, 125] width 8 height 8
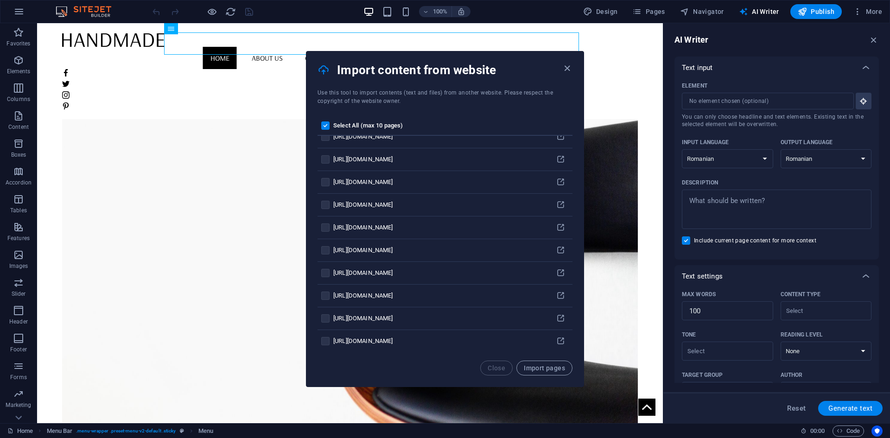
click at [0, 0] on input "pages list" at bounding box center [0, 0] width 0 height 0
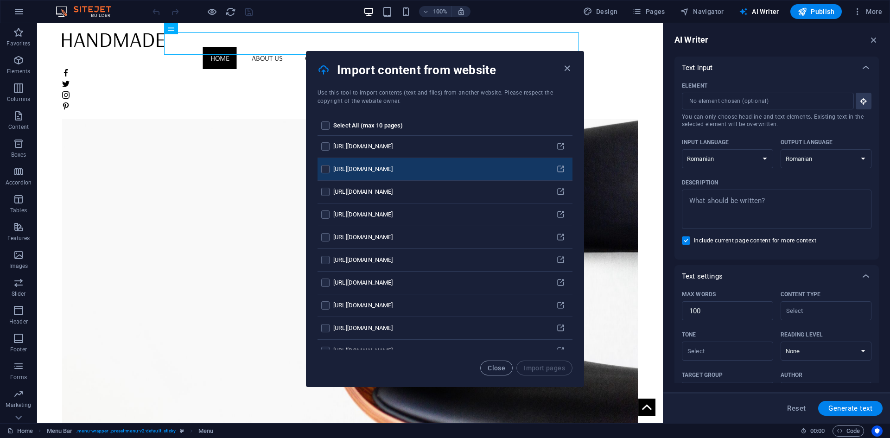
scroll to position [0, 0]
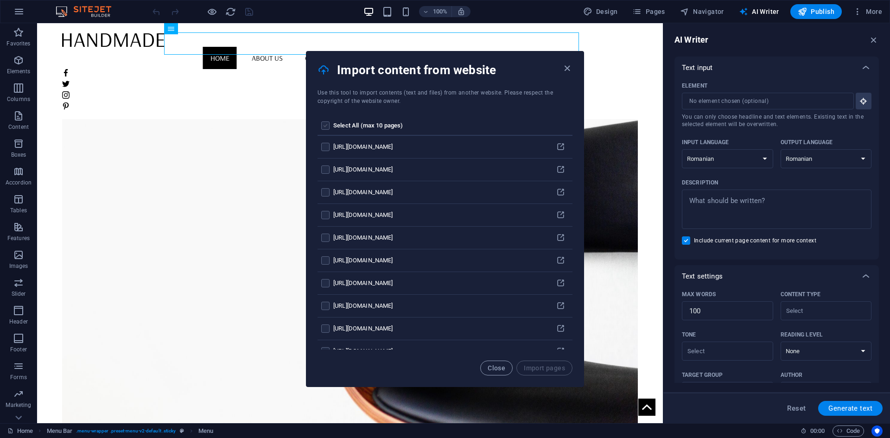
click at [323, 126] on label "pages list" at bounding box center [325, 125] width 8 height 8
click at [0, 0] on input "pages list" at bounding box center [0, 0] width 0 height 0
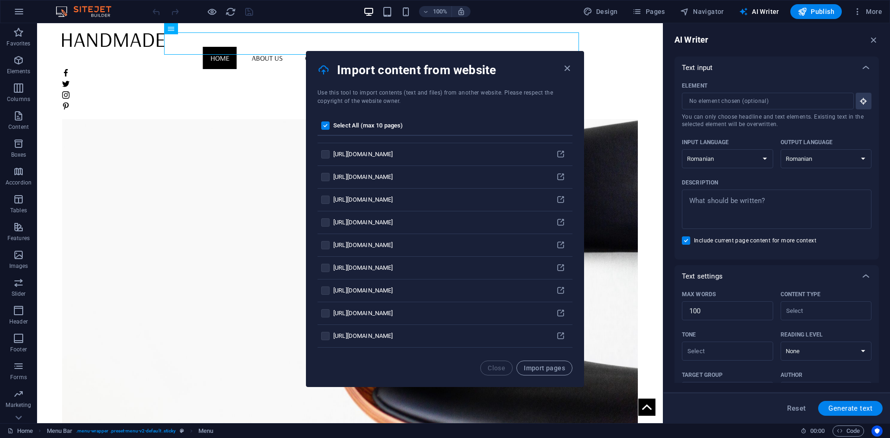
scroll to position [185, 0]
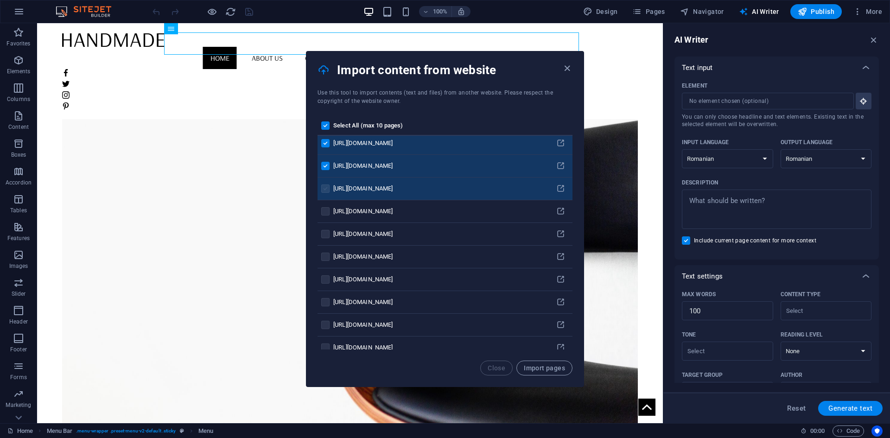
click at [323, 189] on label "pages list" at bounding box center [325, 188] width 8 height 8
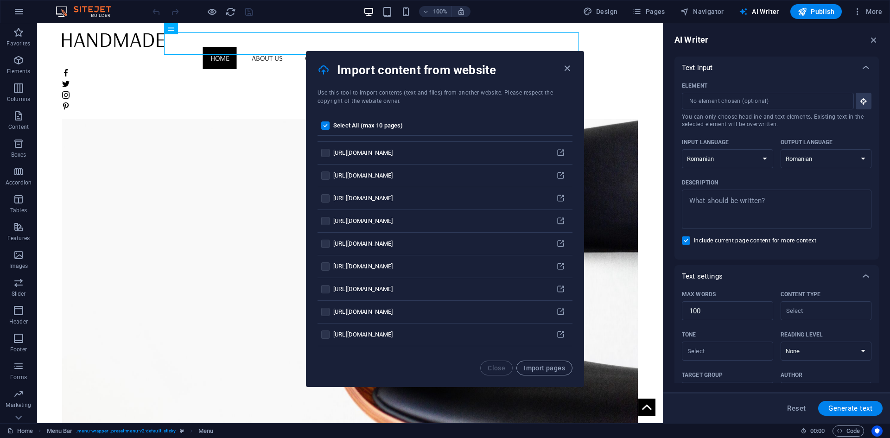
scroll to position [3556, 0]
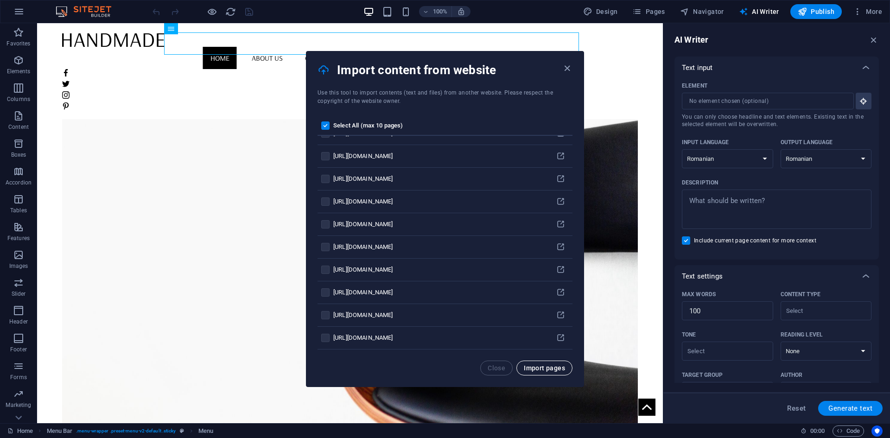
click at [548, 367] on span "Import pages" at bounding box center [544, 367] width 41 height 7
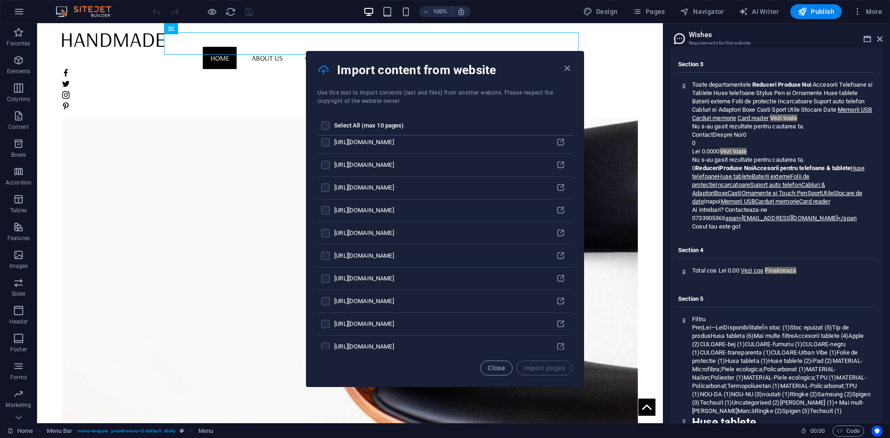
scroll to position [0, 0]
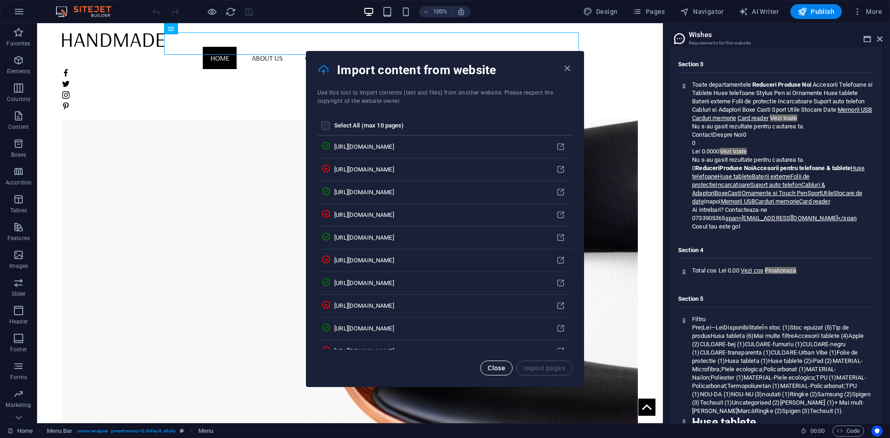
click at [493, 365] on span "Close" at bounding box center [497, 367] width 18 height 7
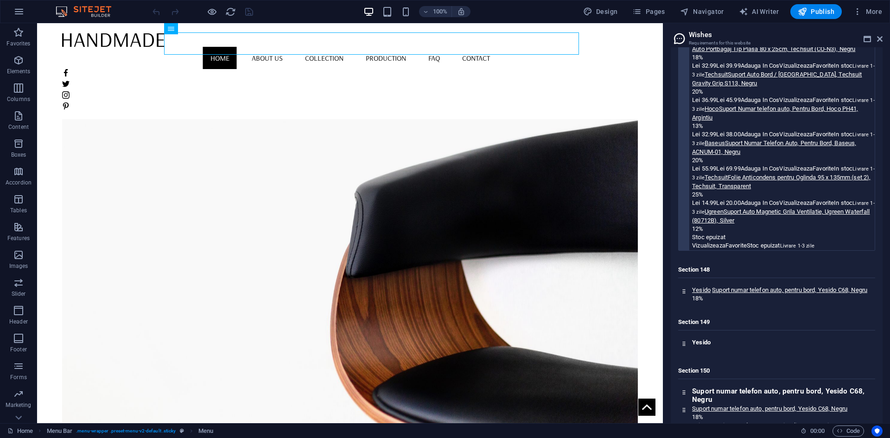
scroll to position [16932, 0]
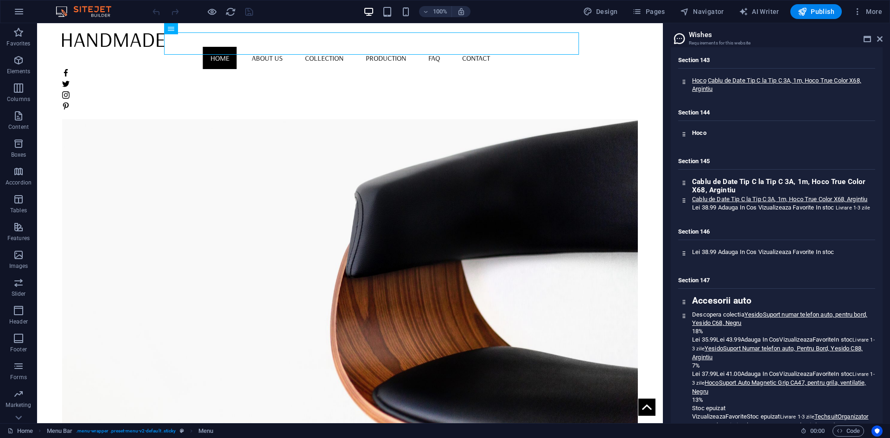
drag, startPoint x: 887, startPoint y: 294, endPoint x: 868, endPoint y: 91, distance: 203.4
click at [868, 91] on div "Content Design Data Here you will find content that you can add to the website.…" at bounding box center [776, 235] width 227 height 376
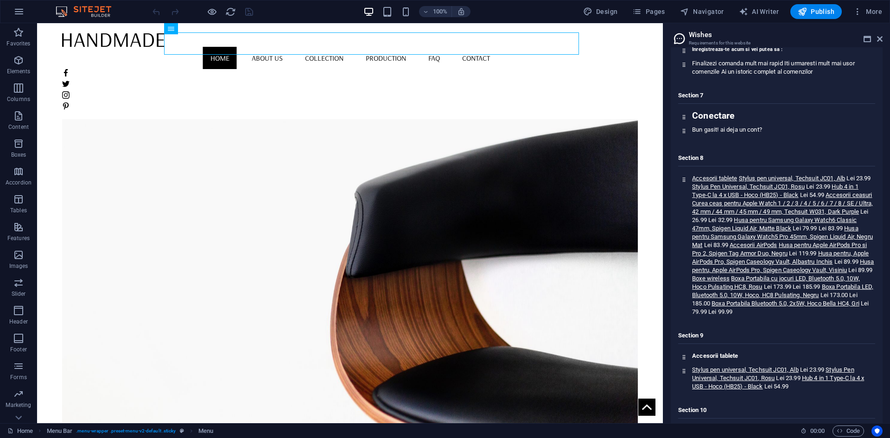
scroll to position [0, 0]
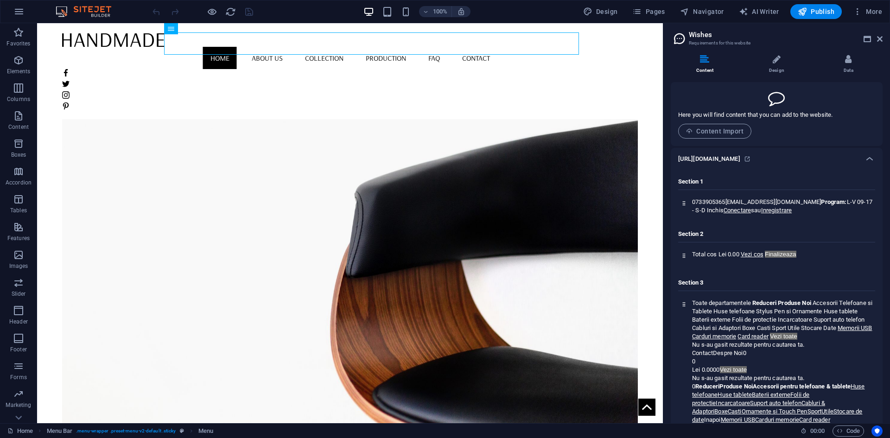
click at [740, 157] on h6 "https://pestock.ro/account/register" at bounding box center [709, 158] width 62 height 11
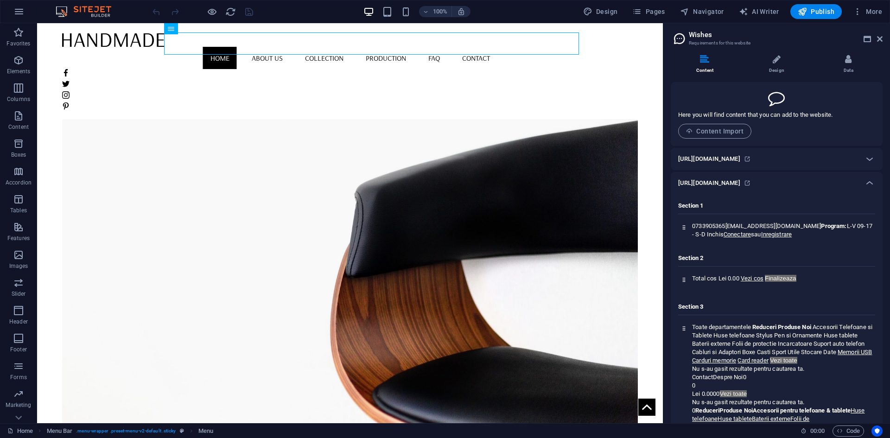
click at [740, 157] on h6 "https://pestock.ro/account/register" at bounding box center [709, 158] width 62 height 11
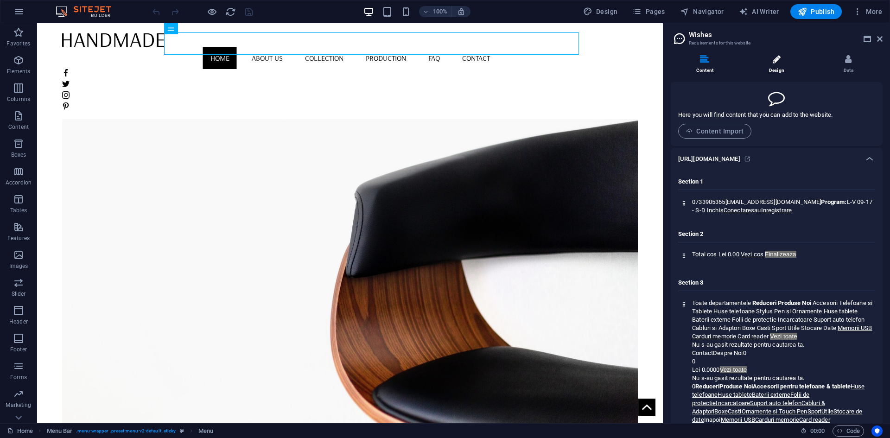
click at [785, 66] on li "Design" at bounding box center [778, 65] width 72 height 20
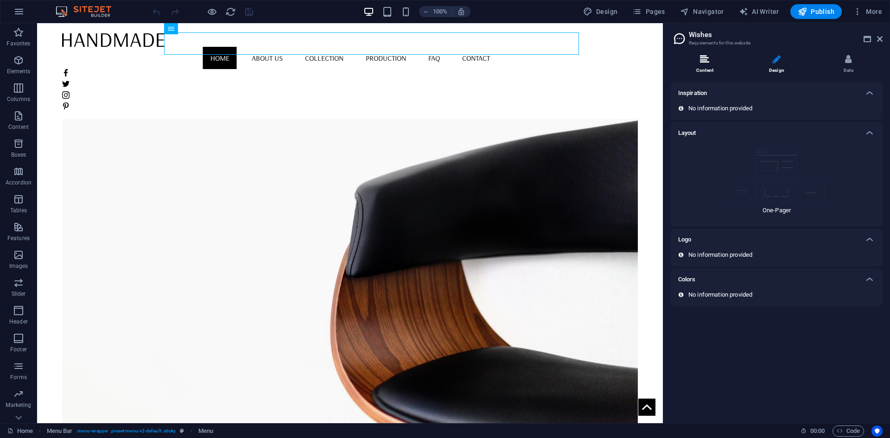
click at [724, 62] on li "Content" at bounding box center [707, 65] width 72 height 20
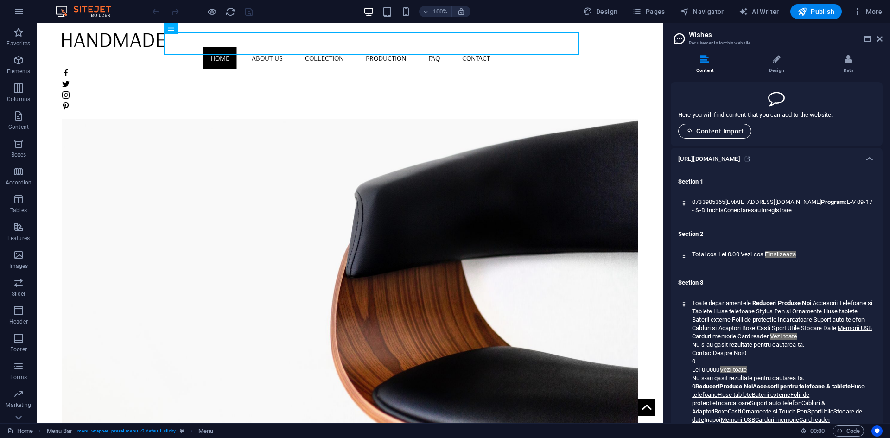
click at [741, 136] on button "Content Import" at bounding box center [714, 131] width 73 height 15
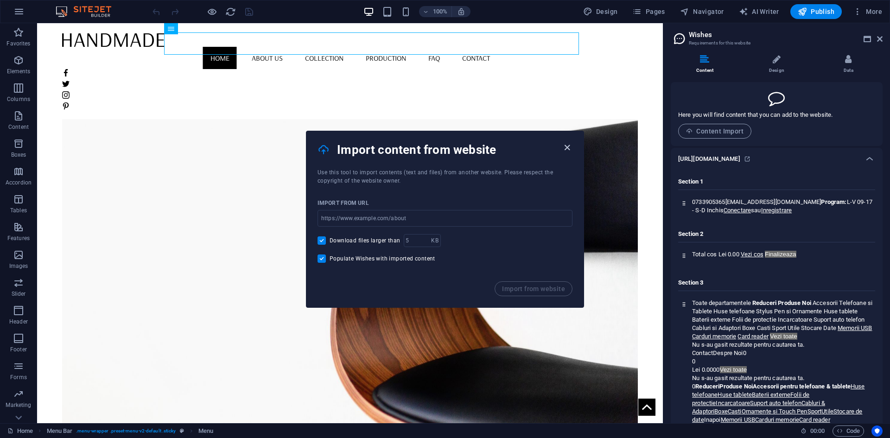
click at [564, 144] on icon "button" at bounding box center [567, 147] width 11 height 11
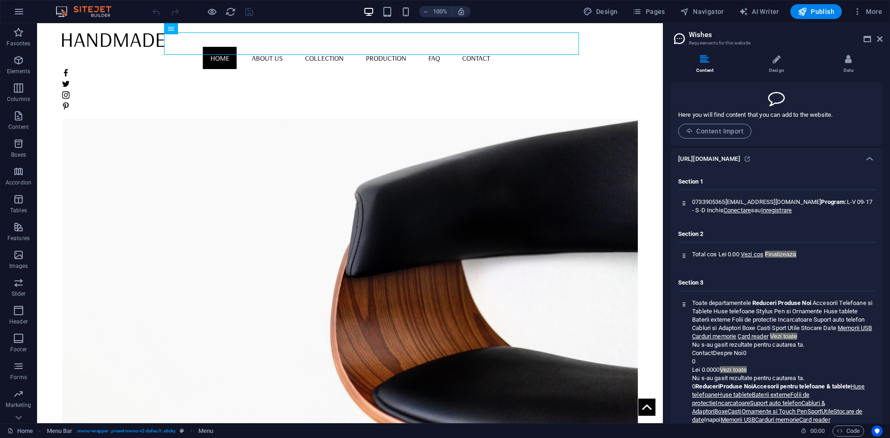
click at [740, 157] on h6 "https://pestock.ro/account/register" at bounding box center [709, 158] width 62 height 11
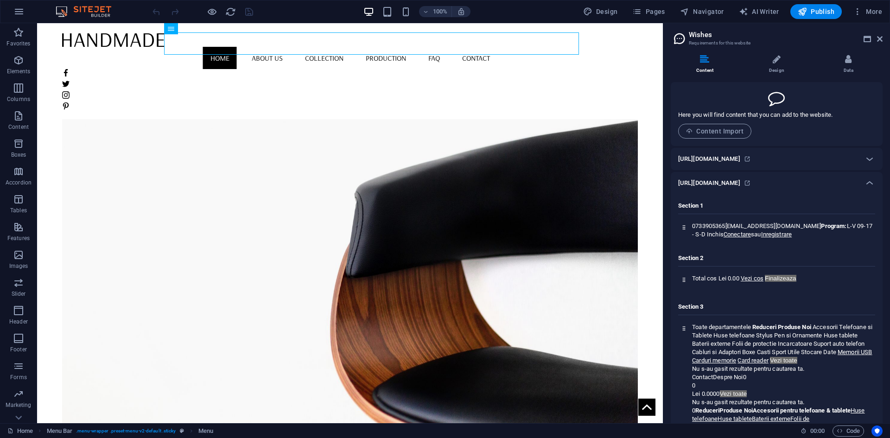
click at [740, 157] on h6 "https://pestock.ro/account/register" at bounding box center [709, 158] width 62 height 11
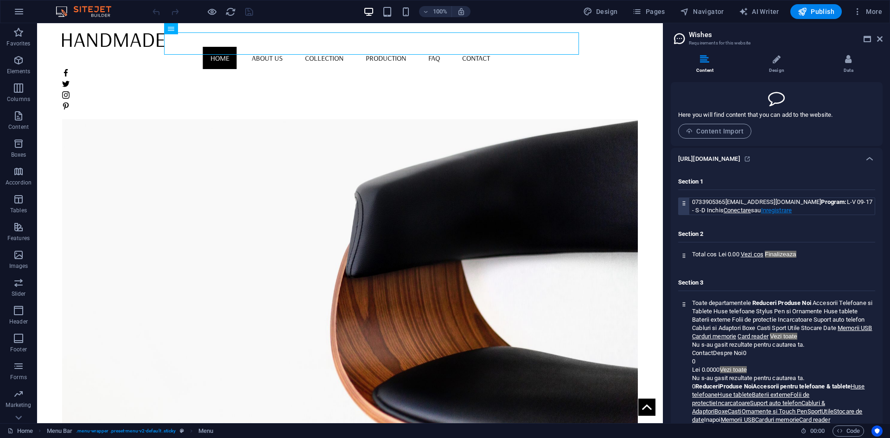
click at [773, 211] on link "Inregistrare" at bounding box center [776, 210] width 31 height 7
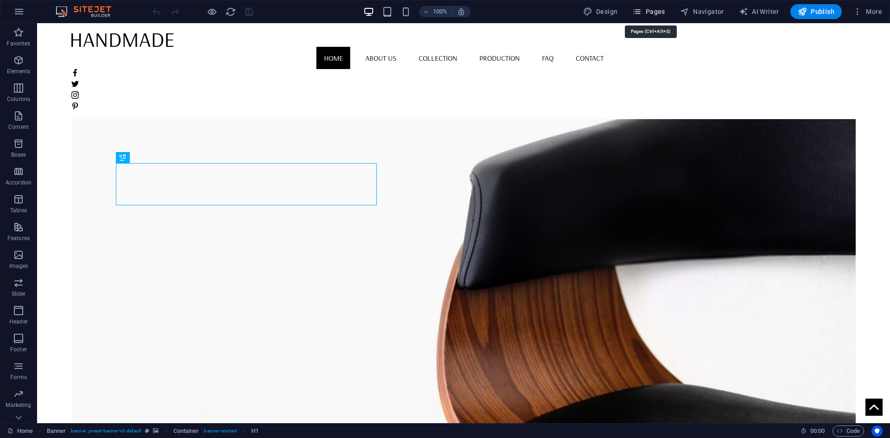
click at [655, 13] on span "Pages" at bounding box center [648, 11] width 32 height 9
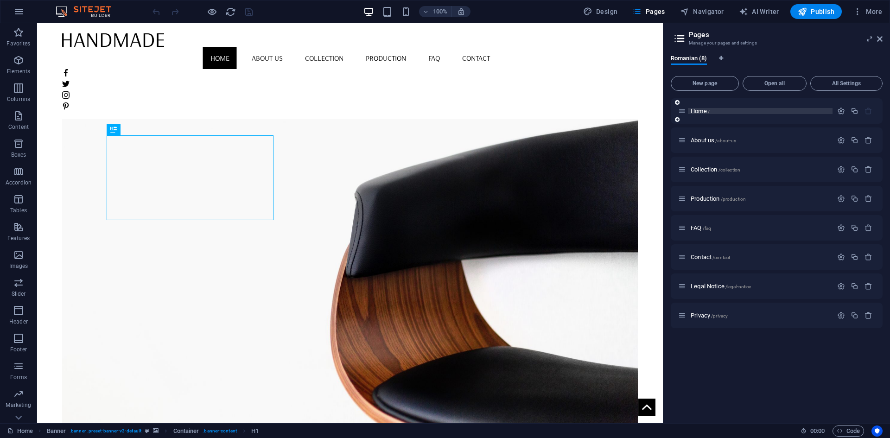
click at [708, 113] on span "Home /" at bounding box center [699, 111] width 19 height 7
click at [711, 139] on span "About us /about-us" at bounding box center [712, 140] width 45 height 7
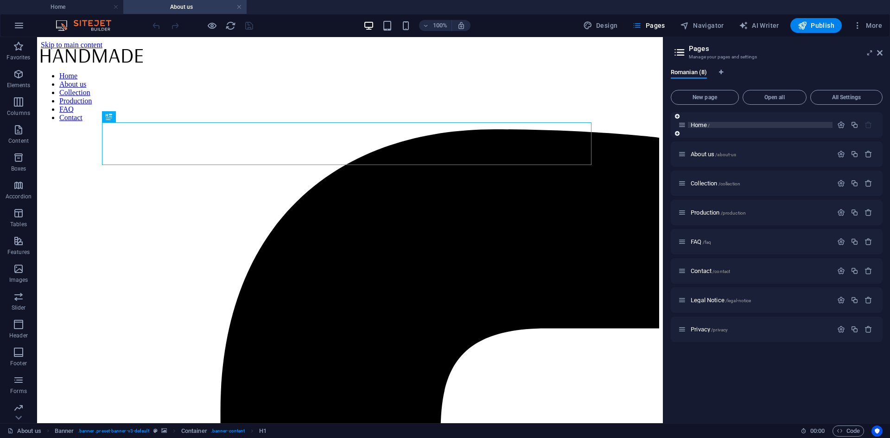
click at [698, 122] on span "Home /" at bounding box center [699, 124] width 19 height 7
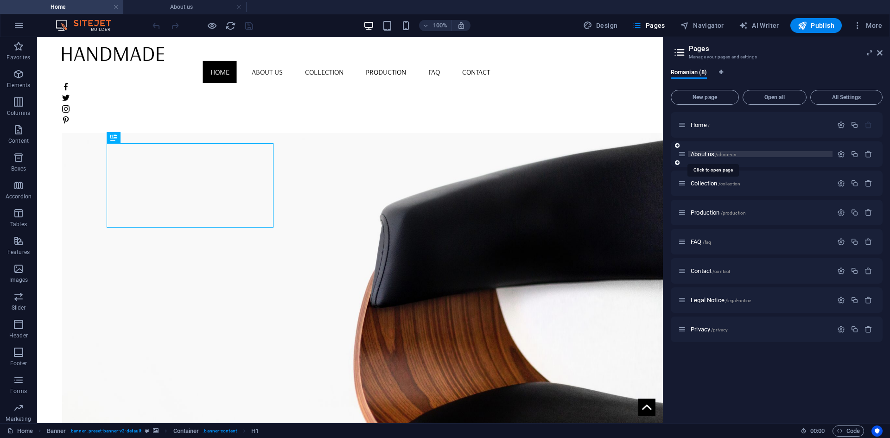
click at [699, 154] on span "About us /about-us" at bounding box center [712, 154] width 45 height 7
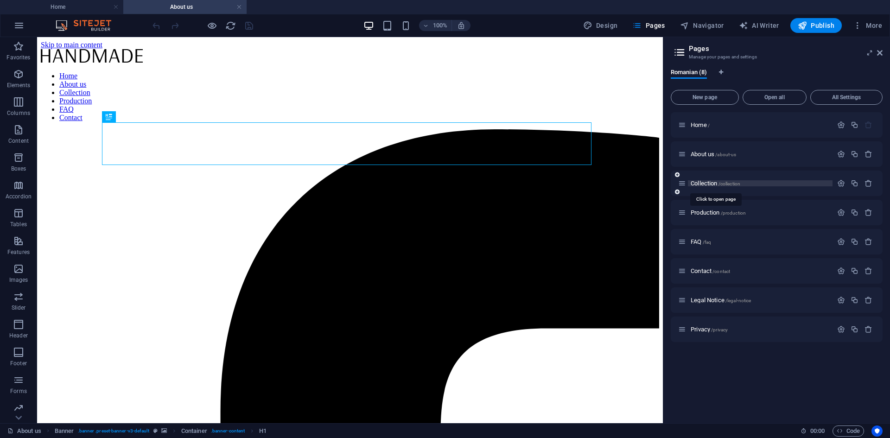
click at [699, 184] on span "Collection /collection" at bounding box center [715, 183] width 50 height 7
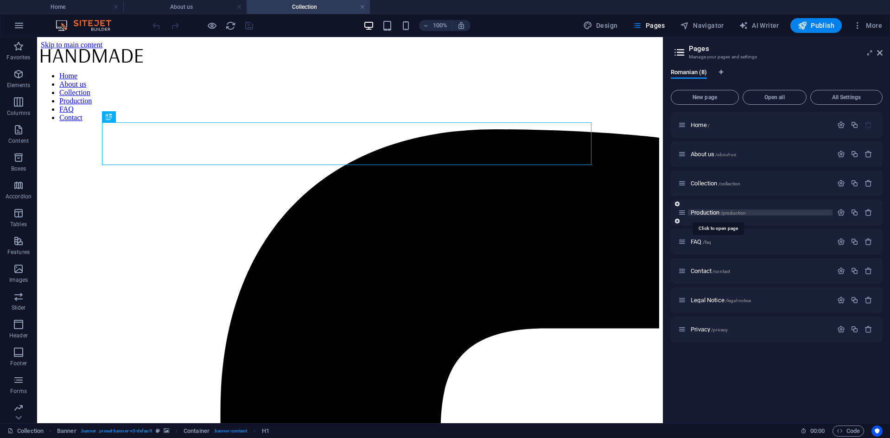
click at [703, 213] on span "Production /production" at bounding box center [717, 212] width 55 height 7
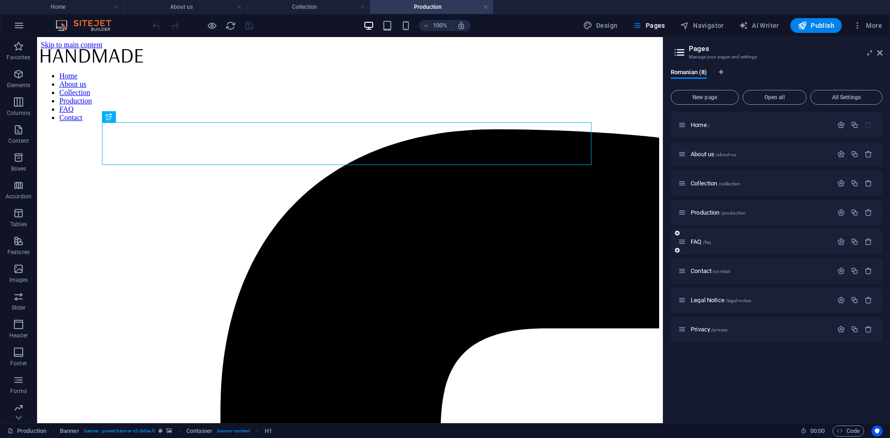
click at [696, 245] on div "FAQ /faq" at bounding box center [755, 241] width 154 height 11
click at [696, 241] on span "FAQ /faq" at bounding box center [700, 241] width 20 height 7
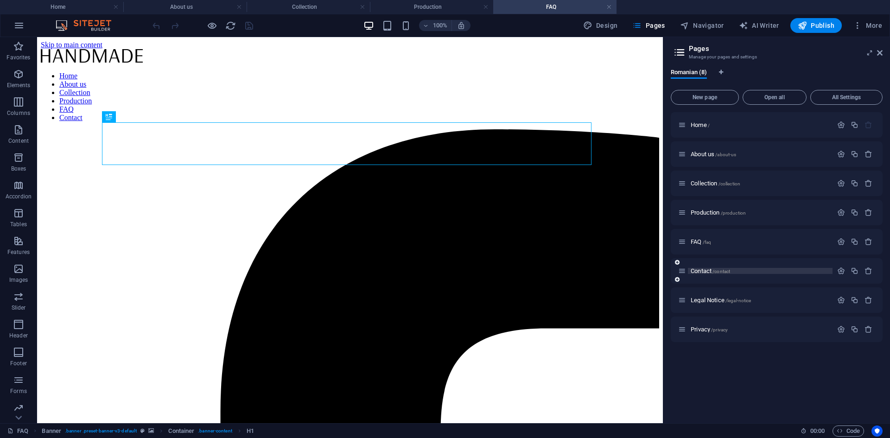
click at [699, 268] on span "Contact /contact" at bounding box center [709, 270] width 39 height 7
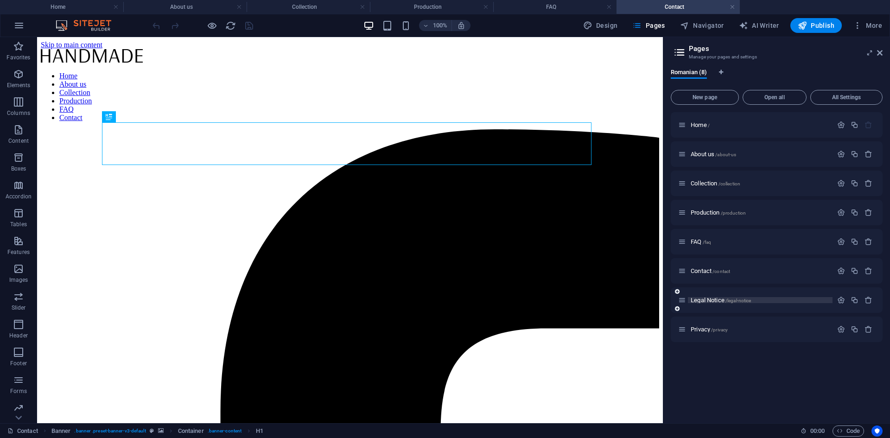
click at [708, 299] on span "Legal Notice /legal-notice" at bounding box center [720, 300] width 60 height 7
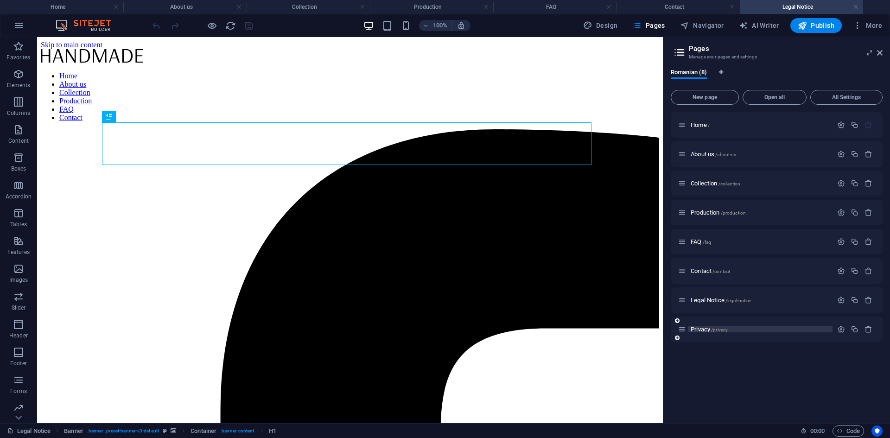
click at [707, 330] on span "Privacy /privacy" at bounding box center [708, 329] width 37 height 7
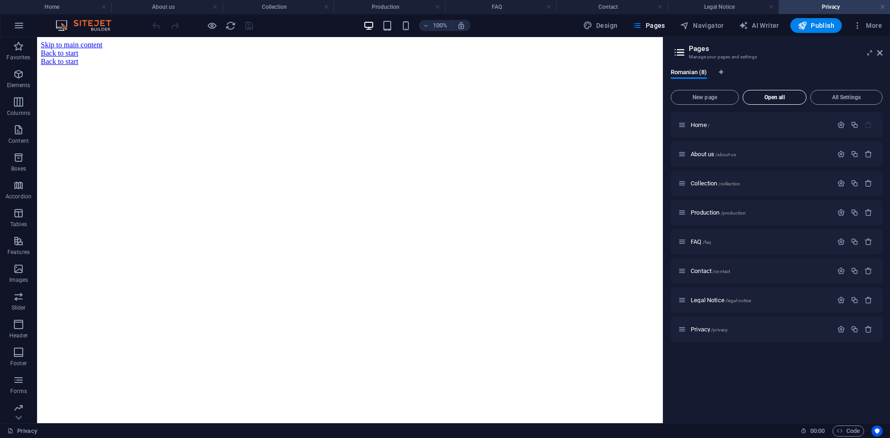
click at [791, 97] on span "Open all" at bounding box center [775, 98] width 56 height 6
click at [767, 99] on span "Open all" at bounding box center [775, 98] width 56 height 6
click at [833, 95] on span "All Settings" at bounding box center [846, 98] width 64 height 6
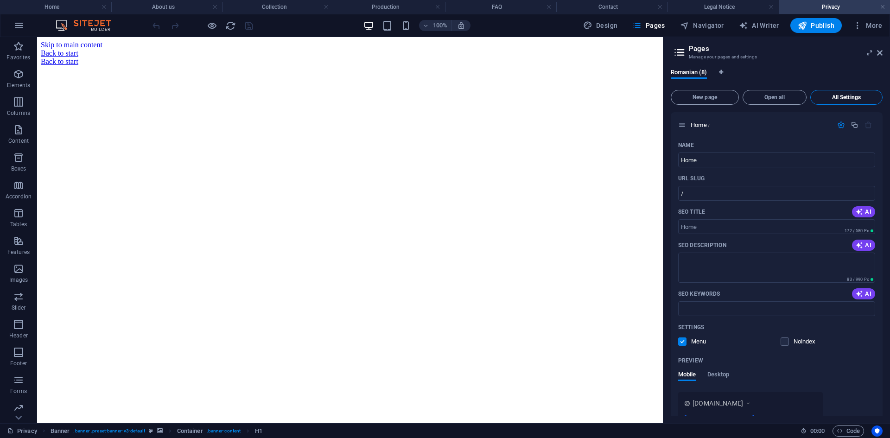
scroll to position [2519, 0]
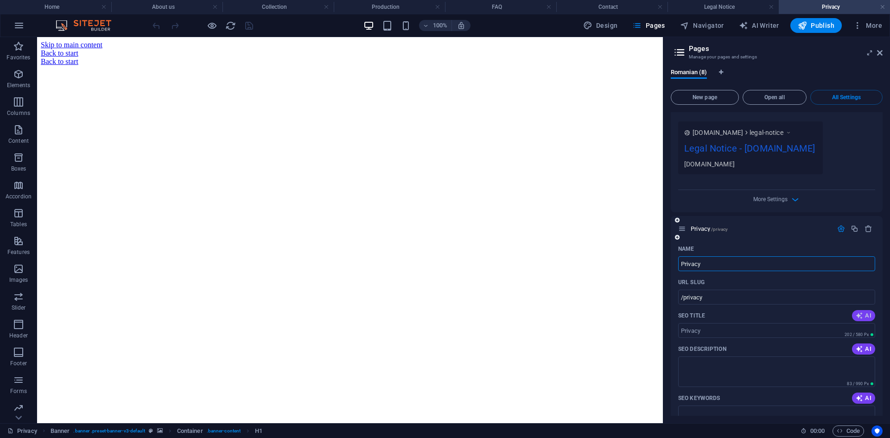
click at [856, 313] on icon "button" at bounding box center [858, 315] width 7 height 7
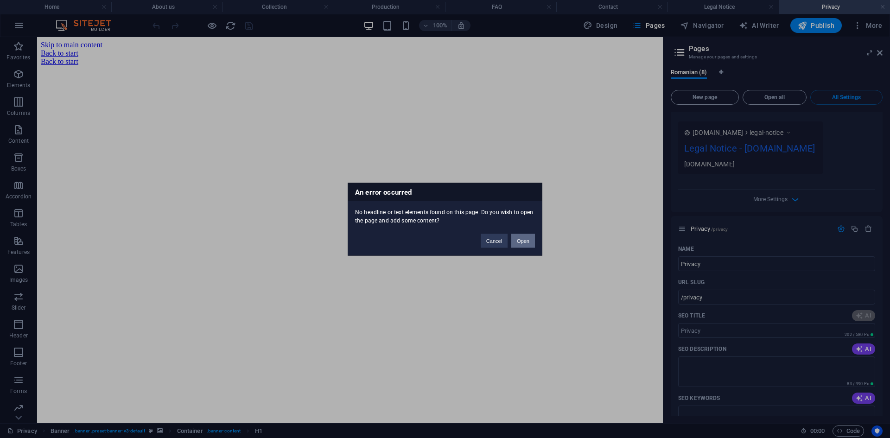
click at [529, 243] on button "Open" at bounding box center [523, 241] width 24 height 14
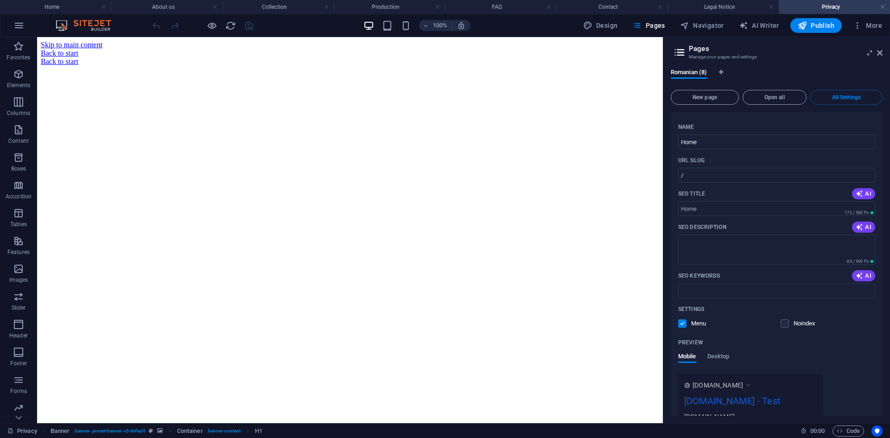
scroll to position [0, 0]
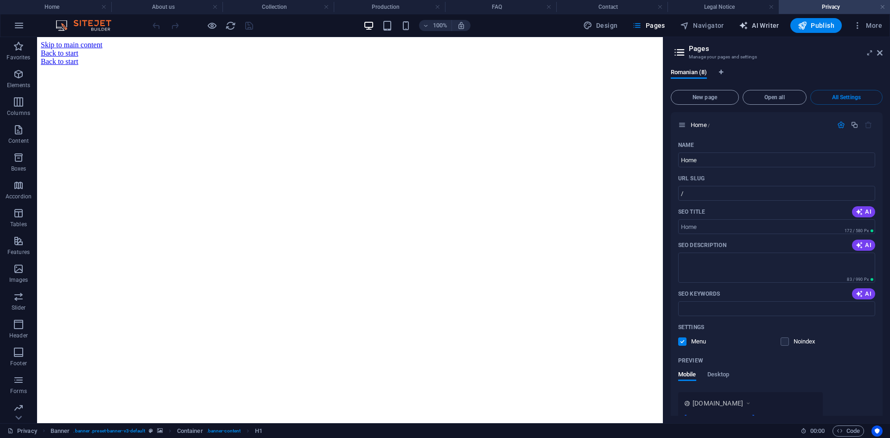
click at [765, 26] on span "AI Writer" at bounding box center [759, 25] width 40 height 9
select select "English"
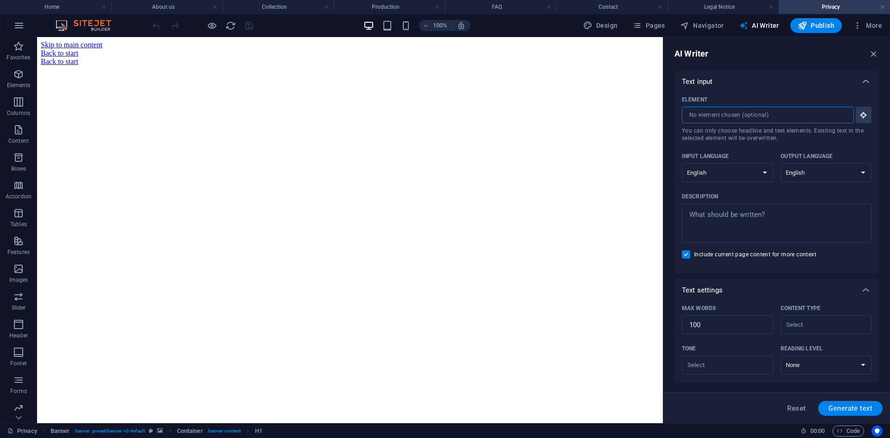
click at [778, 111] on input "Element ​ You can only choose headline and text elements. Existing text in the …" at bounding box center [764, 115] width 165 height 17
click at [750, 174] on select "Albanian Arabic Armenian Awadhi Azerbaijani Bashkir Basque Belarusian Bengali B…" at bounding box center [727, 172] width 91 height 19
select select "Romanian"
click at [682, 163] on select "Albanian Arabic Armenian Awadhi Azerbaijani Bashkir Basque Belarusian Bengali B…" at bounding box center [727, 172] width 91 height 19
click at [829, 177] on select "Albanian Arabic Armenian Awadhi Azerbaijani Bashkir Basque Belarusian Bengali B…" at bounding box center [825, 172] width 91 height 19
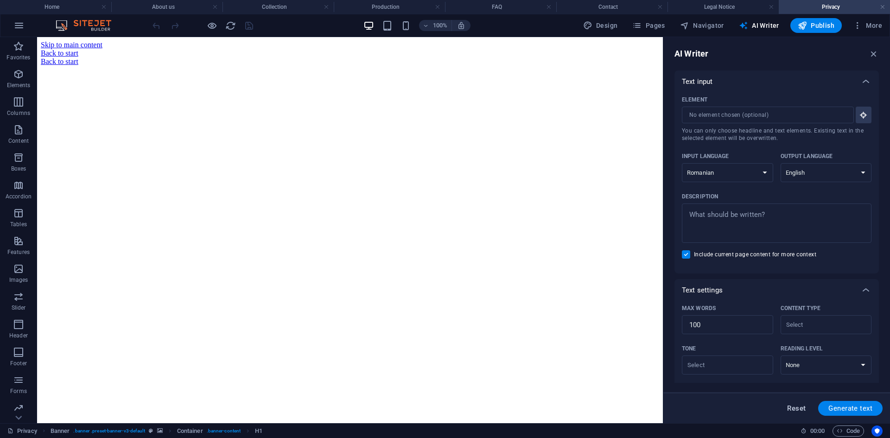
select select "Romanian"
click at [780, 163] on select "Albanian Arabic Armenian Awadhi Azerbaijani Bashkir Basque Belarusian Bengali B…" at bounding box center [825, 172] width 91 height 19
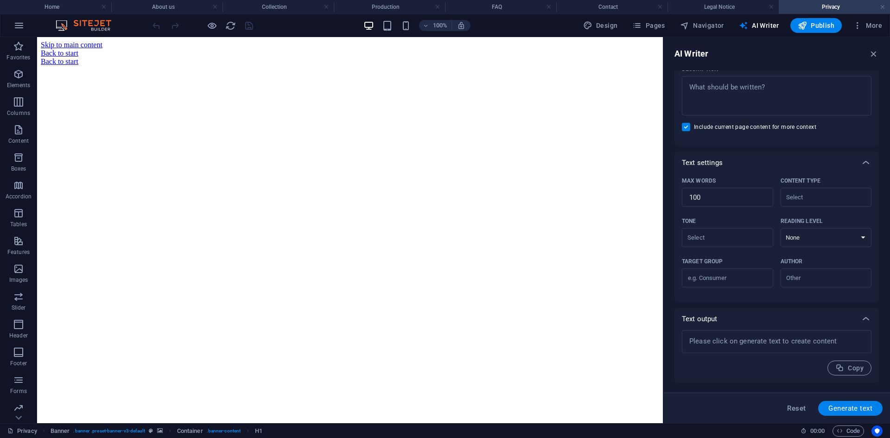
click at [833, 179] on div "Content type" at bounding box center [824, 181] width 88 height 14
click at [833, 190] on input "Content type ​" at bounding box center [818, 196] width 70 height 13
click at [834, 191] on input "Content type ​" at bounding box center [818, 196] width 70 height 13
click at [791, 350] on div "x ​" at bounding box center [777, 341] width 190 height 23
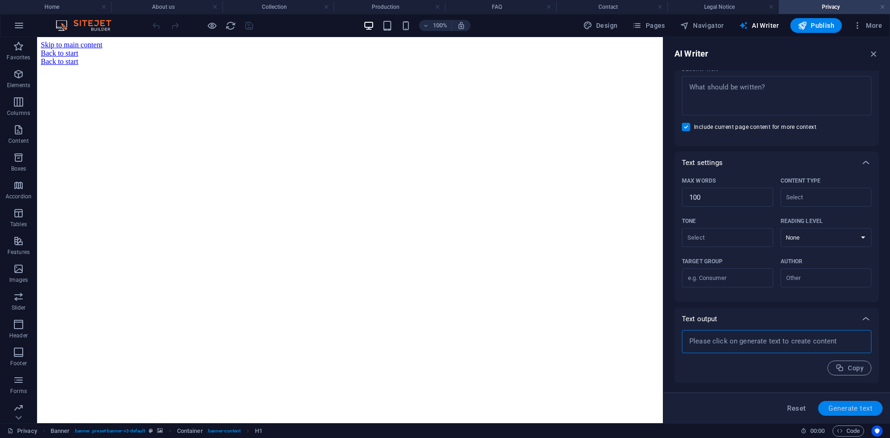
type textarea "x"
click at [840, 402] on button "Generate text" at bounding box center [850, 408] width 64 height 15
type textarea "x"
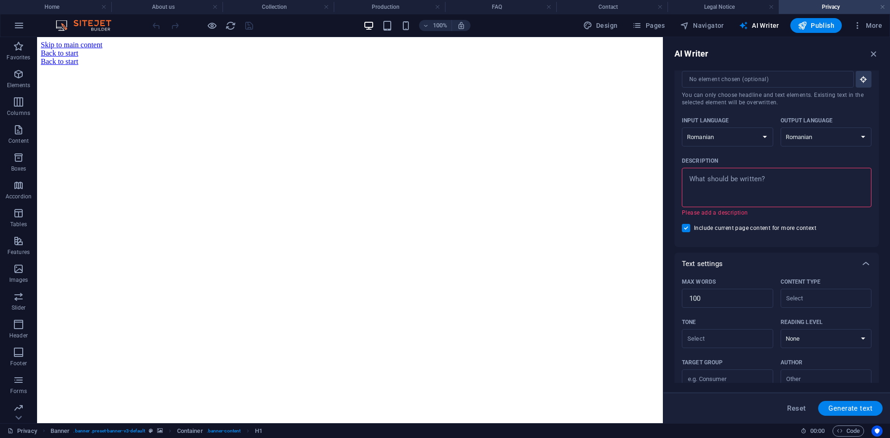
scroll to position [0, 0]
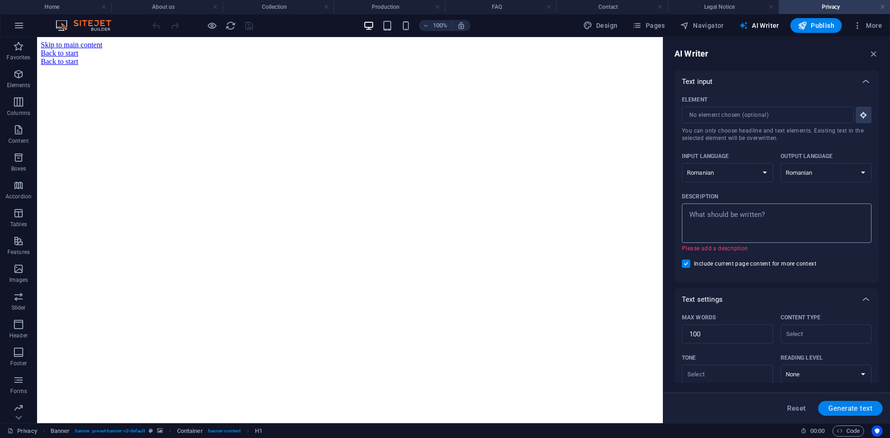
type textarea "x"
click at [773, 224] on textarea "Description x ​ Please add a description" at bounding box center [776, 223] width 180 height 30
type textarea "d"
type textarea "x"
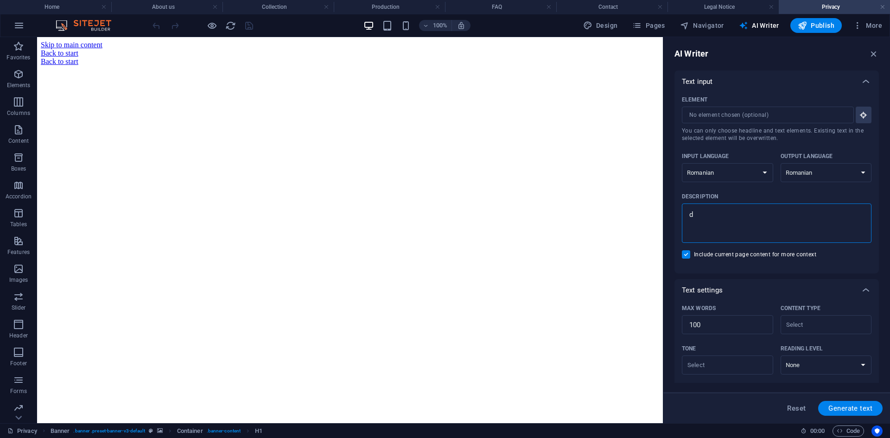
type textarea "de"
type textarea "x"
type textarea "des"
type textarea "x"
type textarea "desc"
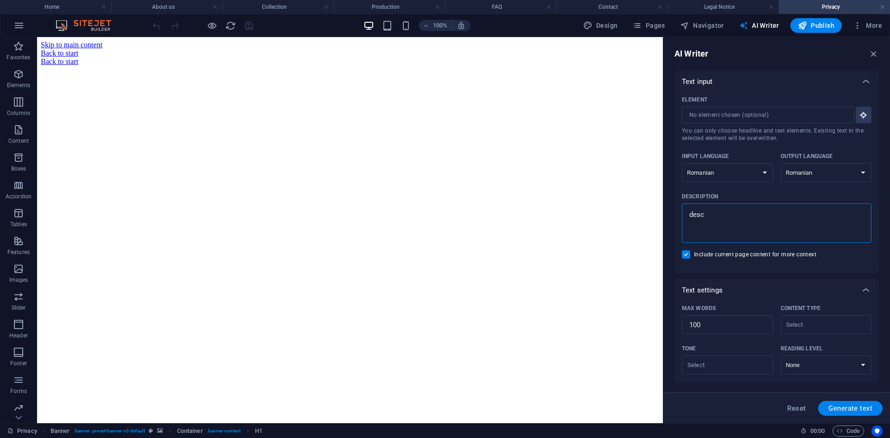
type textarea "x"
type textarea "desci"
type textarea "x"
type textarea "desc"
type textarea "x"
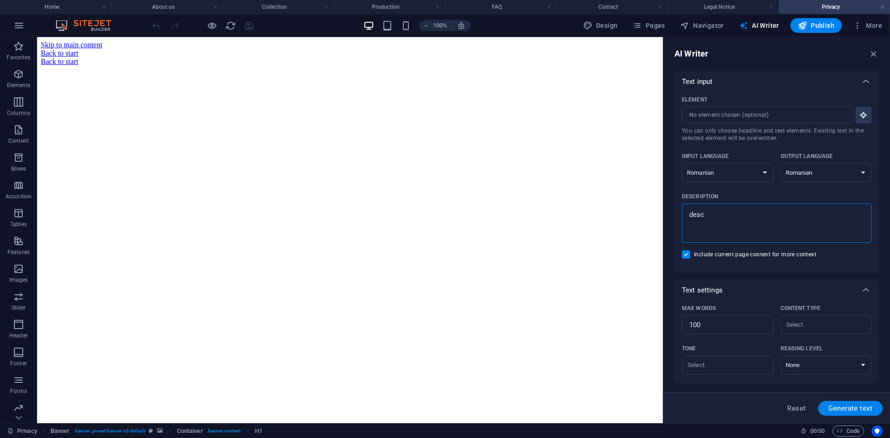
type textarea "descr"
type textarea "x"
type textarea "descri"
type textarea "x"
type textarea "descrie"
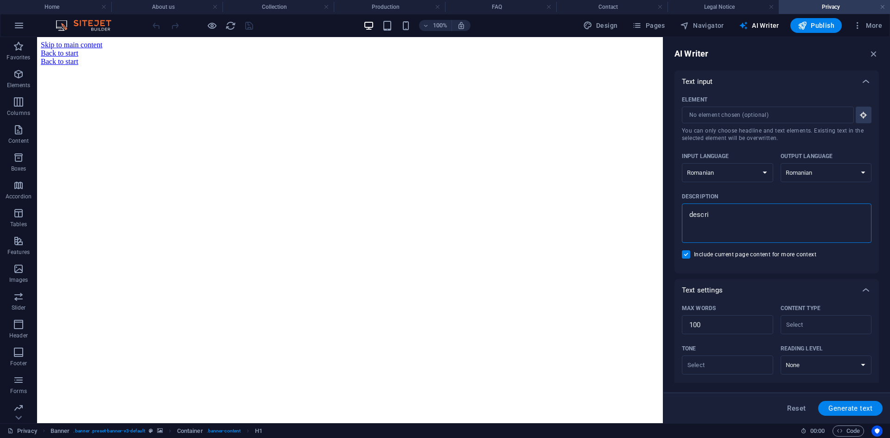
type textarea "x"
type textarea "descrier"
type textarea "x"
type textarea "descriere"
type textarea "x"
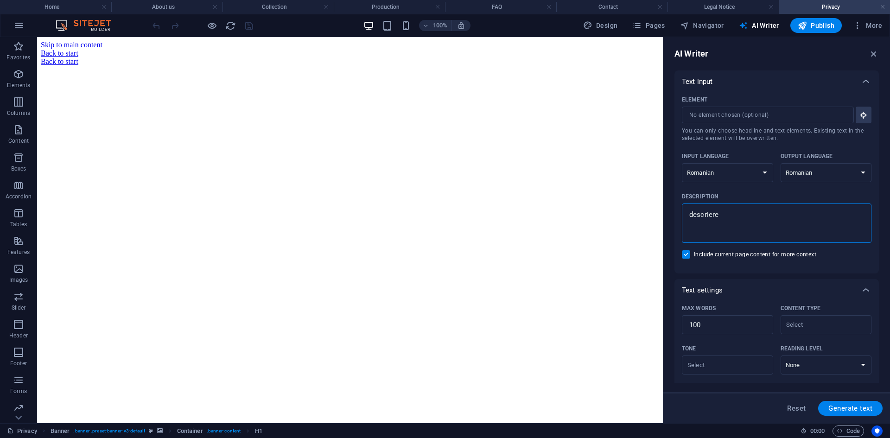
type textarea "descriere"
type textarea "x"
type textarea "descriere c"
type textarea "x"
type textarea "descriere co"
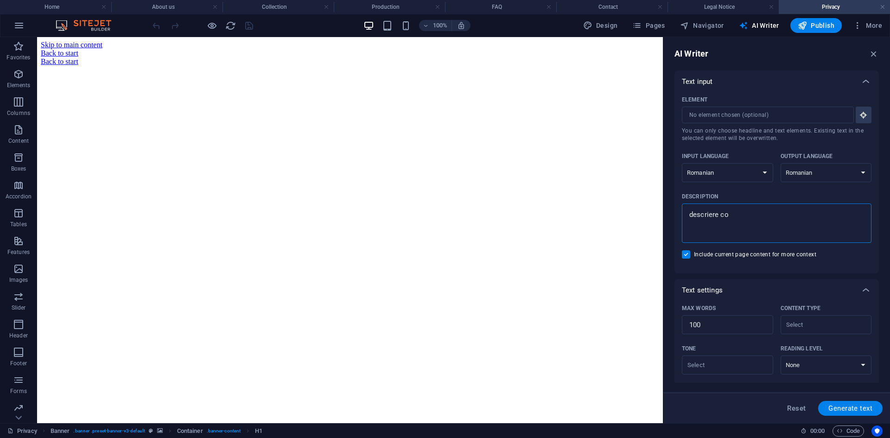
type textarea "x"
type textarea "descriere cop"
type textarea "x"
type textarea "descriere copa"
type textarea "x"
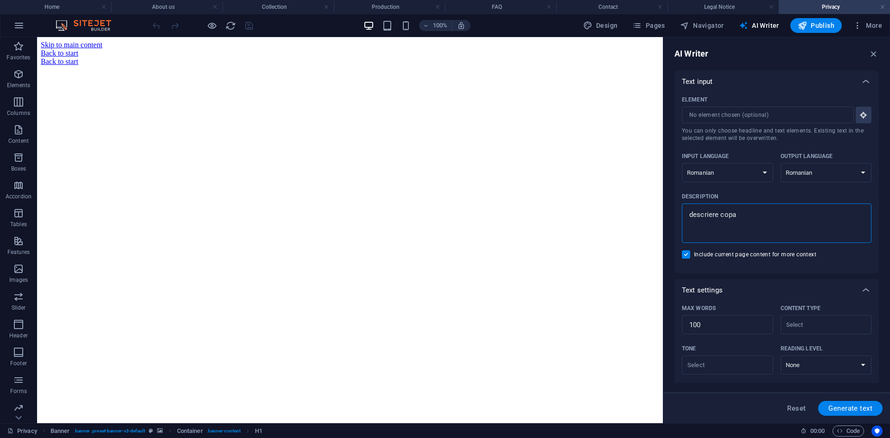
type textarea "descriere copan"
type textarea "x"
type textarea "descriere copani"
type textarea "x"
type textarea "descriere copanie"
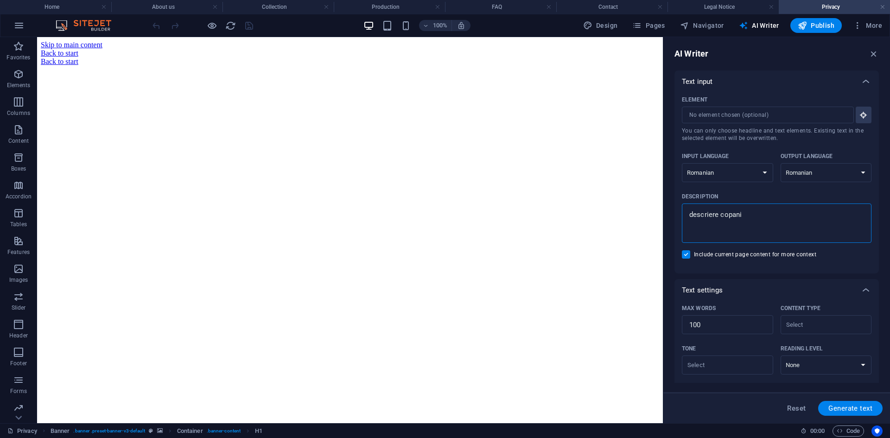
type textarea "x"
type textarea "descriere copanie"
type textarea "x"
type textarea "descriere copanie"
type textarea "x"
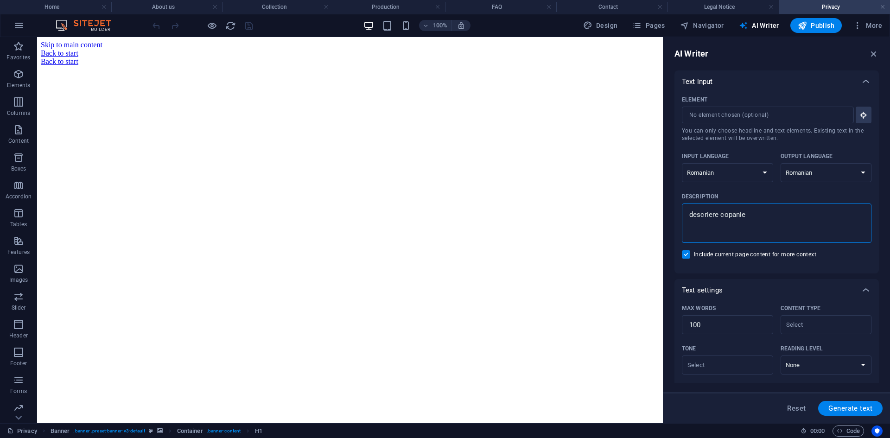
type textarea "descriere copani"
type textarea "x"
type textarea "descriere copan"
type textarea "x"
type textarea "descriere copa"
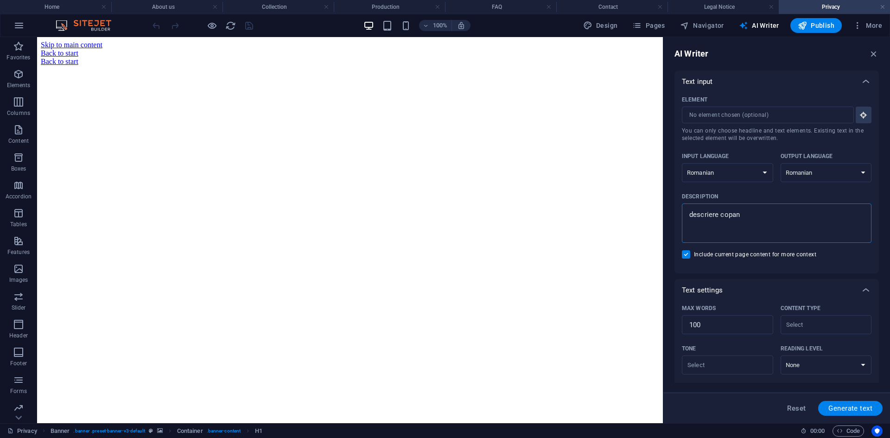
type textarea "x"
type textarea "descriere cop"
type textarea "x"
type textarea "descriere co"
type textarea "x"
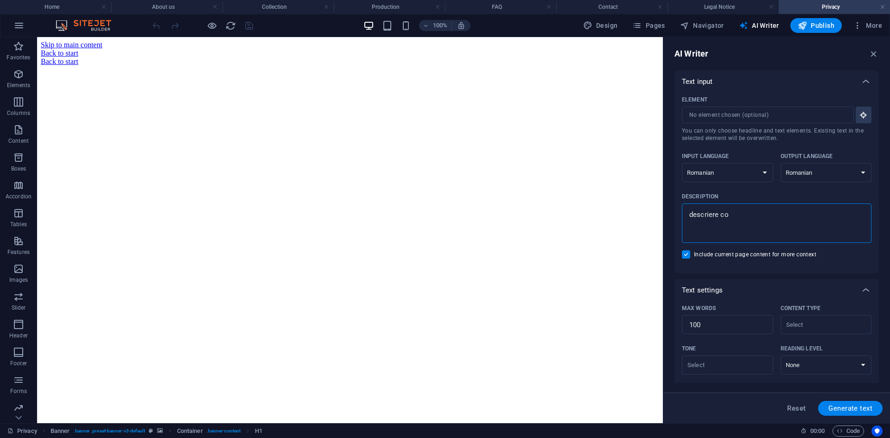
type textarea "descriere com"
type textarea "x"
type textarea "descriere comp"
type textarea "x"
type textarea "descriere compa"
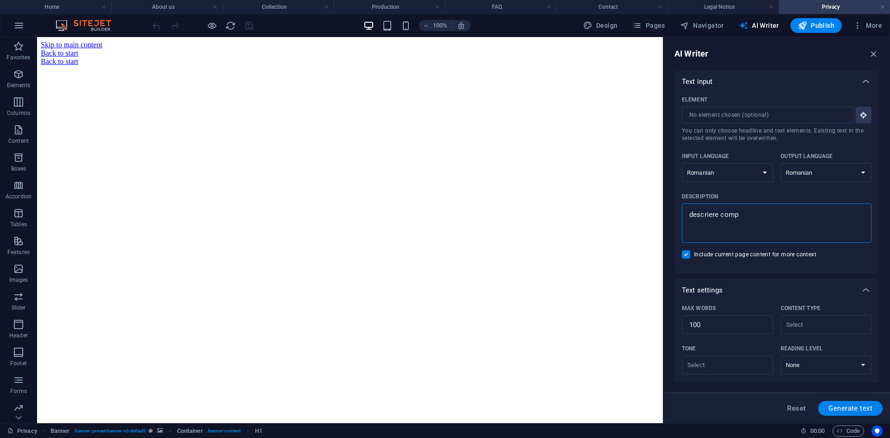
type textarea "x"
type textarea "descriere compan"
type textarea "x"
type textarea "descriere compani"
type textarea "x"
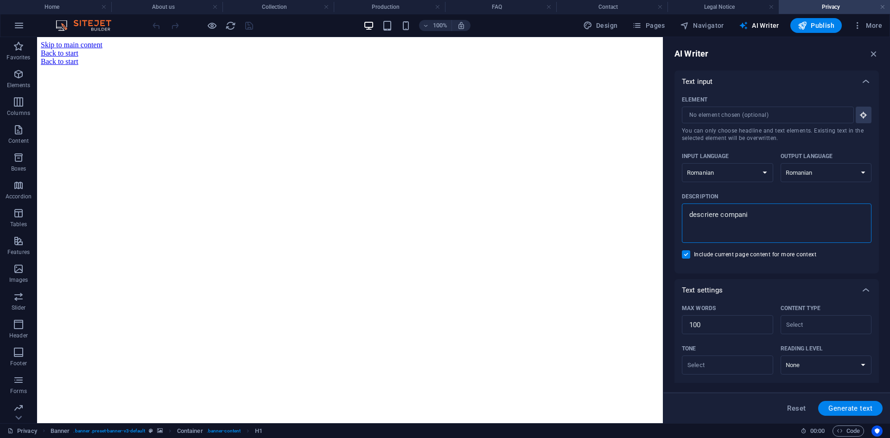
type textarea "descriere companie"
type textarea "x"
type textarea "descriere companie"
type textarea "x"
type textarea "descriere companie c"
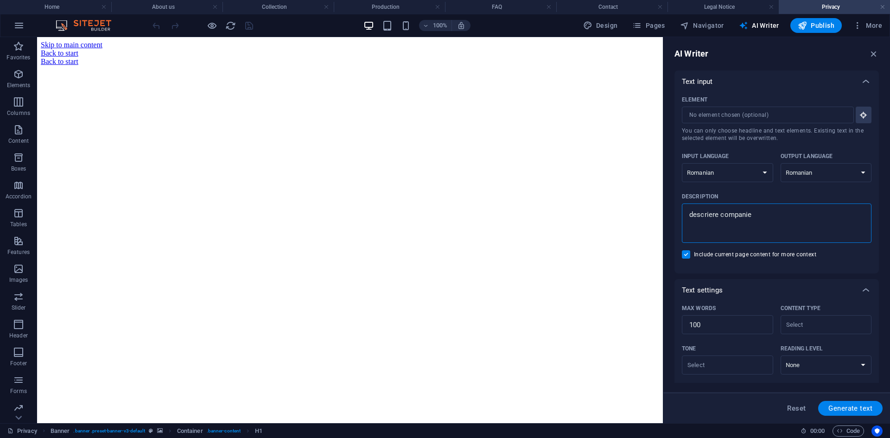
type textarea "x"
type textarea "descriere companie ca"
type textarea "x"
type textarea "descriere companie car"
type textarea "x"
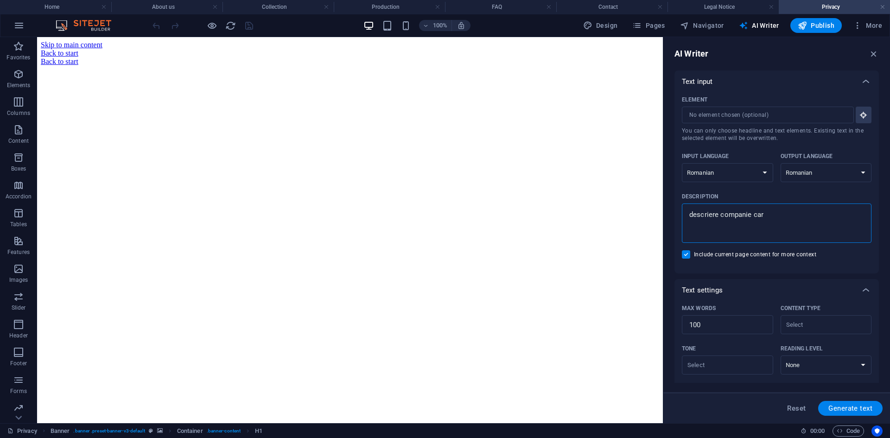
type textarea "descriere companie care"
type textarea "x"
type textarea "descriere companie care"
type textarea "x"
type textarea "descriere companie care v"
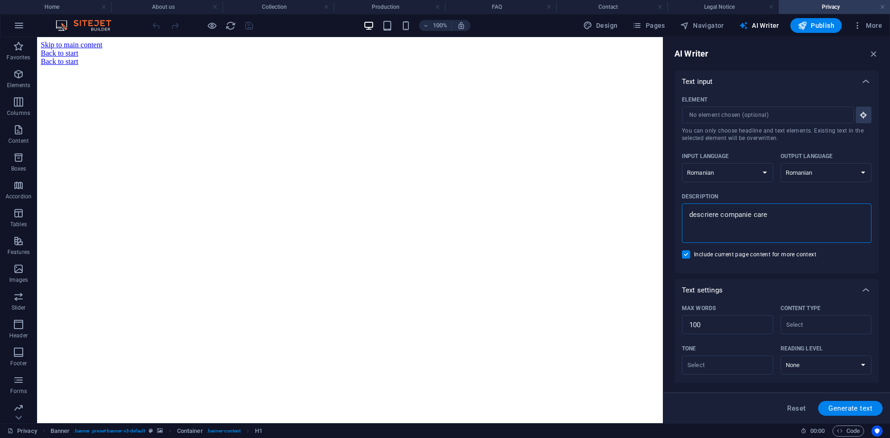
type textarea "x"
type textarea "descriere companie care vi"
type textarea "x"
type textarea "descriere companie care vin"
type textarea "x"
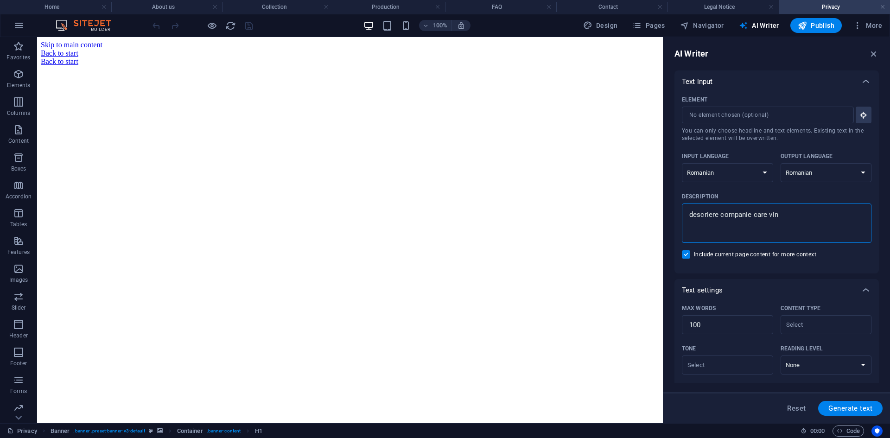
type textarea "descriere companie care vine"
type textarea "x"
type textarea "descriere companie care vine"
type textarea "x"
type textarea "descriere companie care vine d"
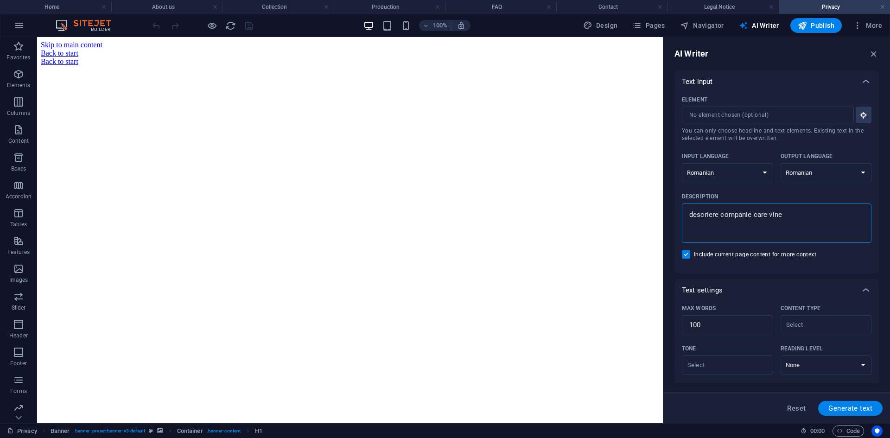
type textarea "x"
type textarea "descriere companie care vine de"
type textarea "x"
type textarea "descriere companie care vine d"
type textarea "x"
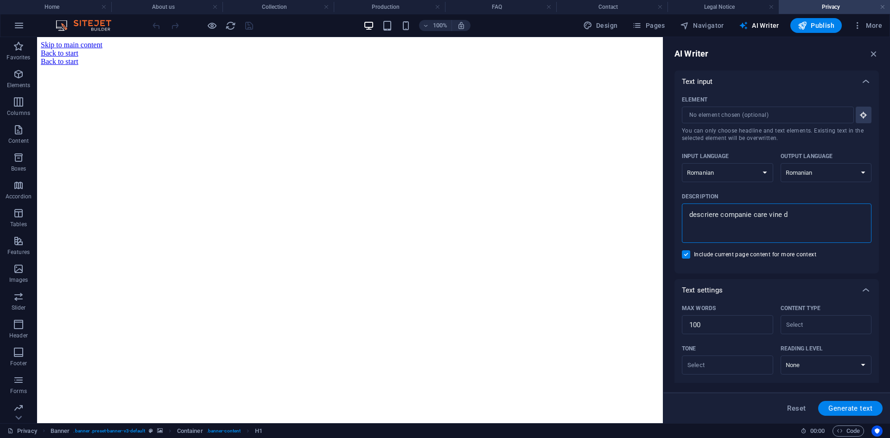
type textarea "descriere companie care vine"
type textarea "x"
type textarea "descriere companie care vine"
type textarea "x"
type textarea "descriere companie care vin"
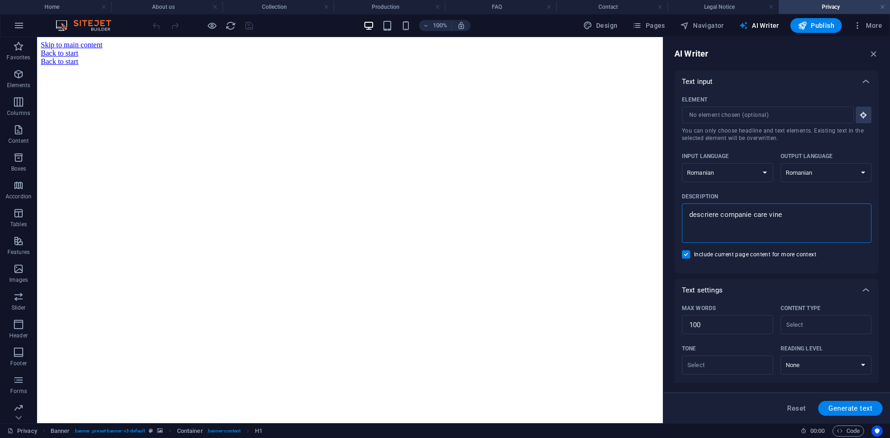
type textarea "x"
type textarea "descriere companie care vind"
type textarea "x"
type textarea "descriere companie care vinde"
type textarea "x"
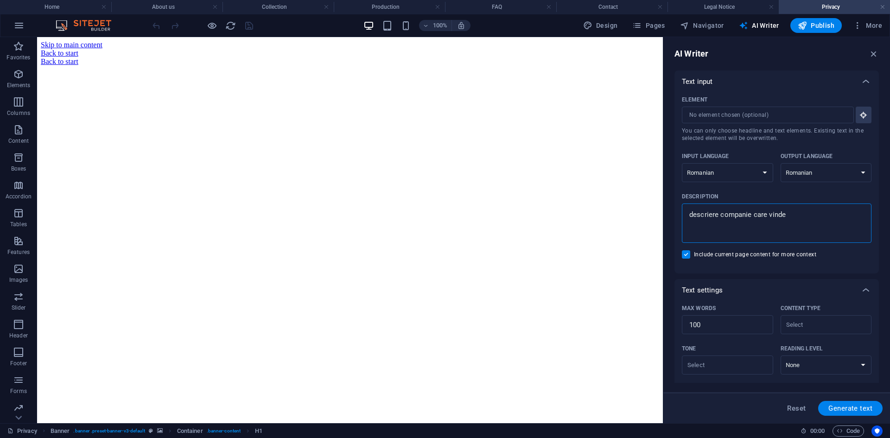
type textarea "descriere companie care vinde"
type textarea "x"
type textarea "descriere companie care vinde c"
type textarea "x"
type textarea "descriere companie care vinde co"
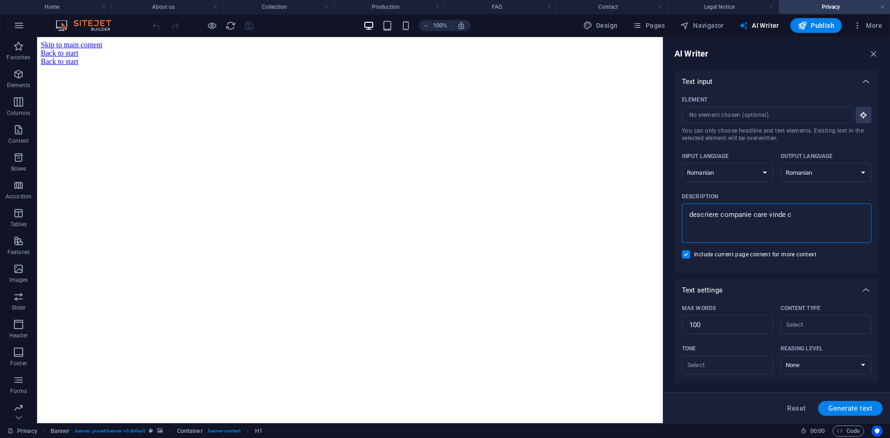
type textarea "x"
type textarea "descriere companie care vinde cos"
type textarea "x"
type textarea "descriere companie care vinde cosu"
type textarea "x"
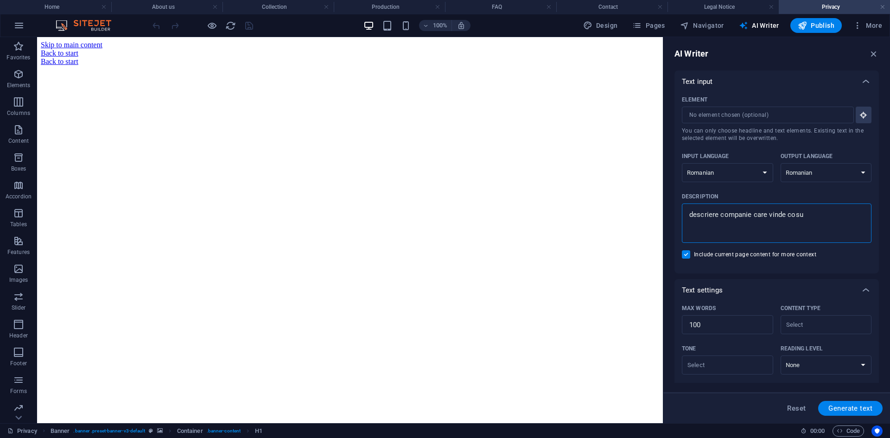
type textarea "descriere companie care vinde cosur"
type textarea "x"
type textarea "descriere companie care vinde cosuri"
type textarea "x"
type textarea "descriere companie care vinde cosuri"
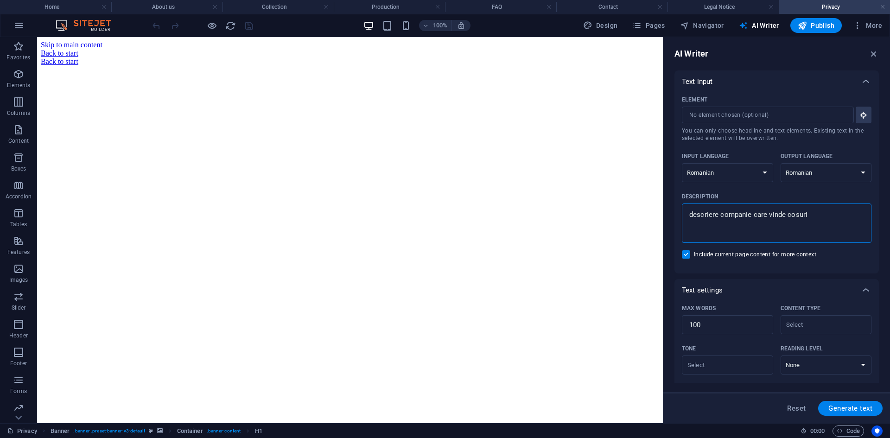
type textarea "x"
type textarea "descriere companie care vinde cosuri c"
type textarea "x"
type textarea "descriere companie care vinde cosuri ca"
type textarea "x"
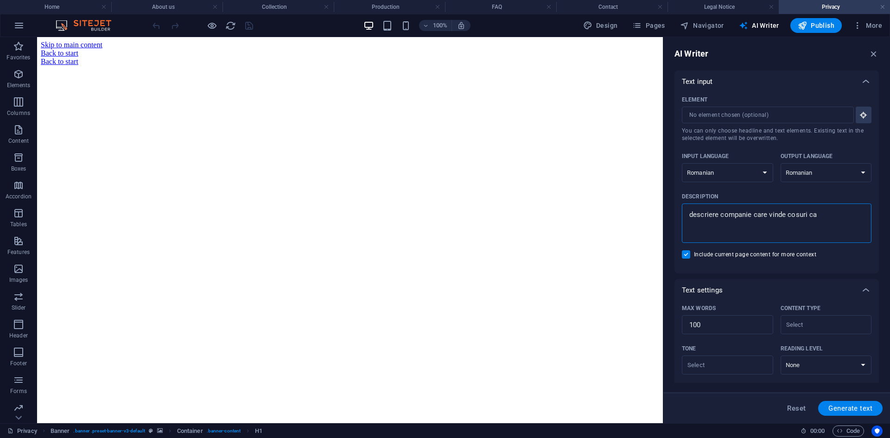
type textarea "descriere companie care vinde cosuri cad"
type textarea "x"
type textarea "descriere companie care vinde cosuri cado"
type textarea "x"
type textarea "descriere companie care vinde cosuri cadou"
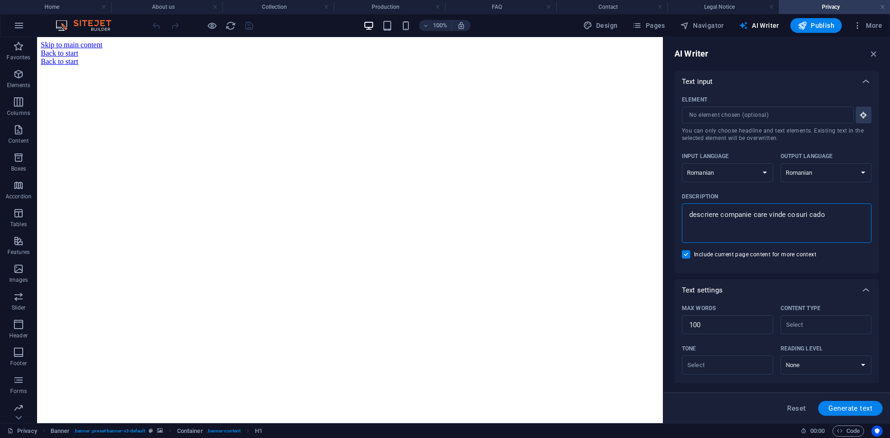
type textarea "x"
type textarea "descriere companie care vinde cosuri cadou"
click at [845, 408] on span "Generate text" at bounding box center [850, 408] width 44 height 7
type textarea "x"
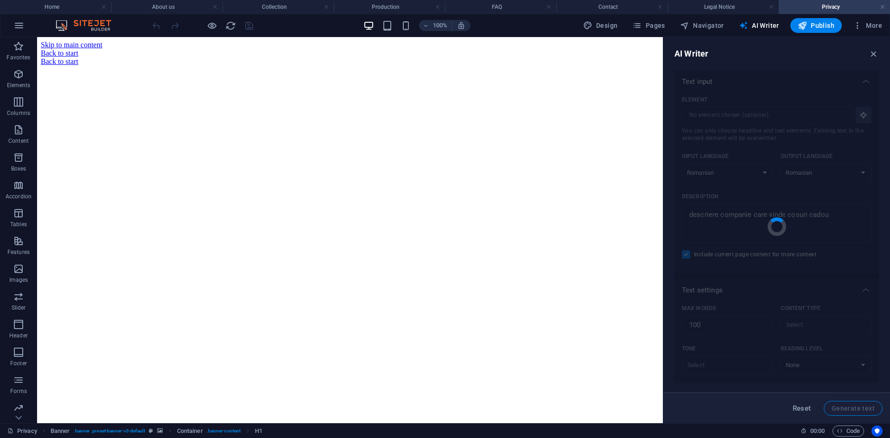
type textarea "x"
type textarea "Compania noastră oferă o gamă variată de coșuri cadou, fiecare personalizat pen…"
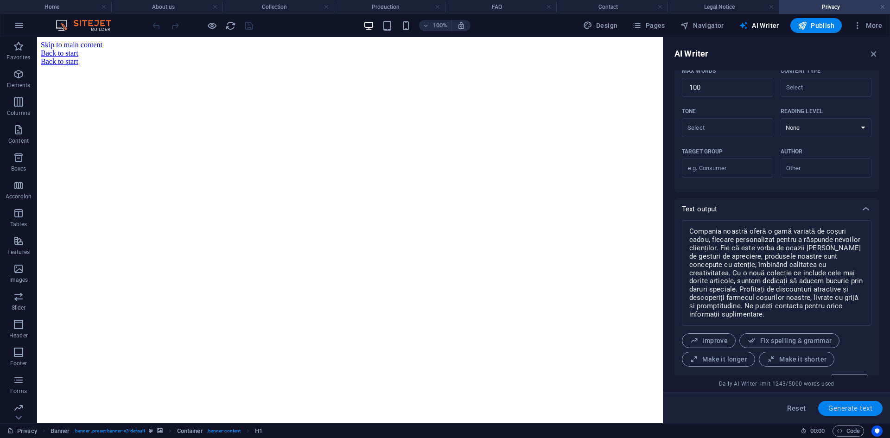
scroll to position [258, 0]
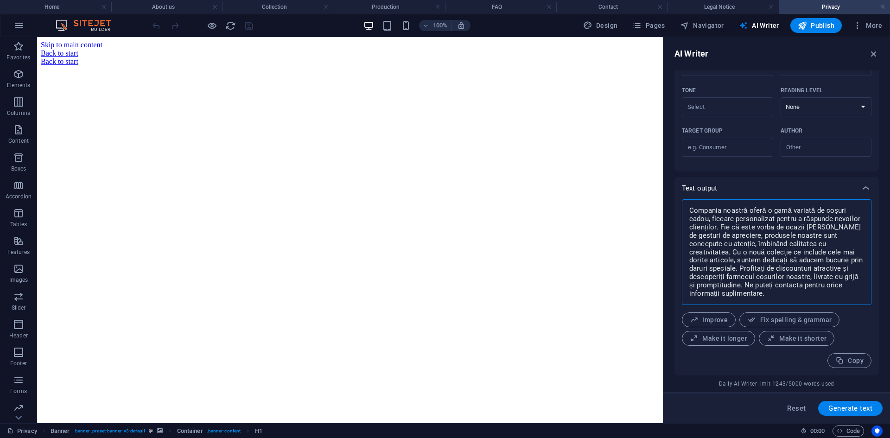
click at [747, 277] on textarea "Compania noastră oferă o gamă variată de coșuri cadou, fiecare personalizat pen…" at bounding box center [776, 252] width 180 height 96
type textarea "x"
click at [854, 356] on button "Copy" at bounding box center [849, 360] width 44 height 15
type textarea "x"
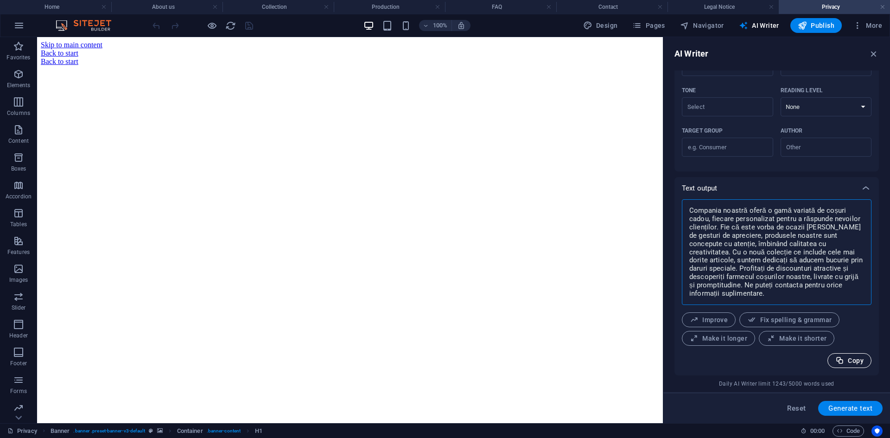
type textarea "x"
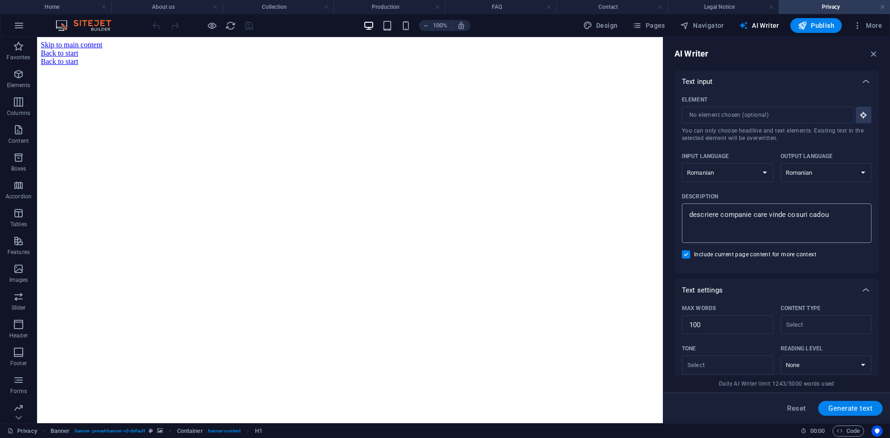
type textarea "x"
drag, startPoint x: 878, startPoint y: 260, endPoint x: 618, endPoint y: 222, distance: 262.8
paste textarea "Compania noastră oferă o gamă variată de coșuri cadou, fiecare personalizat pen…"
type textarea "Compania noastră oferă o gamă variată de coșuri cadou, fiecare personalizat pen…"
type textarea "x"
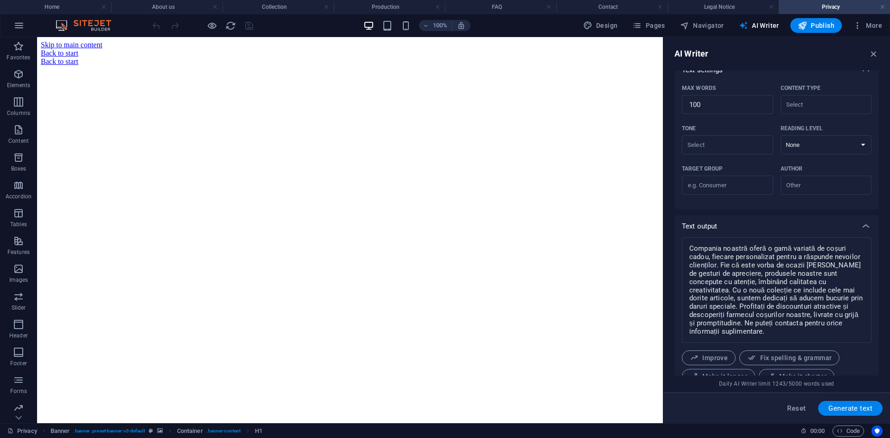
scroll to position [258, 0]
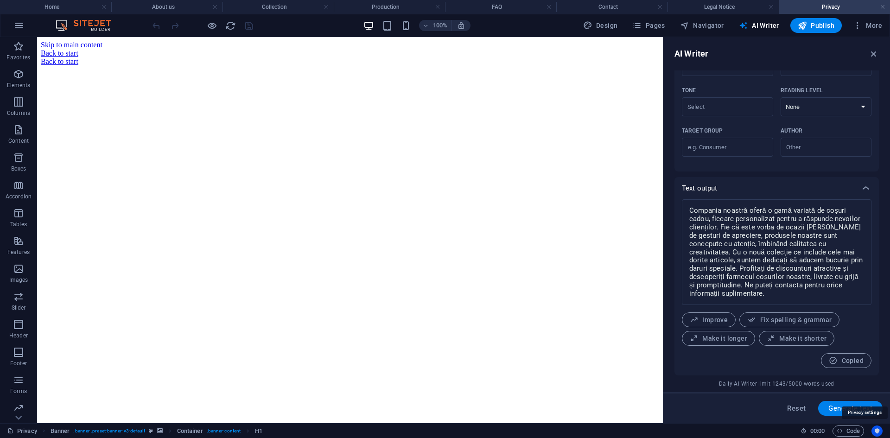
type textarea "Compania noastră oferă o gamă variată de coșuri cadou, fiecare personalizat pen…"
type textarea "x"
click at [878, 431] on icon "Usercentrics" at bounding box center [877, 431] width 6 height 6
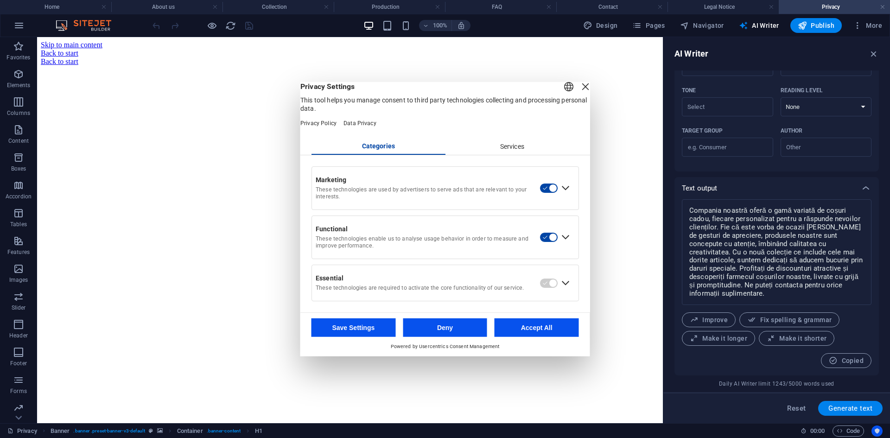
click at [878, 431] on icon "Usercentrics" at bounding box center [877, 431] width 6 height 6
click at [582, 84] on header "English Deutsch Privacy Settings This tool helps you manage consent to third pa…" at bounding box center [445, 110] width 290 height 57
click at [579, 89] on div "Close Layer" at bounding box center [585, 86] width 13 height 13
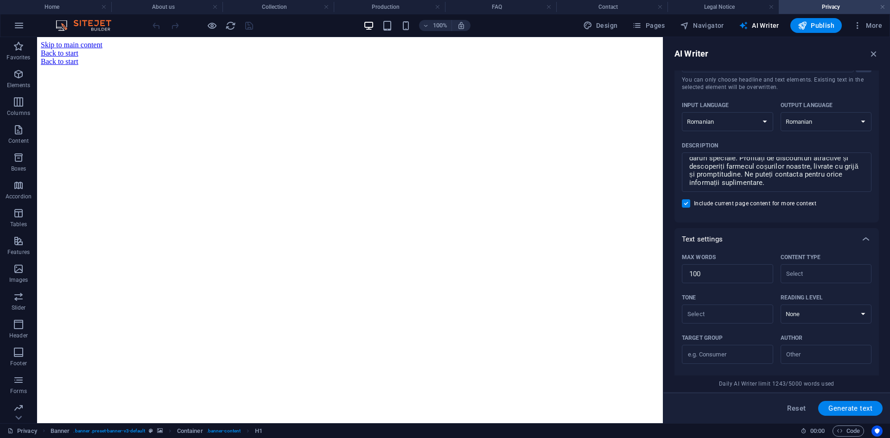
scroll to position [0, 0]
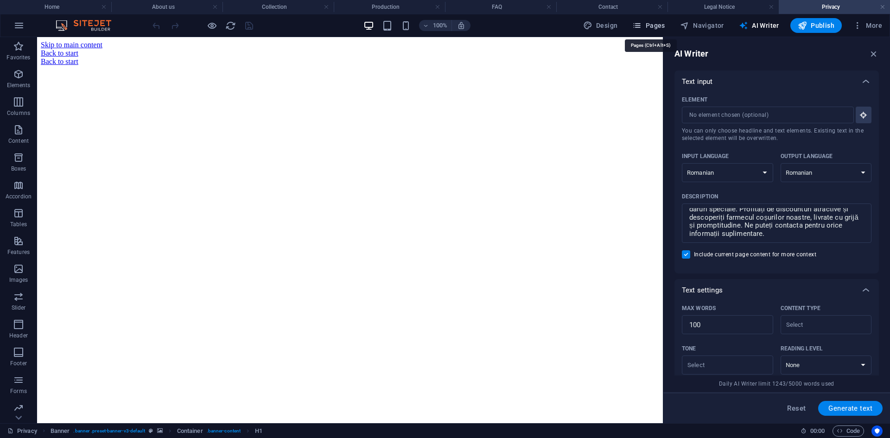
click at [652, 26] on span "Pages" at bounding box center [648, 25] width 32 height 9
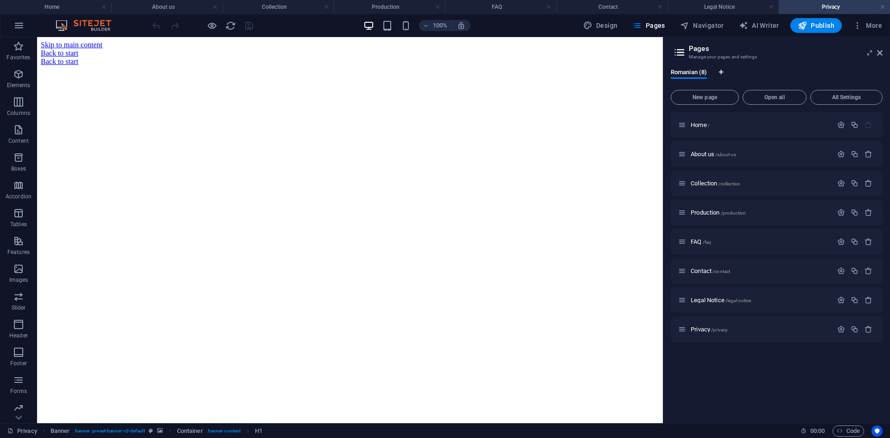
click at [723, 75] on span "Language Tabs" at bounding box center [721, 73] width 6 height 7
select select "131"
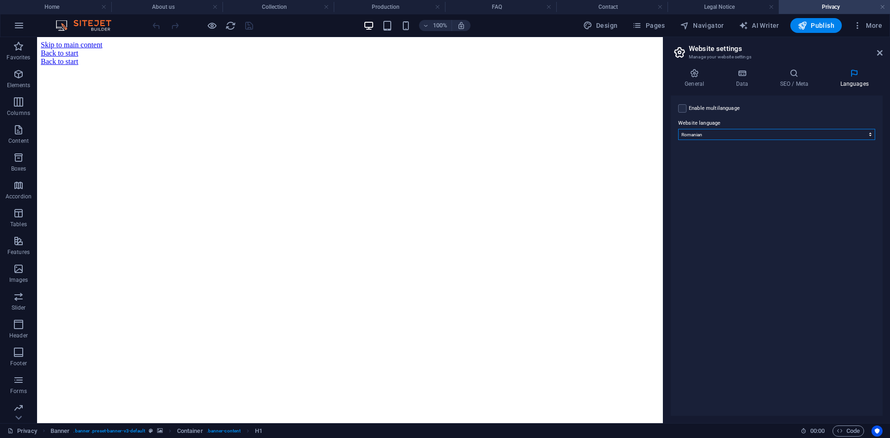
click at [729, 133] on select "Abkhazian Afar Afrikaans Akan Albanian Amharic Arabic Aragonese Armenian Assame…" at bounding box center [776, 134] width 197 height 11
click at [693, 76] on icon at bounding box center [694, 73] width 47 height 9
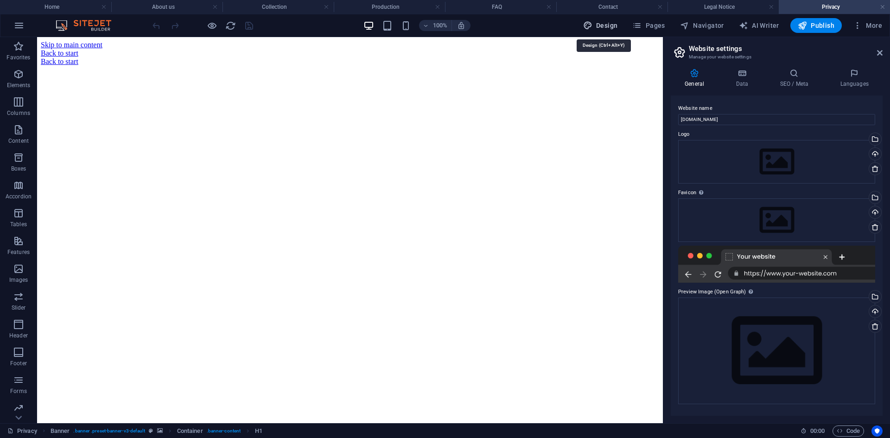
click at [608, 23] on span "Design" at bounding box center [600, 25] width 35 height 9
click at [650, 25] on span "Pages" at bounding box center [648, 25] width 32 height 9
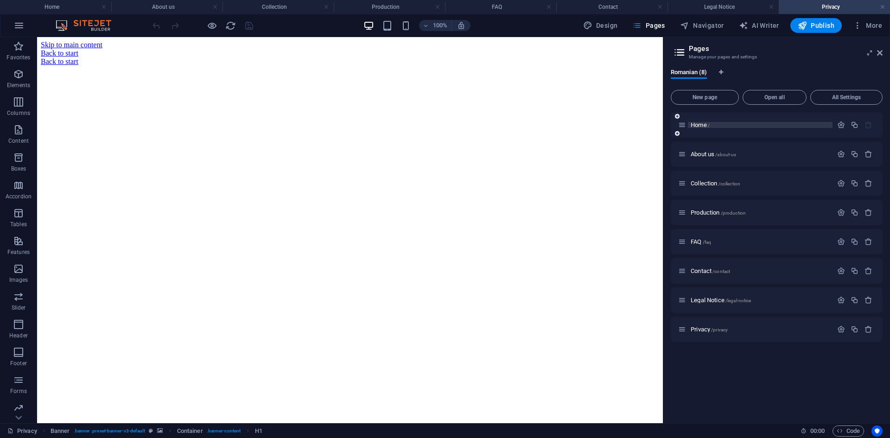
click at [705, 122] on span "Home /" at bounding box center [699, 124] width 19 height 7
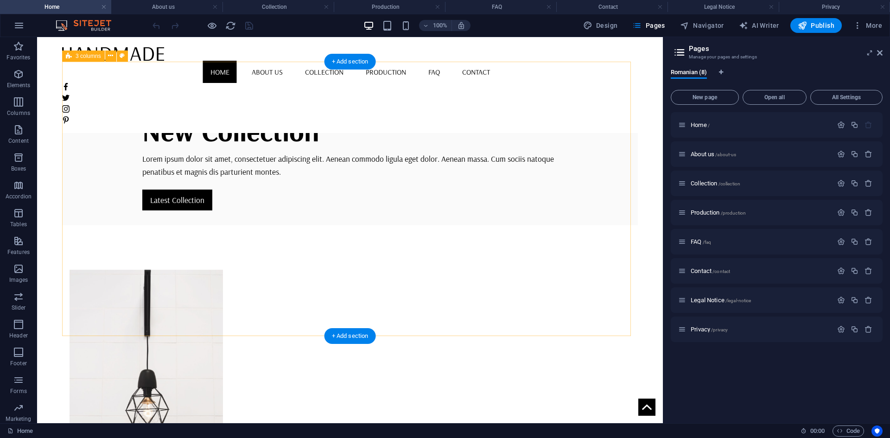
scroll to position [324, 0]
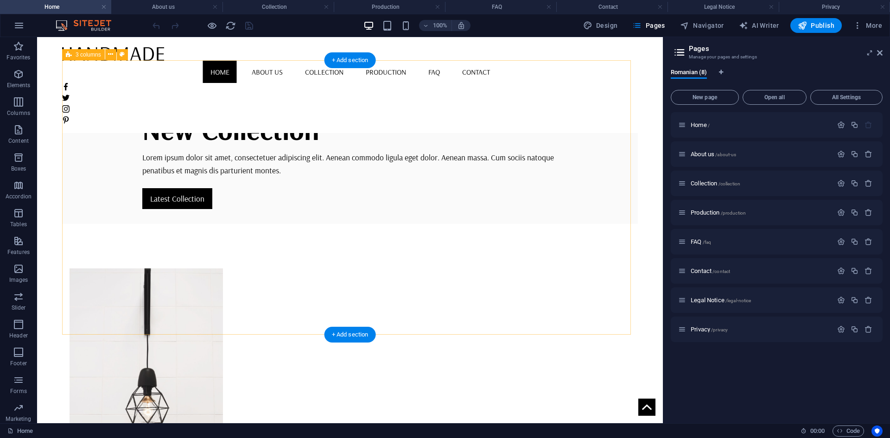
click at [176, 268] on figure at bounding box center [146, 360] width 153 height 185
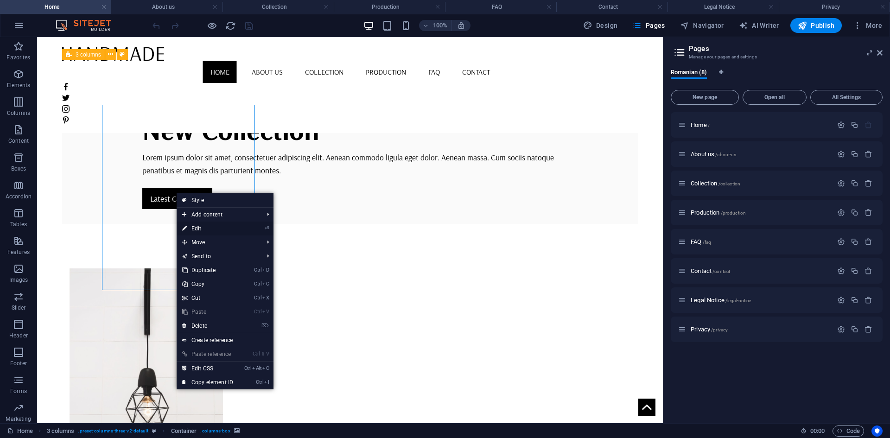
click at [235, 226] on link "⏎ Edit" at bounding box center [208, 229] width 62 height 14
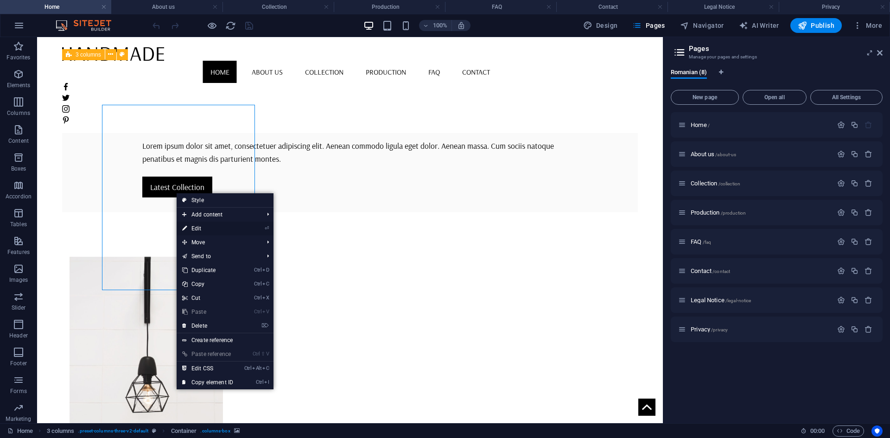
select select "px"
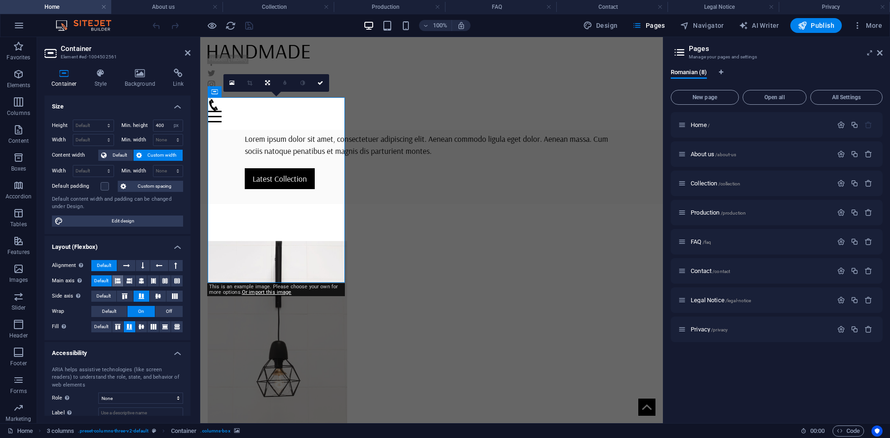
click at [119, 280] on icon at bounding box center [118, 280] width 6 height 11
click at [132, 280] on icon at bounding box center [130, 280] width 6 height 11
click at [142, 281] on icon at bounding box center [142, 280] width 6 height 11
click at [154, 282] on icon at bounding box center [154, 280] width 6 height 11
click at [163, 280] on icon at bounding box center [165, 280] width 6 height 11
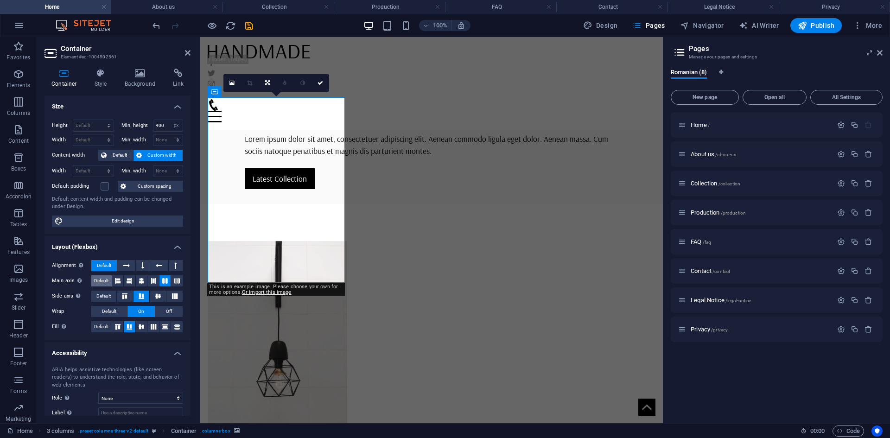
click at [99, 282] on span "Default" at bounding box center [101, 280] width 14 height 11
click at [140, 268] on button at bounding box center [143, 265] width 14 height 11
click at [133, 263] on button at bounding box center [126, 265] width 18 height 11
click at [159, 266] on icon at bounding box center [159, 265] width 6 height 11
click at [171, 270] on button at bounding box center [176, 265] width 14 height 11
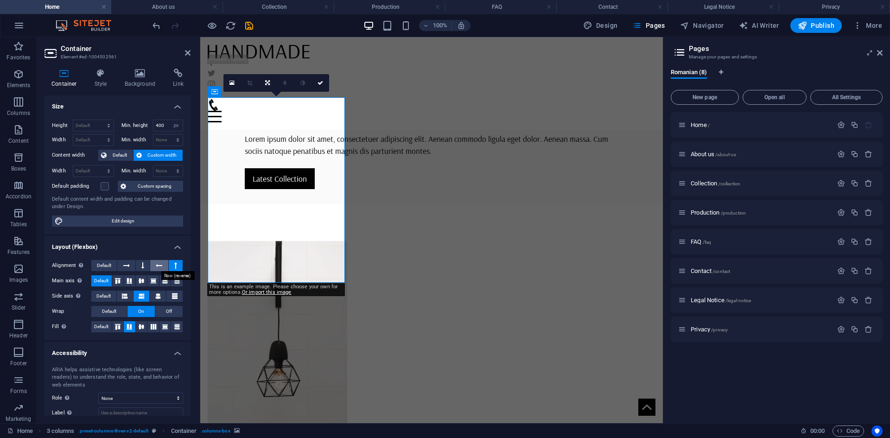
click at [164, 267] on button at bounding box center [159, 265] width 18 height 11
click at [136, 269] on button at bounding box center [143, 265] width 14 height 11
click at [129, 266] on icon at bounding box center [126, 265] width 6 height 11
click at [105, 266] on span "Default" at bounding box center [104, 265] width 14 height 11
click at [109, 296] on span "Default" at bounding box center [103, 296] width 14 height 11
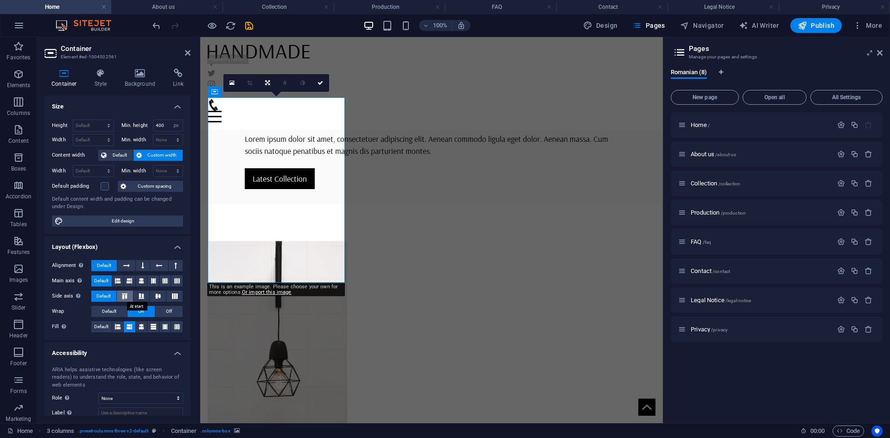
click at [121, 295] on icon at bounding box center [124, 296] width 11 height 6
click at [141, 295] on icon at bounding box center [141, 296] width 11 height 6
click at [157, 295] on icon at bounding box center [157, 296] width 11 height 6
click at [172, 294] on icon at bounding box center [174, 296] width 11 height 6
click at [100, 292] on span "Default" at bounding box center [103, 296] width 14 height 11
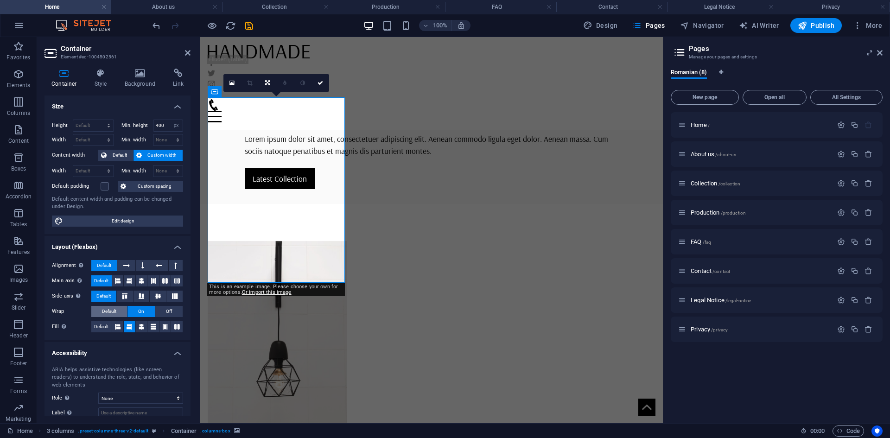
click at [108, 309] on span "Default" at bounding box center [109, 311] width 14 height 11
click at [140, 327] on icon at bounding box center [142, 326] width 6 height 11
click at [154, 326] on icon at bounding box center [154, 326] width 6 height 11
click at [167, 326] on button at bounding box center [165, 326] width 12 height 11
click at [176, 328] on icon at bounding box center [177, 326] width 6 height 11
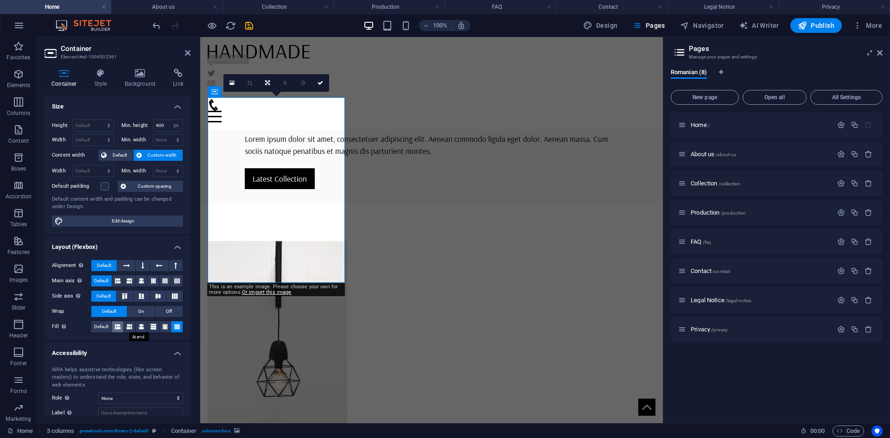
click at [123, 328] on button at bounding box center [118, 326] width 12 height 11
click at [115, 327] on icon at bounding box center [118, 326] width 6 height 11
click at [132, 328] on button at bounding box center [130, 326] width 12 height 11
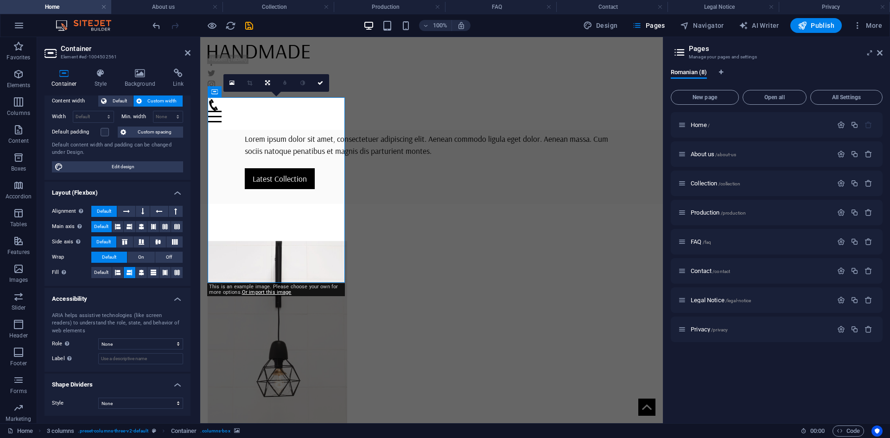
scroll to position [55, 0]
click at [151, 342] on select "None Alert Article Banner Comment Complementary Dialog Footer Header Marquee Pr…" at bounding box center [140, 343] width 85 height 11
select select "article"
click at [98, 338] on select "None Alert Article Banner Comment Complementary Dialog Footer Header Marquee Pr…" at bounding box center [140, 343] width 85 height 11
click at [166, 400] on select "None Triangle Square Diagonal Polygon 1 Polygon 2 Zigzag Multiple Zigzags Waves…" at bounding box center [140, 402] width 85 height 11
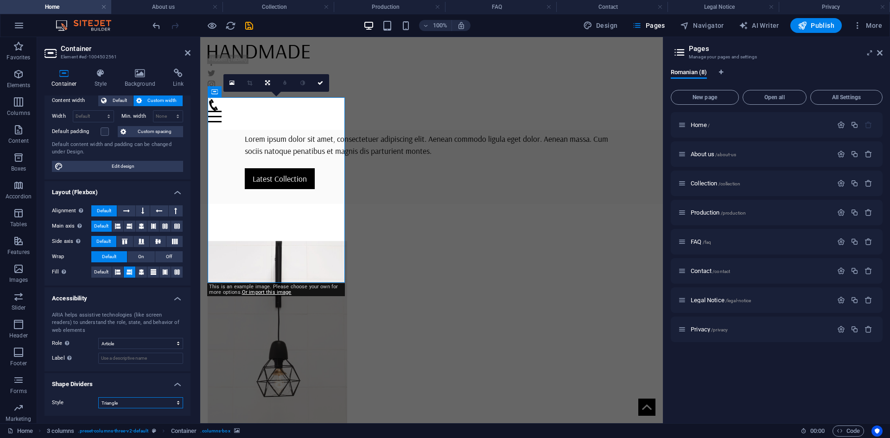
click at [98, 397] on select "None Triangle Square Diagonal Polygon 1 Polygon 2 Zigzag Multiple Zigzags Waves…" at bounding box center [140, 402] width 85 height 11
click at [160, 406] on select "None Triangle Square Diagonal Polygon 1 Polygon 2 Zigzag Multiple Zigzags Waves…" at bounding box center [140, 402] width 85 height 11
click at [98, 397] on select "None Triangle Square Diagonal Polygon 1 Polygon 2 Zigzag Multiple Zigzags Waves…" at bounding box center [140, 402] width 85 height 11
click at [179, 399] on select "None Triangle Square Diagonal Polygon 1 Polygon 2 Zigzag Multiple Zigzags Waves…" at bounding box center [140, 402] width 85 height 11
click at [98, 397] on select "None Triangle Square Diagonal Polygon 1 Polygon 2 Zigzag Multiple Zigzags Waves…" at bounding box center [140, 402] width 85 height 11
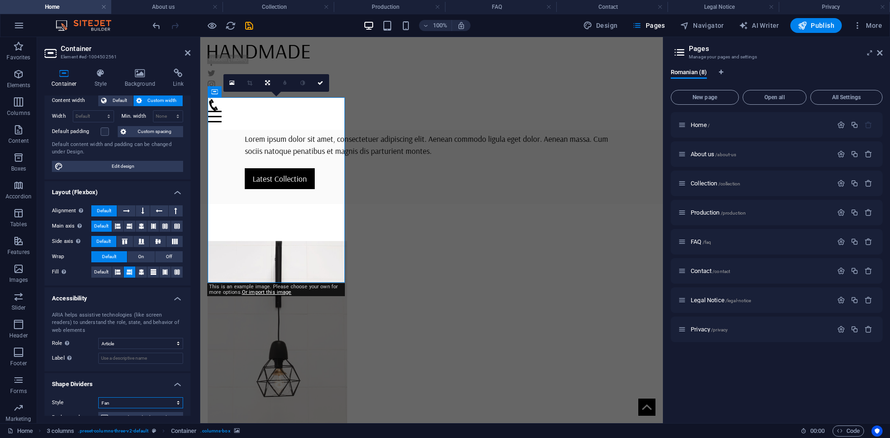
click at [165, 400] on select "None Triangle Square Diagonal Polygon 1 Polygon 2 Zigzag Multiple Zigzags Waves…" at bounding box center [140, 402] width 85 height 11
click at [98, 397] on select "None Triangle Square Diagonal Polygon 1 Polygon 2 Zigzag Multiple Zigzags Waves…" at bounding box center [140, 402] width 85 height 11
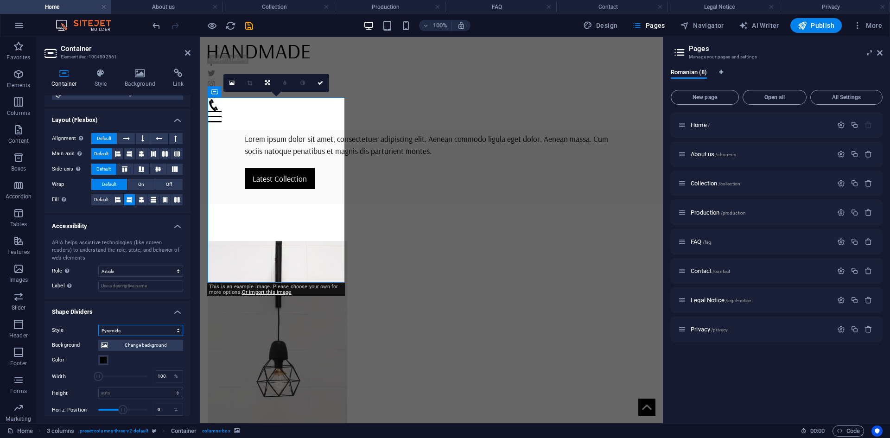
scroll to position [196, 0]
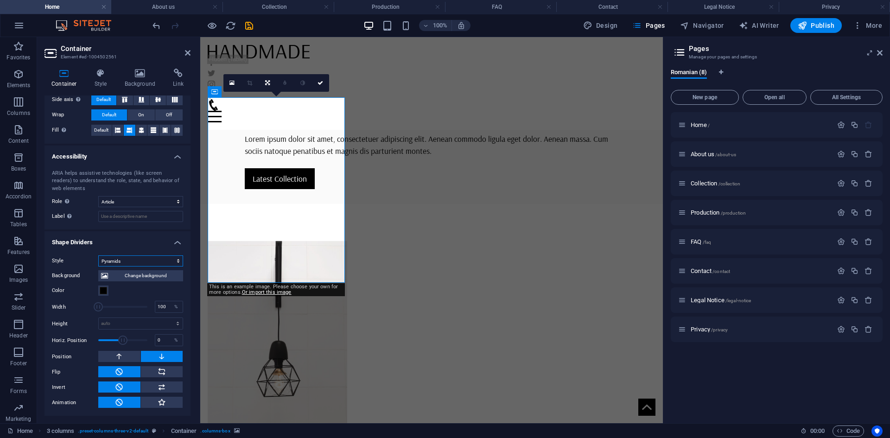
click at [173, 262] on select "None Triangle Square Diagonal Polygon 1 Polygon 2 Zigzag Multiple Zigzags Waves…" at bounding box center [140, 260] width 85 height 11
click at [98, 266] on select "None Triangle Square Diagonal Polygon 1 Polygon 2 Zigzag Multiple Zigzags Waves…" at bounding box center [140, 260] width 85 height 11
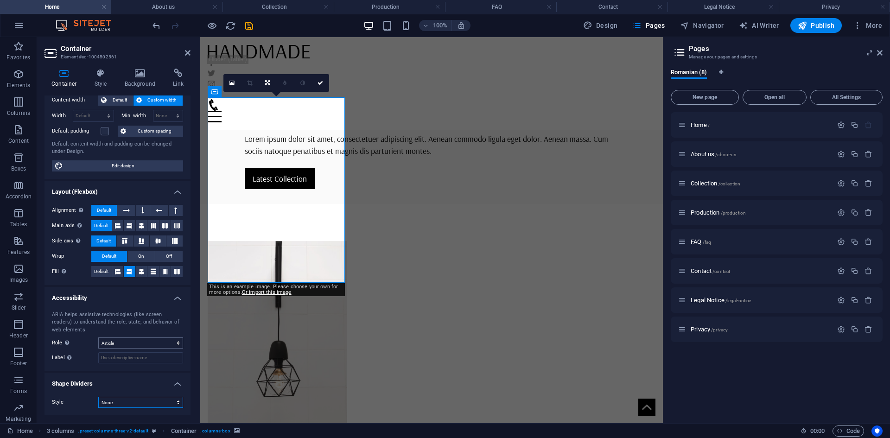
scroll to position [55, 0]
click at [171, 359] on input "Label Use the ARIA label to provide a clear and descriptive name for elements t…" at bounding box center [140, 358] width 85 height 11
click at [160, 403] on select "None Triangle Square Diagonal Polygon 1 Polygon 2 Zigzag Multiple Zigzags Waves…" at bounding box center [140, 402] width 85 height 11
click at [98, 397] on select "None Triangle Square Diagonal Polygon 1 Polygon 2 Zigzag Multiple Zigzags Waves…" at bounding box center [140, 402] width 85 height 11
click at [152, 402] on select "None Triangle Square Diagonal Polygon 1 Polygon 2 Zigzag Multiple Zigzags Waves…" at bounding box center [140, 402] width 85 height 11
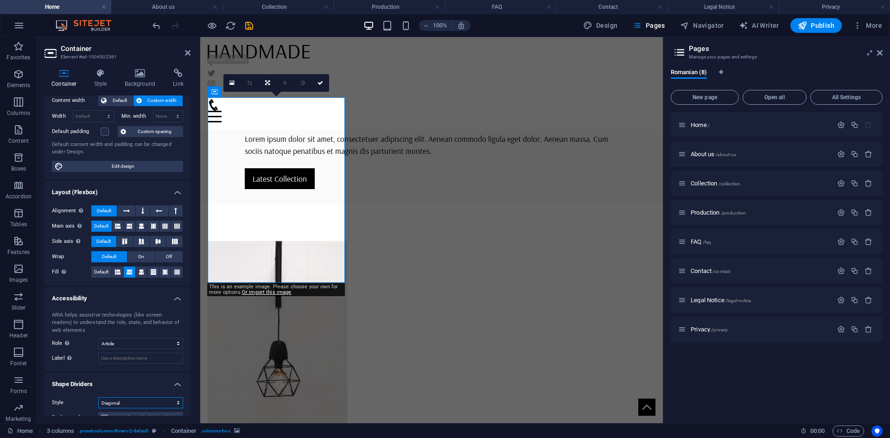
select select "none"
click at [98, 397] on select "None Triangle Square Diagonal Polygon 1 Polygon 2 Zigzag Multiple Zigzags Waves…" at bounding box center [140, 402] width 85 height 11
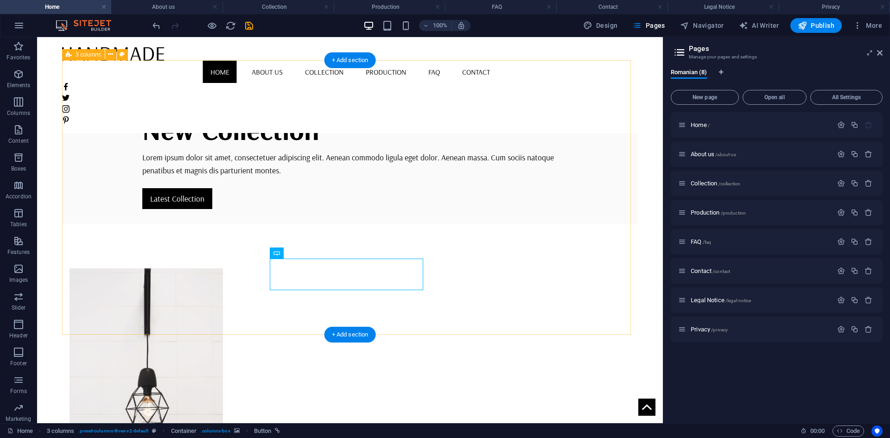
click at [174, 268] on figure at bounding box center [146, 360] width 153 height 185
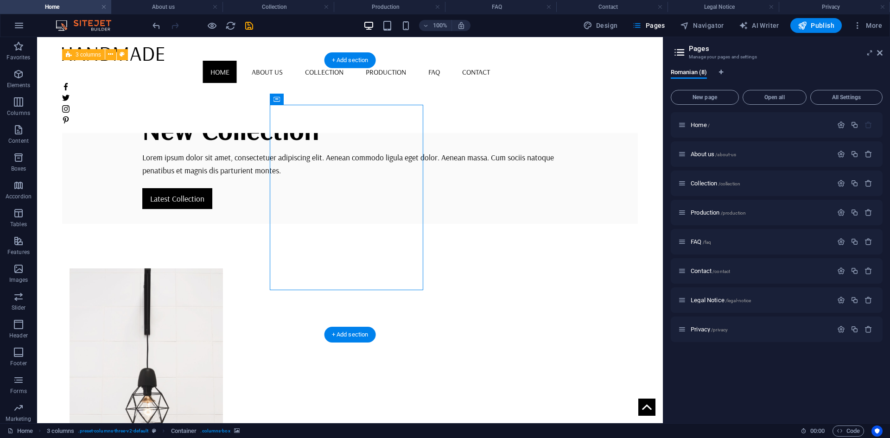
select select "px"
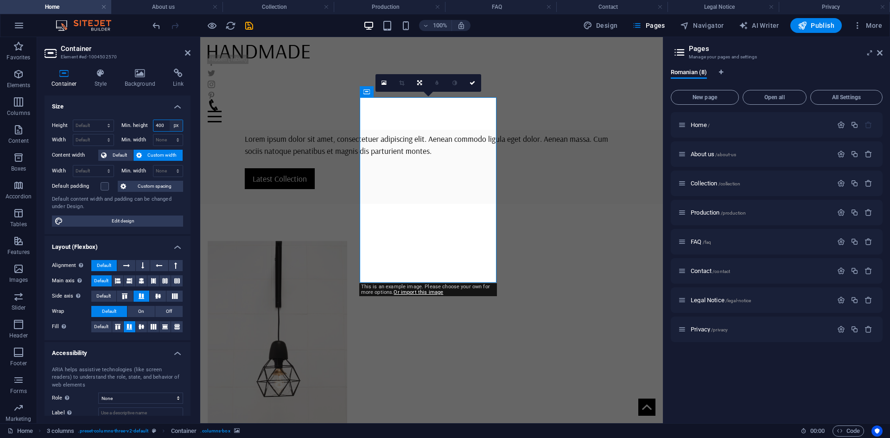
click at [170, 129] on select "None px rem % vh vw" at bounding box center [176, 125] width 13 height 11
drag, startPoint x: 165, startPoint y: 127, endPoint x: 153, endPoint y: 127, distance: 11.6
click at [153, 127] on input "400" at bounding box center [168, 125] width 30 height 11
type input "200"
click at [114, 103] on h4 "Size" at bounding box center [117, 103] width 146 height 17
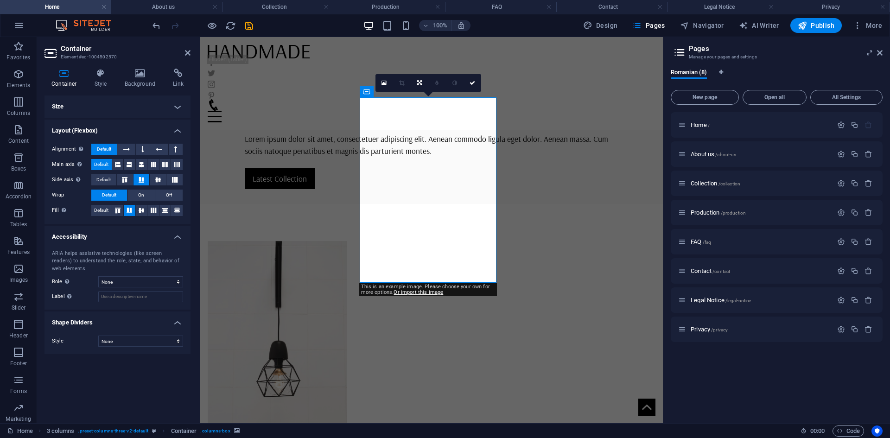
click at [128, 107] on h4 "Size" at bounding box center [117, 106] width 146 height 22
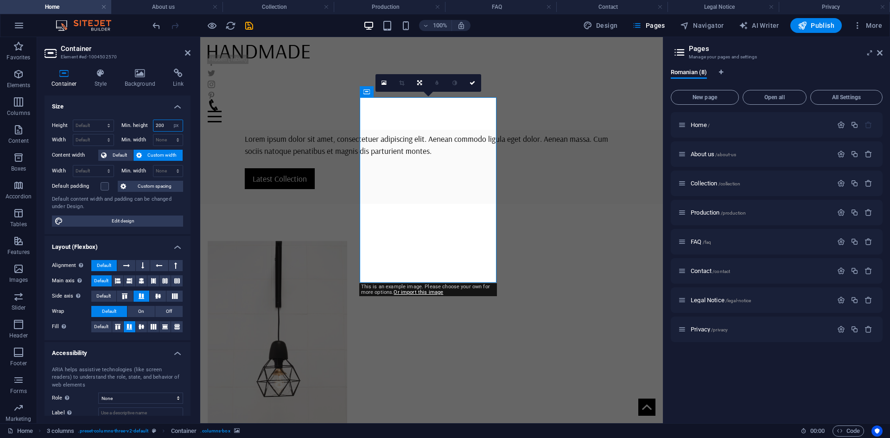
click at [163, 128] on input "200" at bounding box center [168, 125] width 30 height 11
click at [142, 222] on span "Edit design" at bounding box center [123, 220] width 114 height 11
select select "rem"
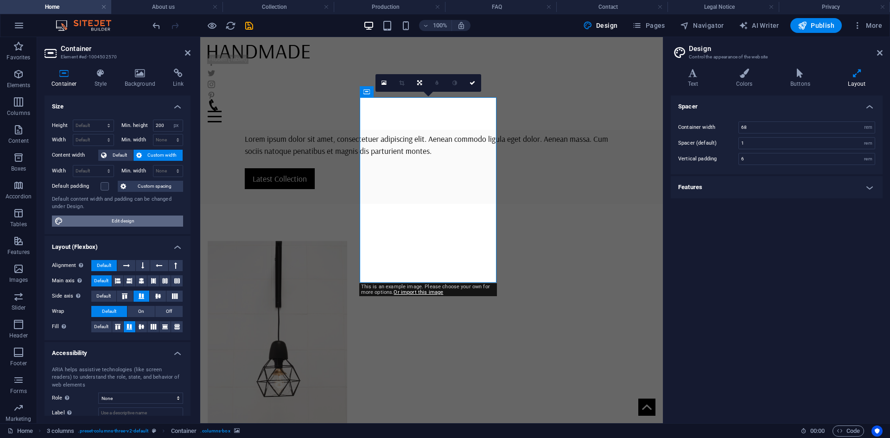
click at [141, 222] on span "Edit design" at bounding box center [123, 220] width 114 height 11
click at [750, 76] on icon at bounding box center [744, 73] width 51 height 9
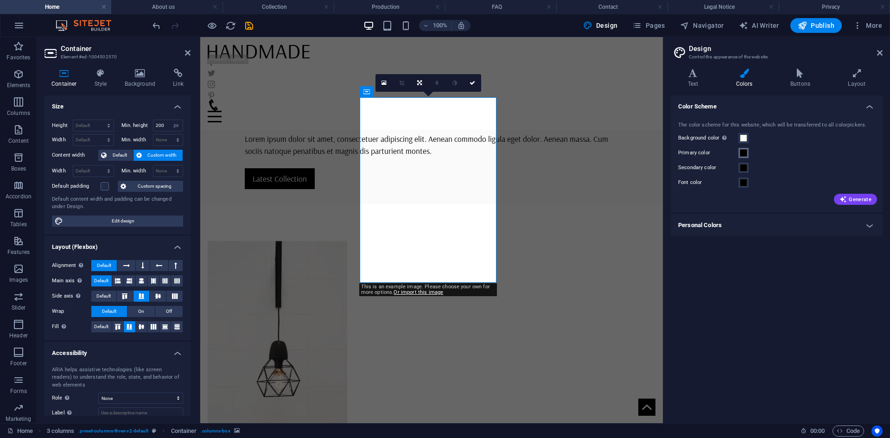
click at [747, 153] on span at bounding box center [743, 152] width 7 height 7
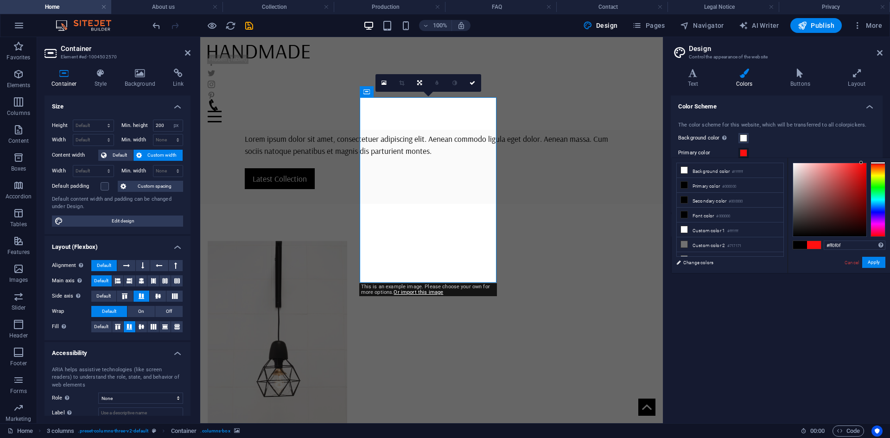
type input "#ff0d0d"
drag, startPoint x: 845, startPoint y: 180, endPoint x: 862, endPoint y: 155, distance: 30.7
click at [862, 155] on body "[DOMAIN_NAME] Home About us Collection Production FAQ Contact Legal Notice Priv…" at bounding box center [445, 219] width 890 height 438
click at [871, 263] on button "Apply" at bounding box center [873, 262] width 23 height 11
